Goal: Task Accomplishment & Management: Manage account settings

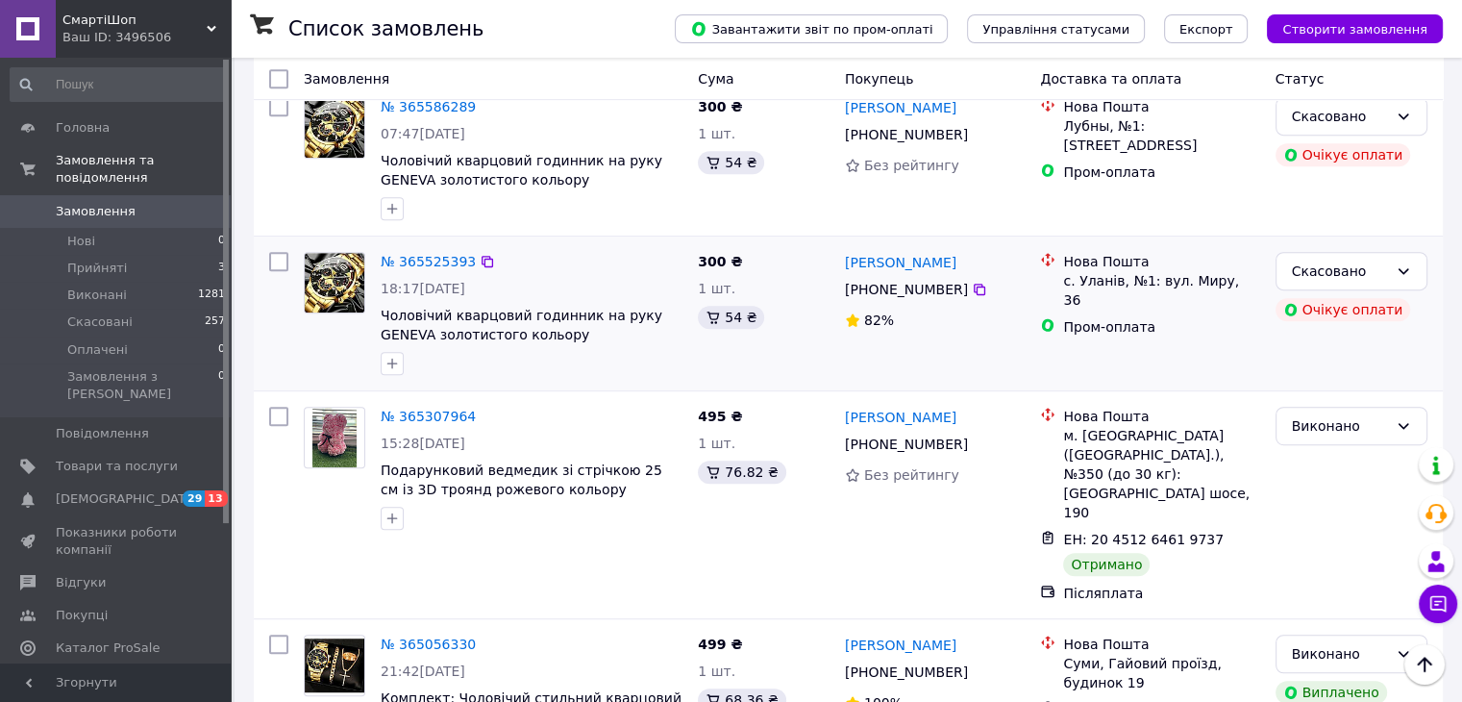
scroll to position [769, 0]
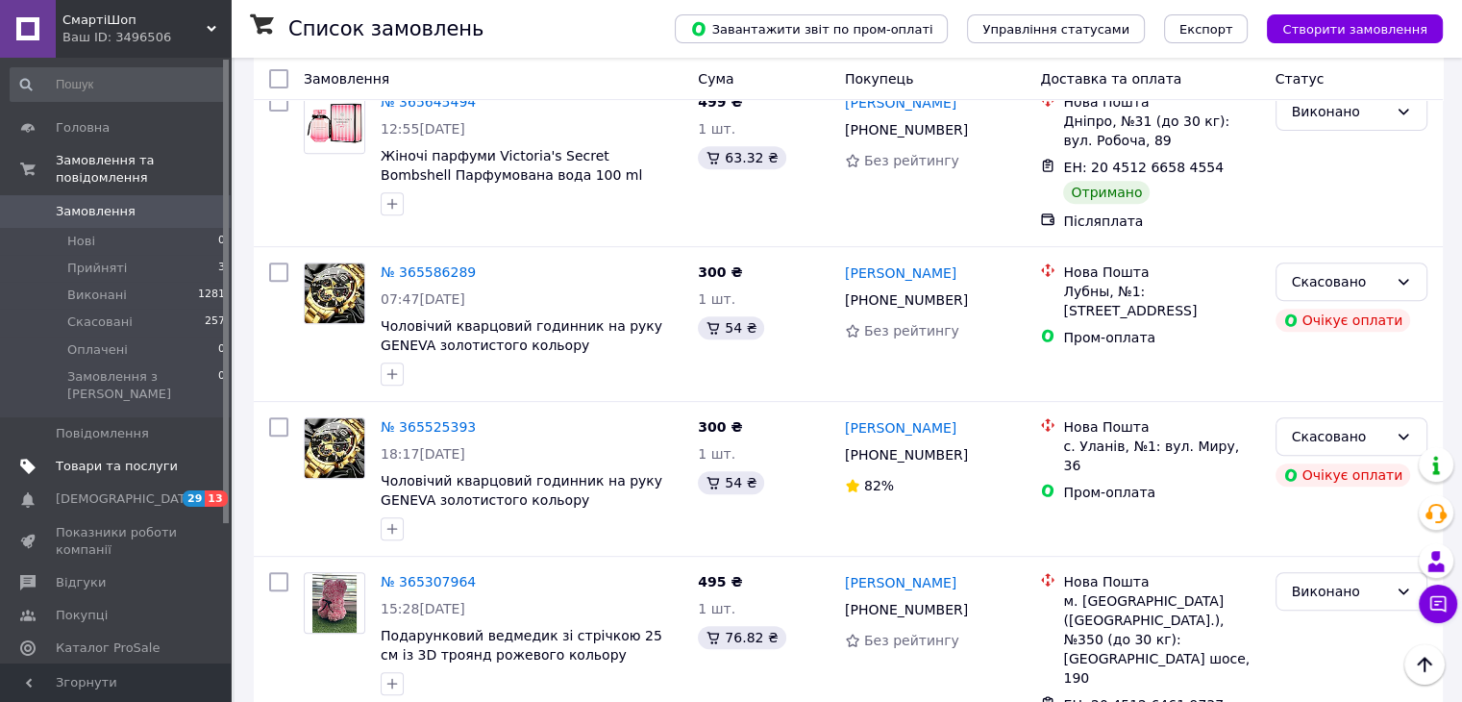
click at [58, 458] on span "Товари та послуги" at bounding box center [117, 466] width 122 height 17
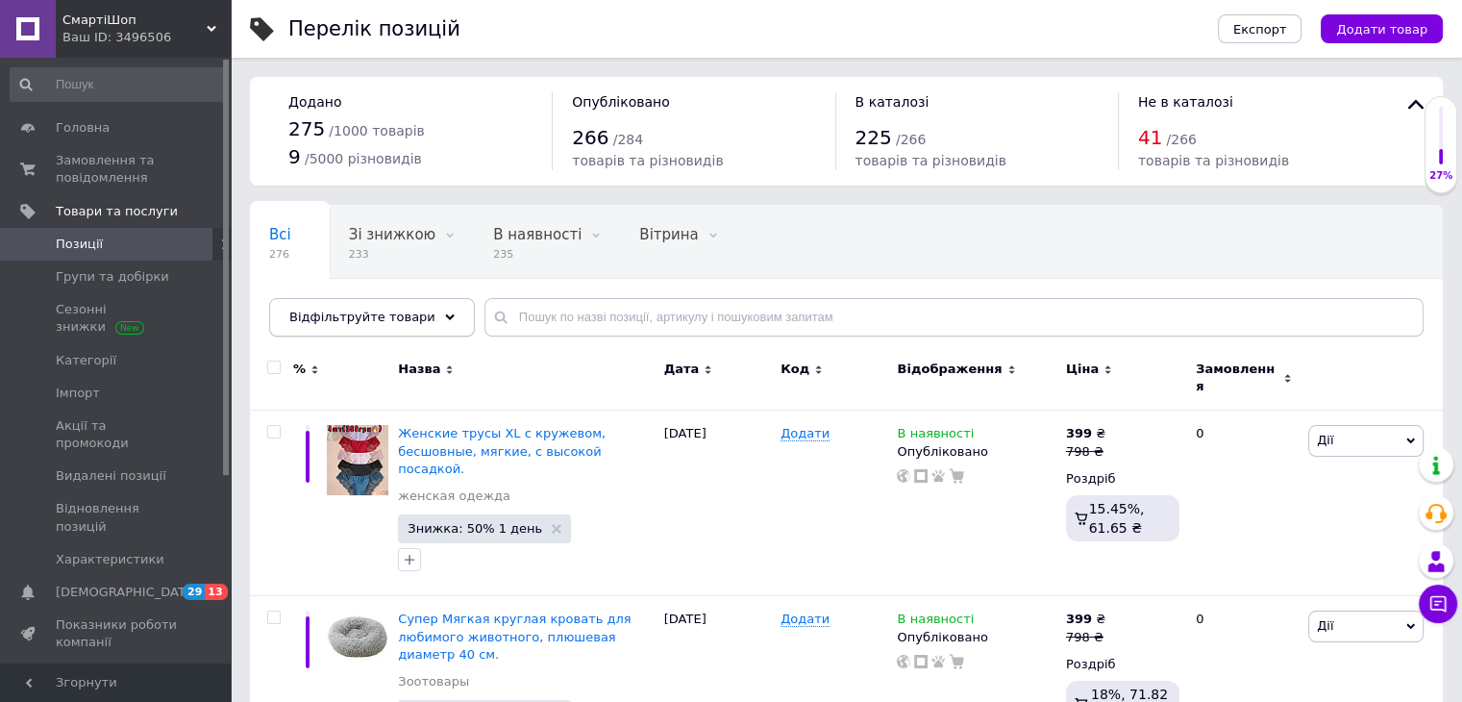
click at [413, 314] on div "Відфільтруйте товари" at bounding box center [372, 317] width 206 height 38
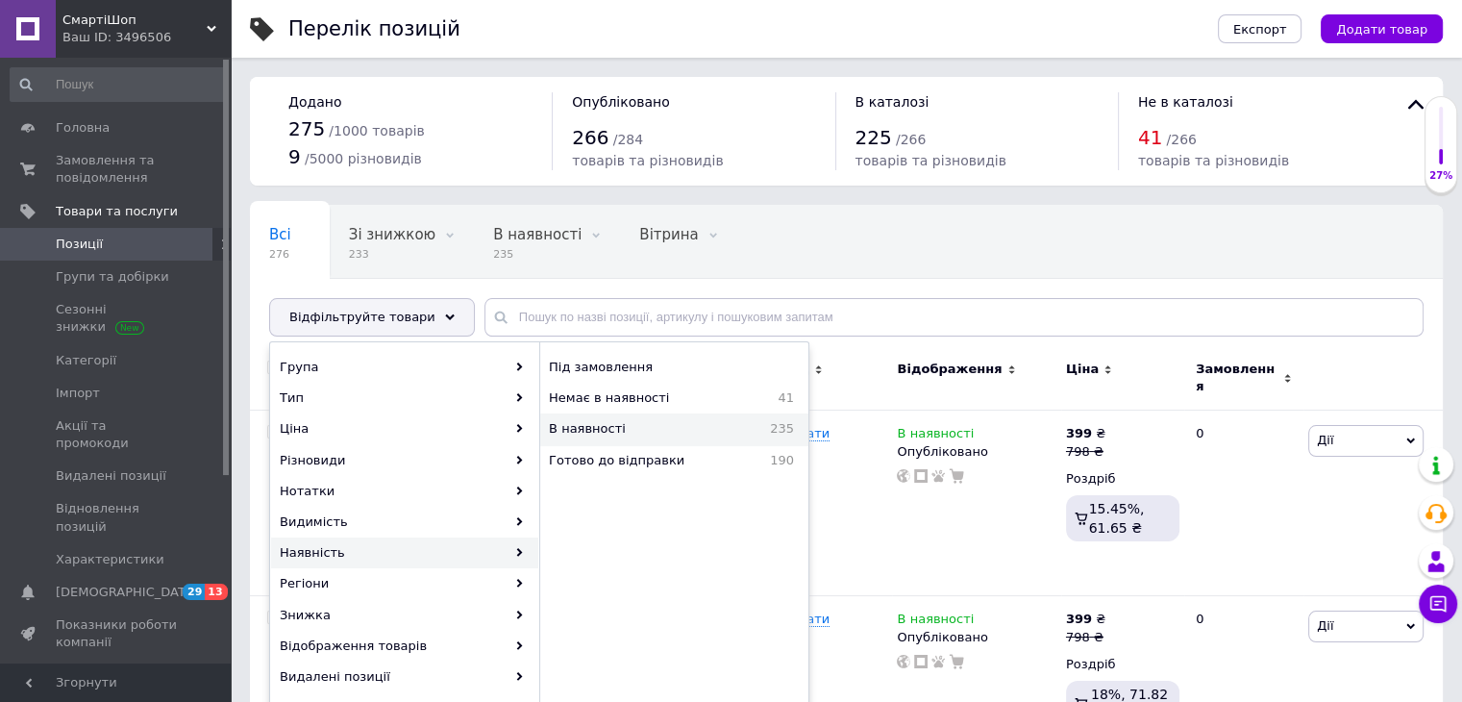
click at [597, 428] on span "В наявності" at bounding box center [634, 428] width 171 height 17
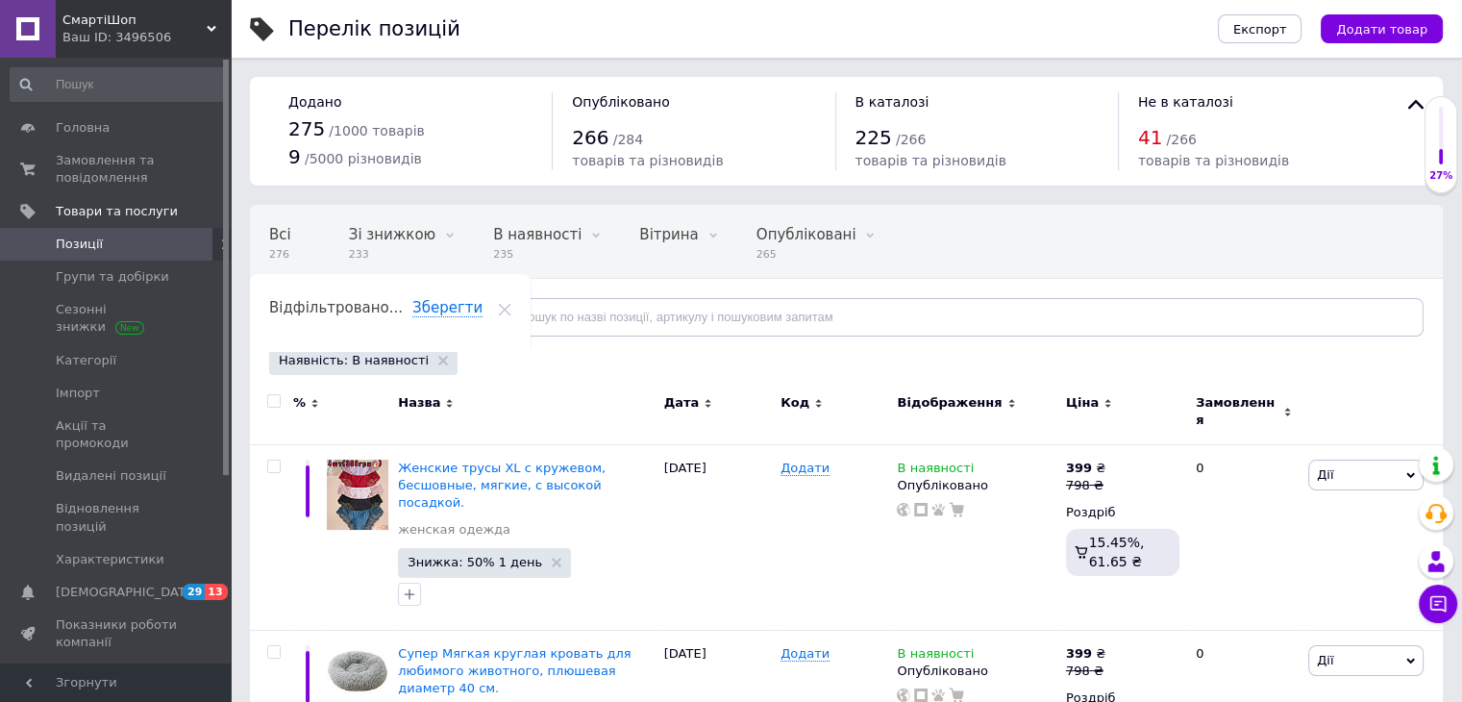
drag, startPoint x: 274, startPoint y: 394, endPoint x: 302, endPoint y: 376, distance: 33.3
click at [274, 395] on input "checkbox" at bounding box center [273, 401] width 12 height 12
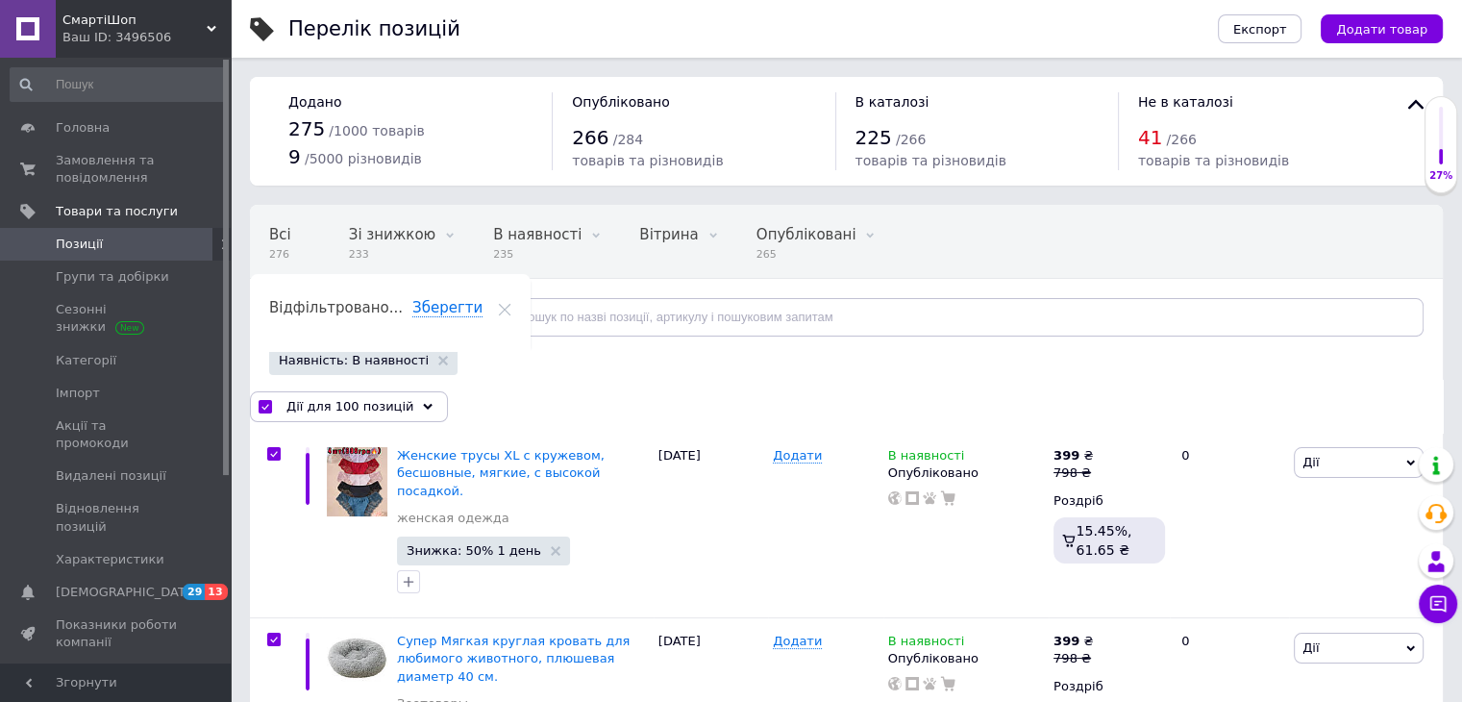
checkbox input "true"
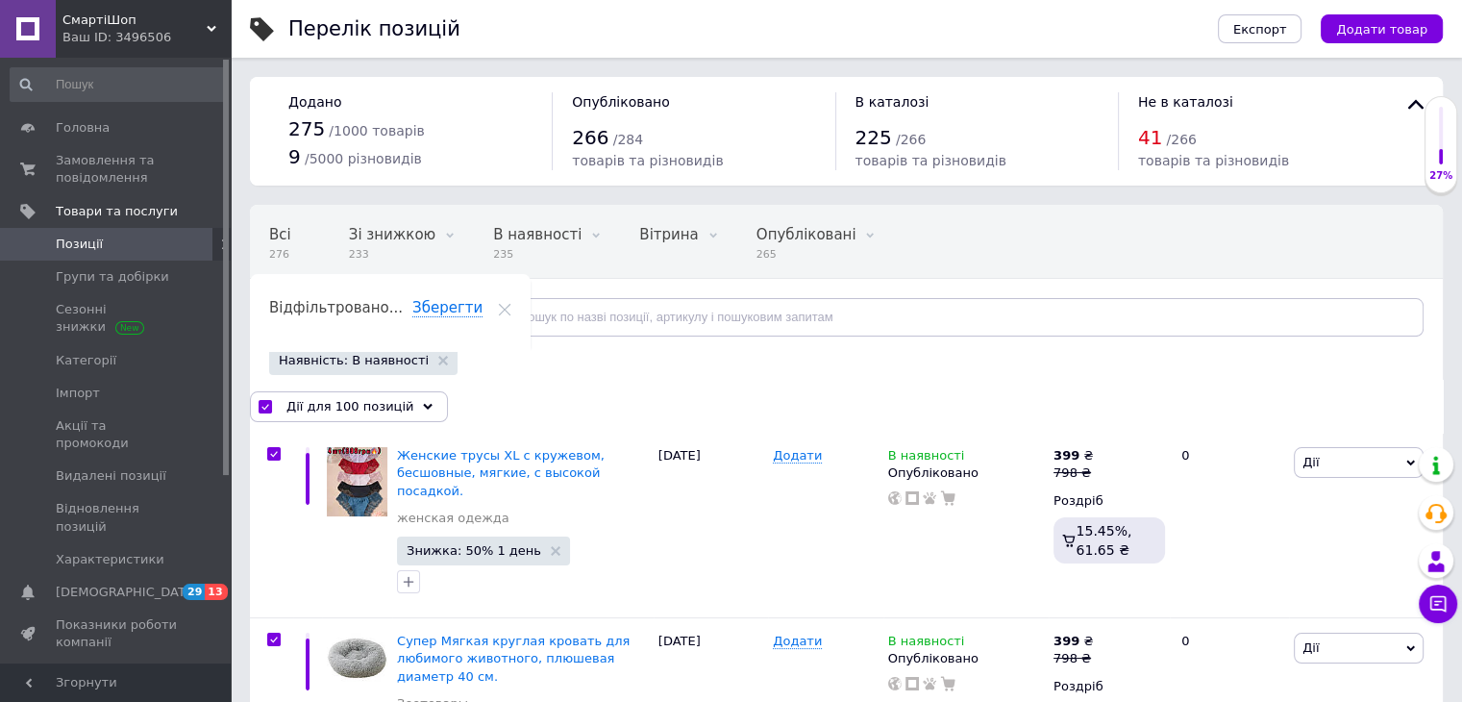
checkbox input "true"
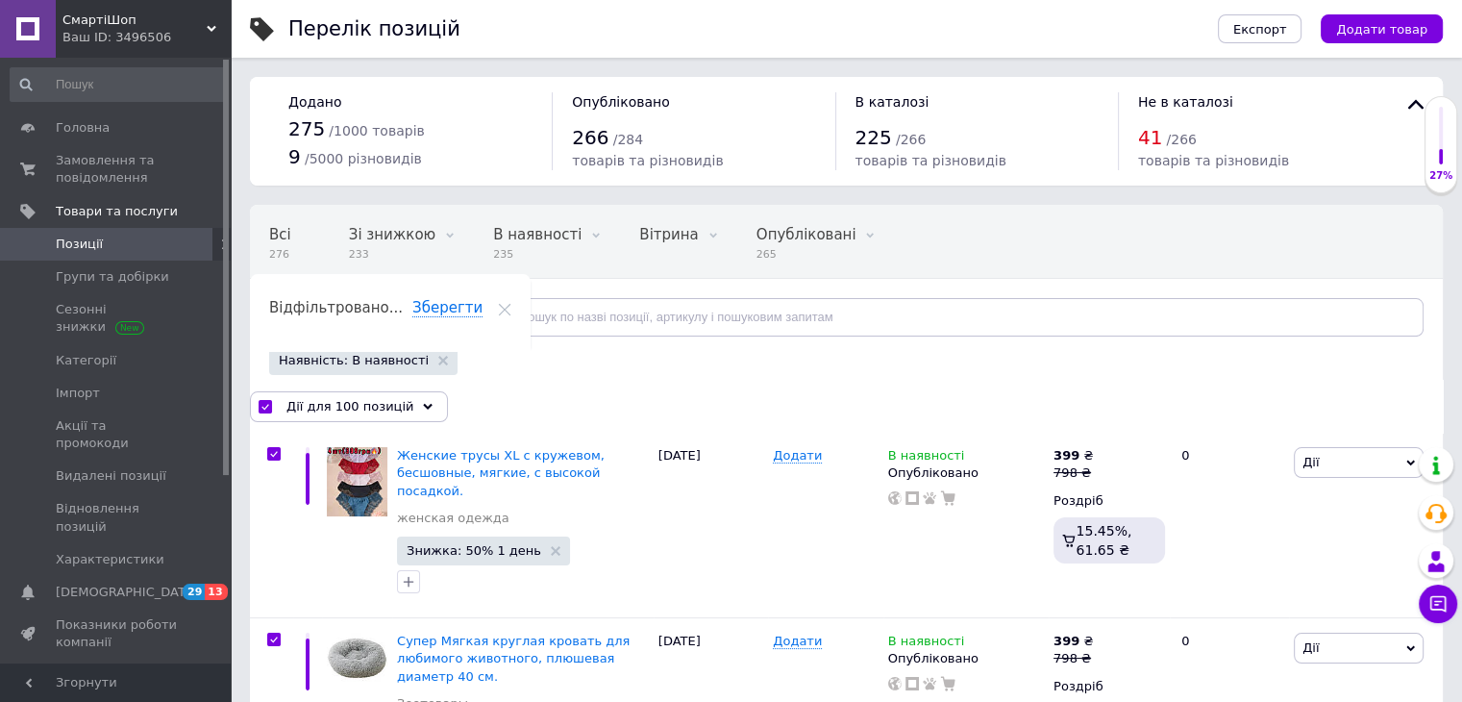
checkbox input "true"
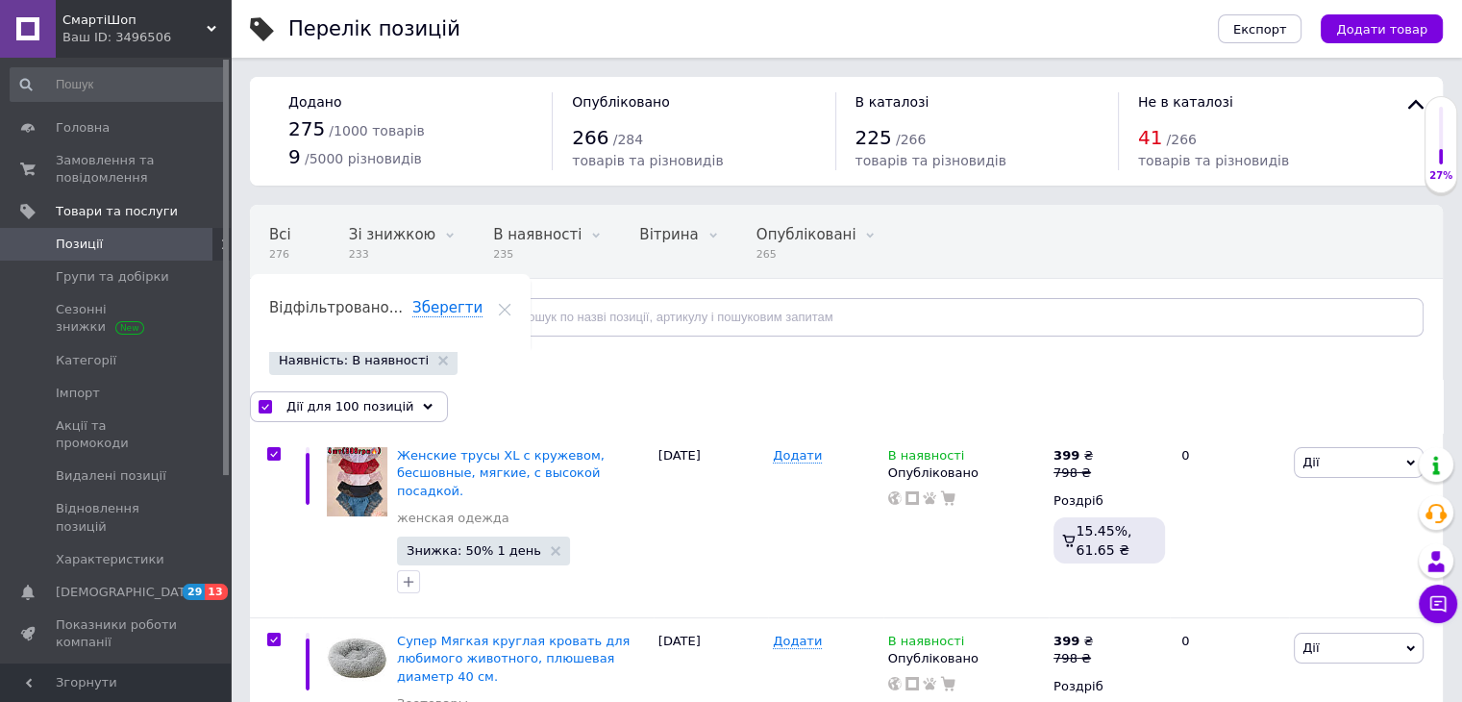
checkbox input "true"
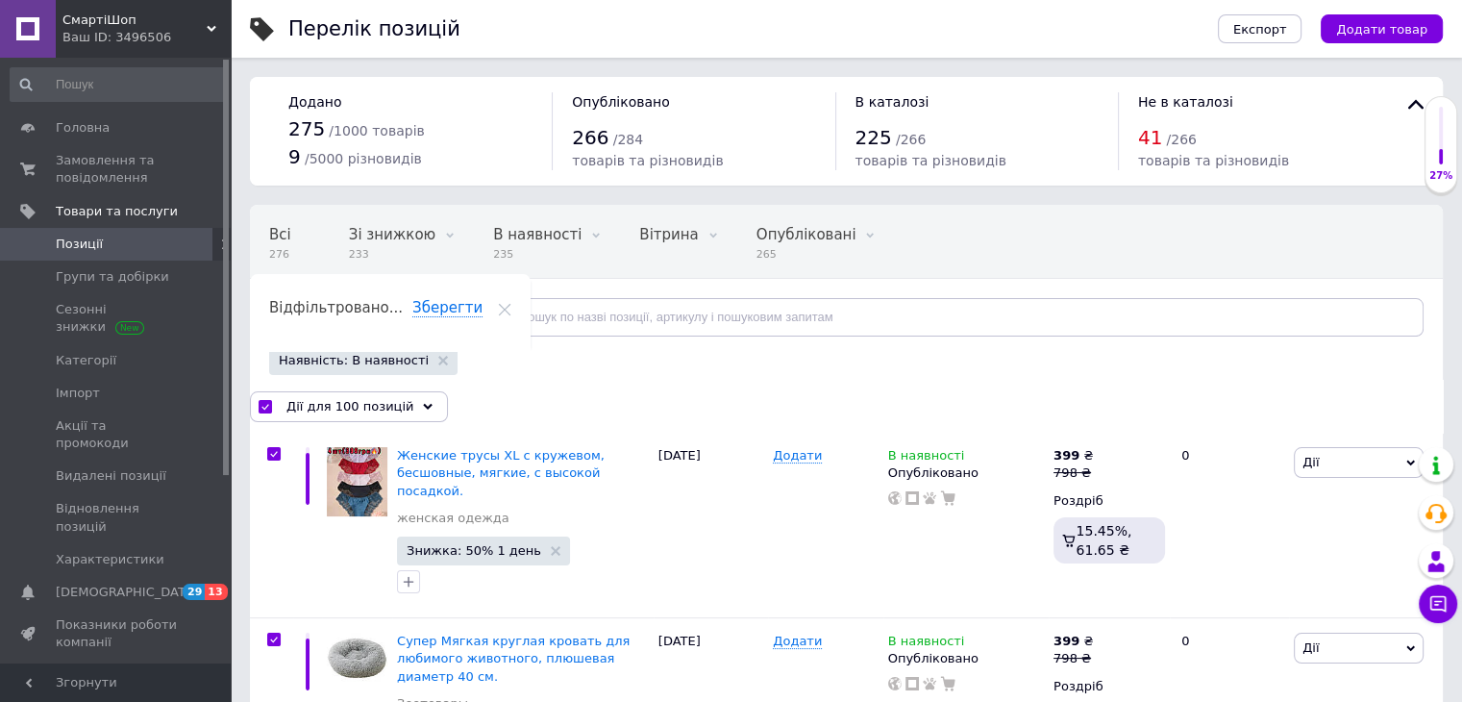
checkbox input "true"
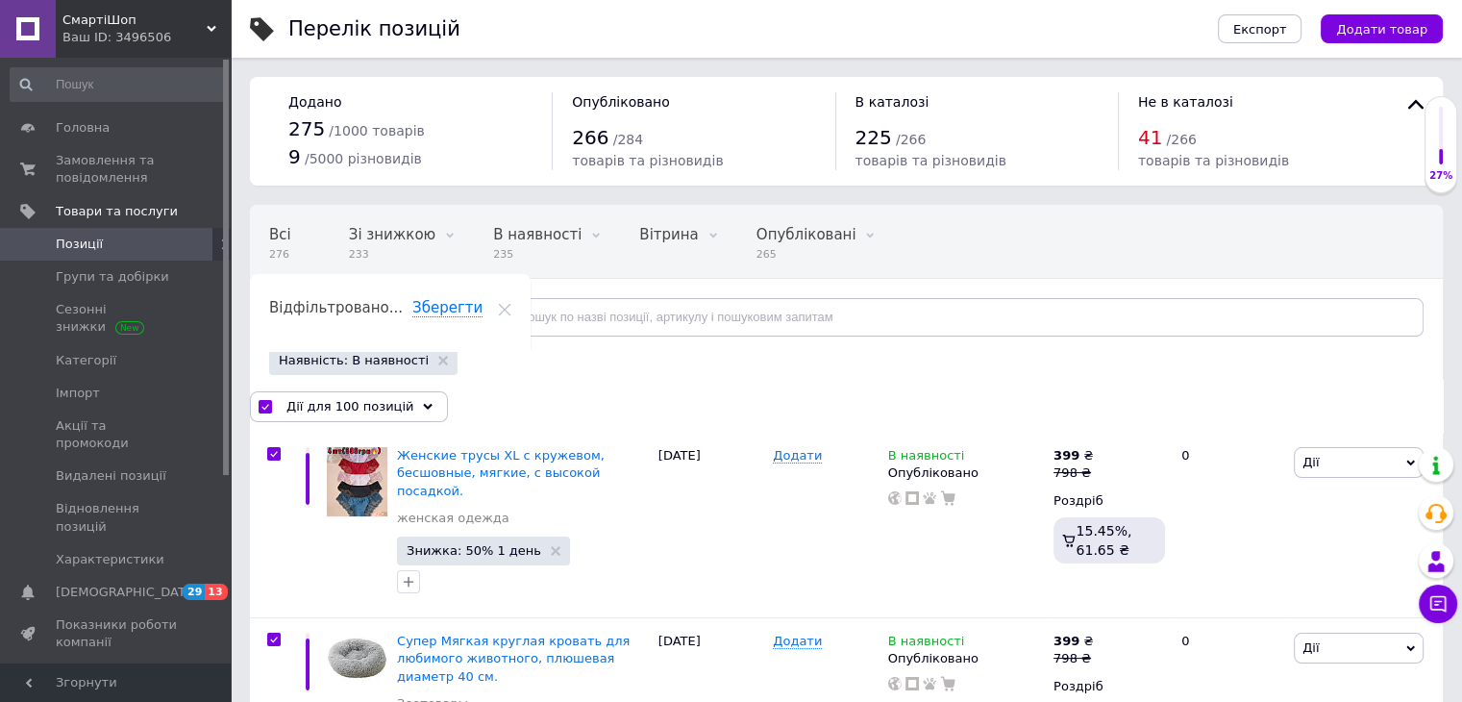
checkbox input "true"
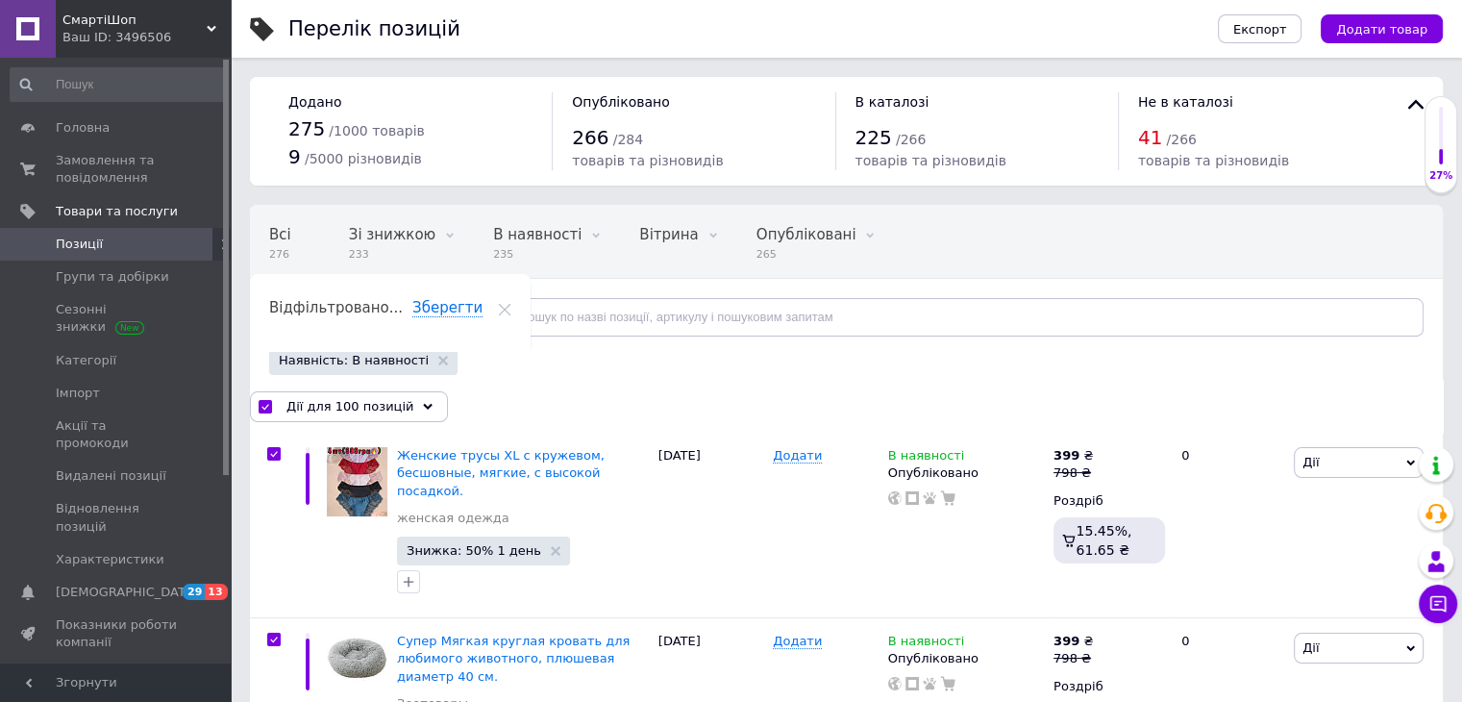
checkbox input "true"
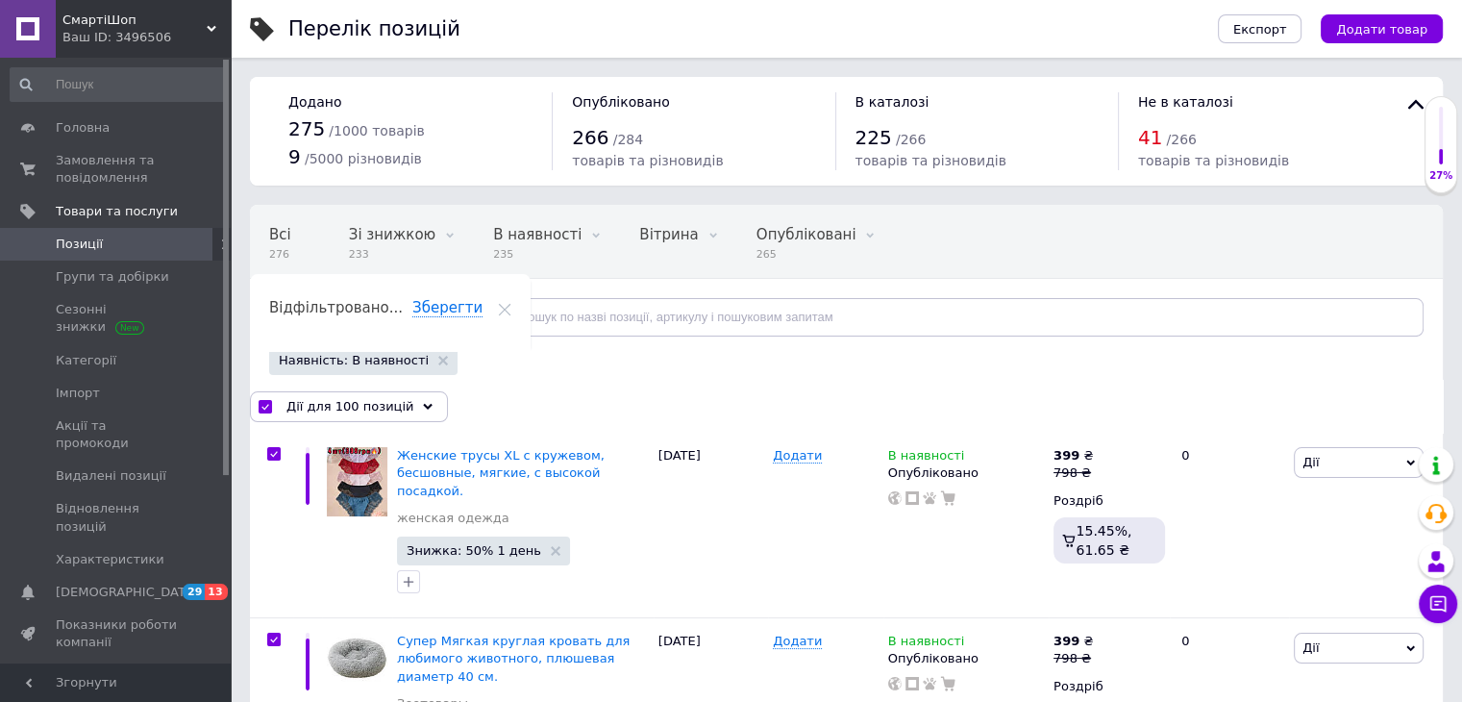
checkbox input "true"
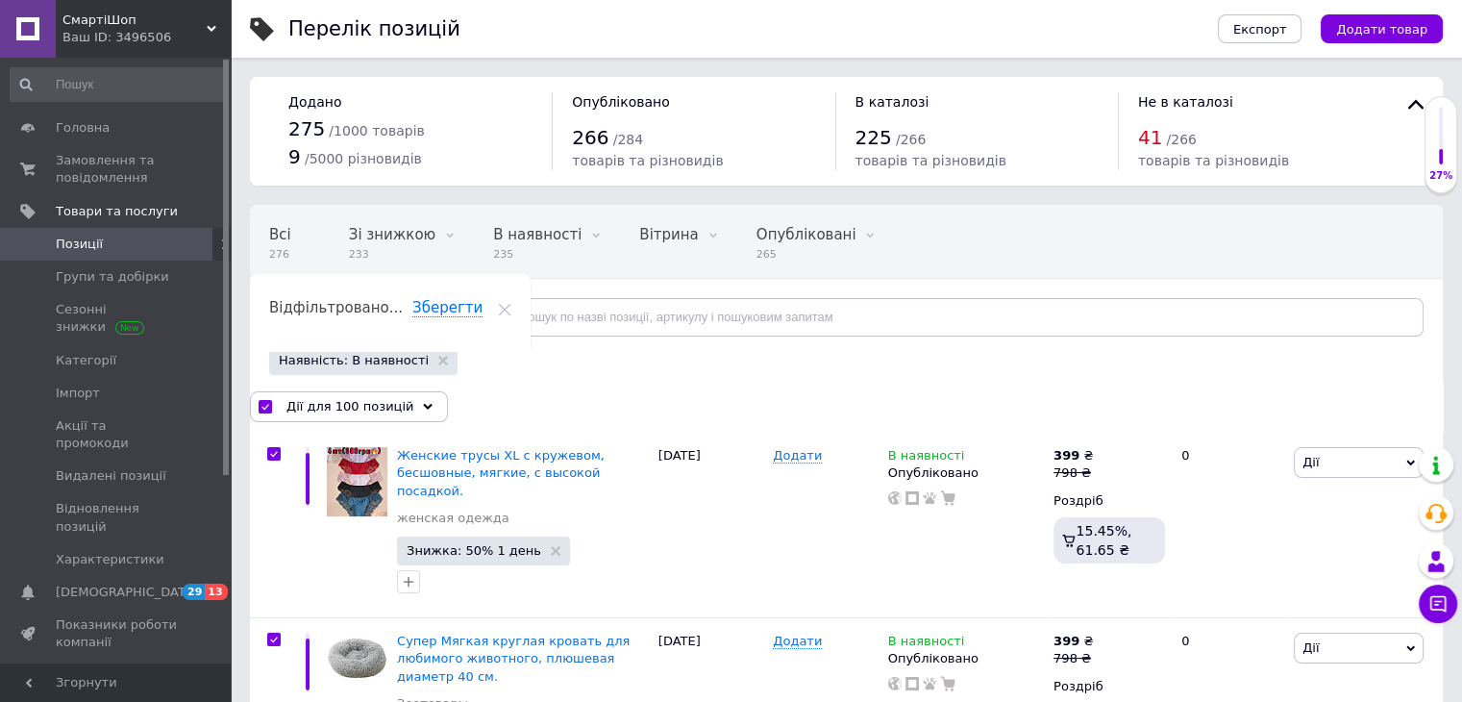
checkbox input "true"
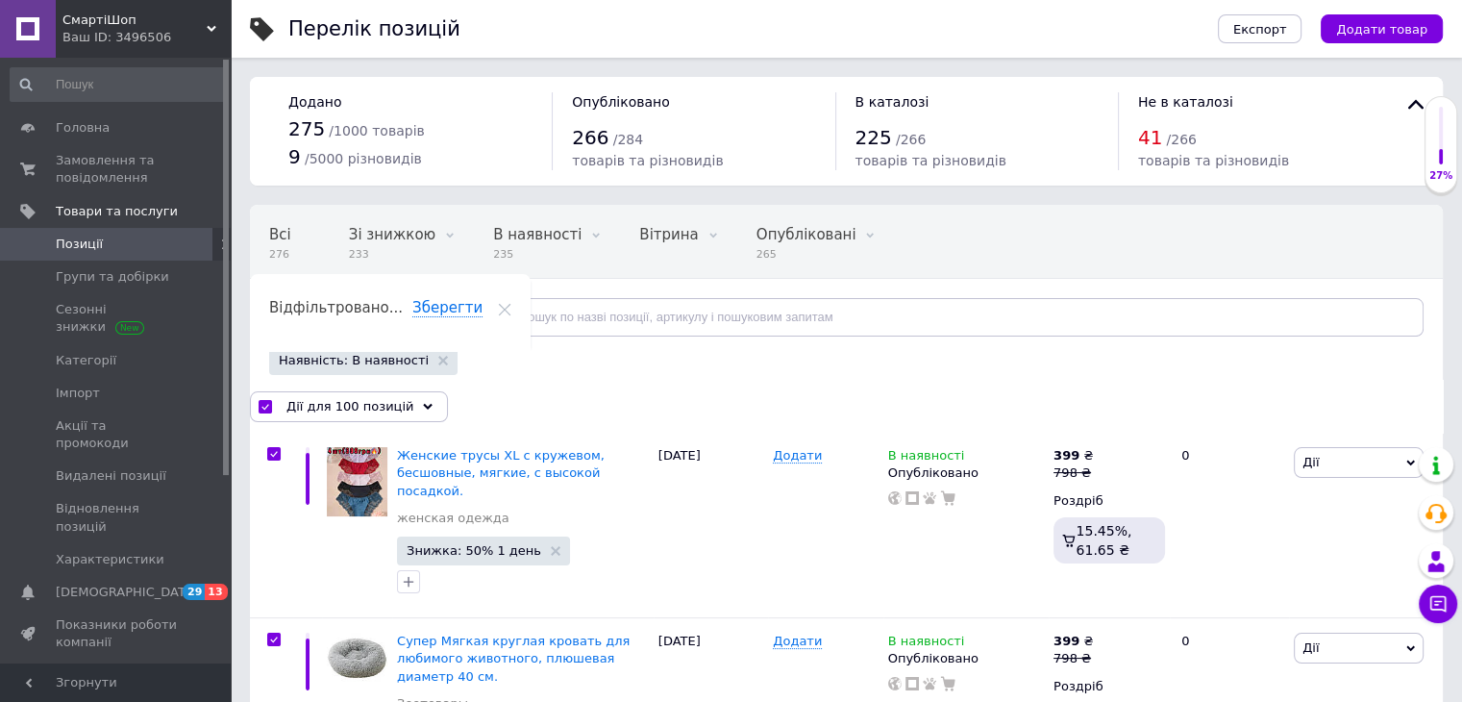
checkbox input "true"
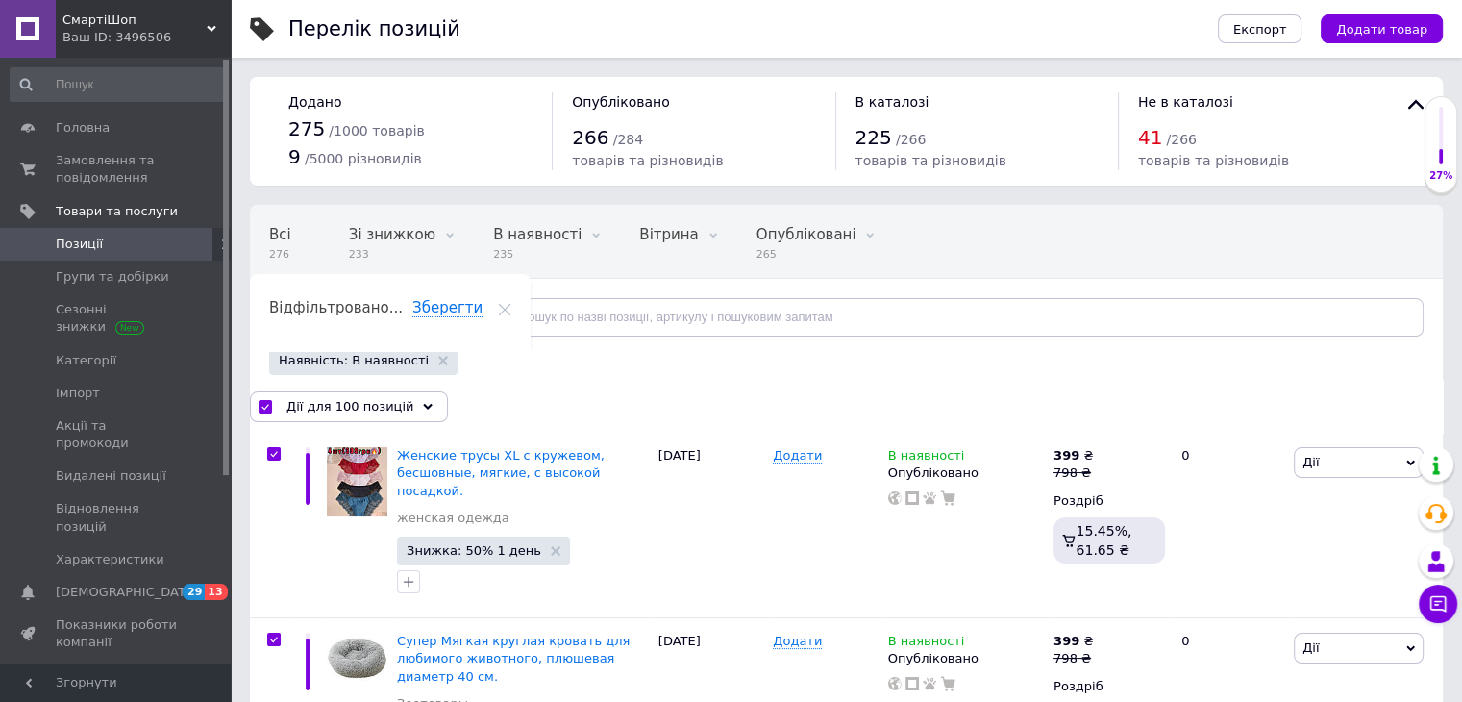
checkbox input "true"
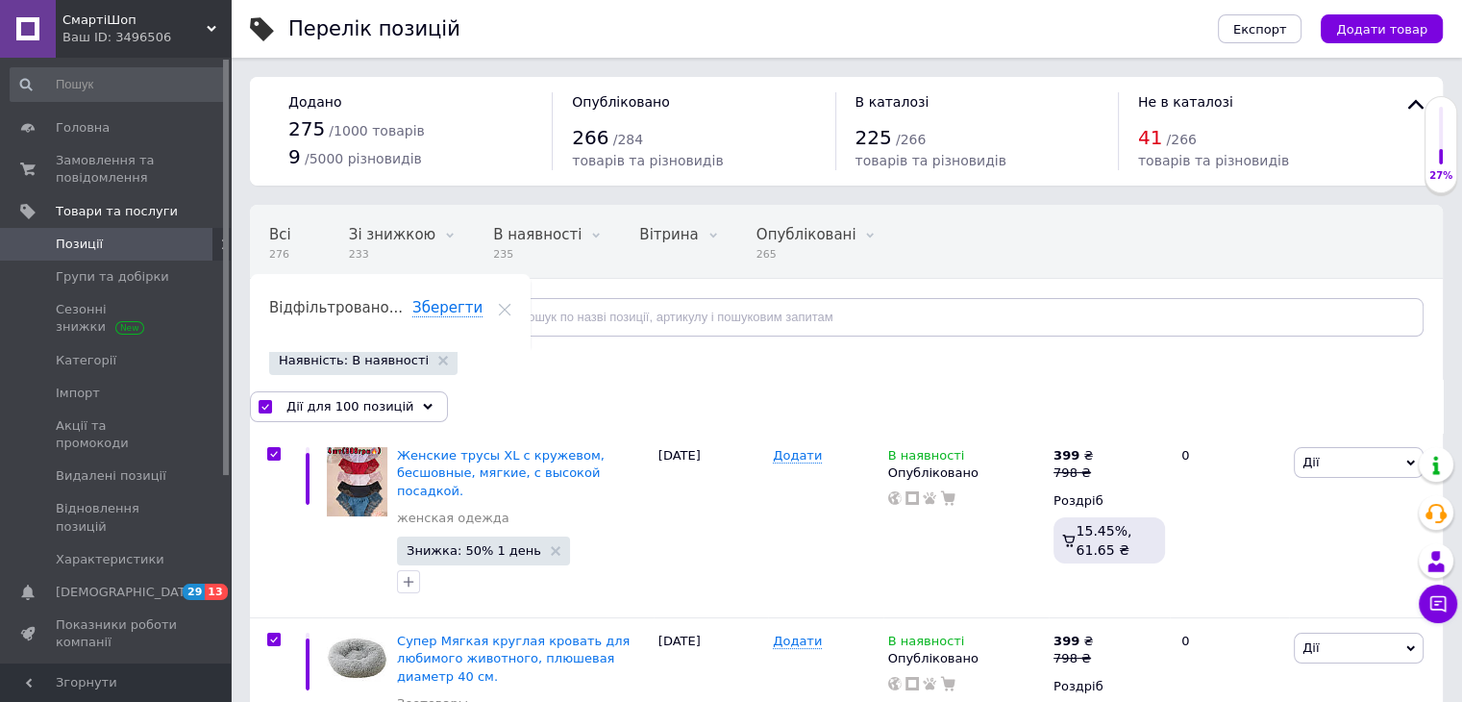
checkbox input "true"
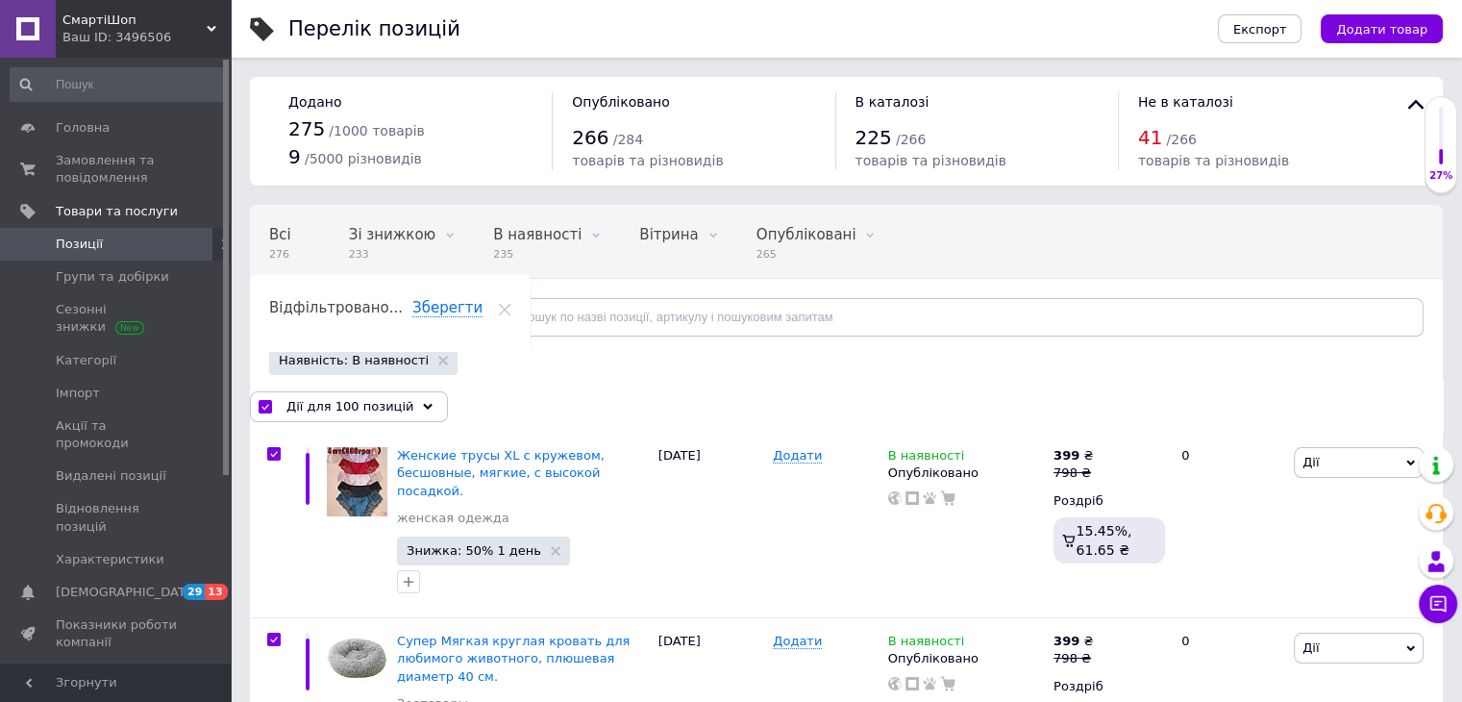
checkbox input "true"
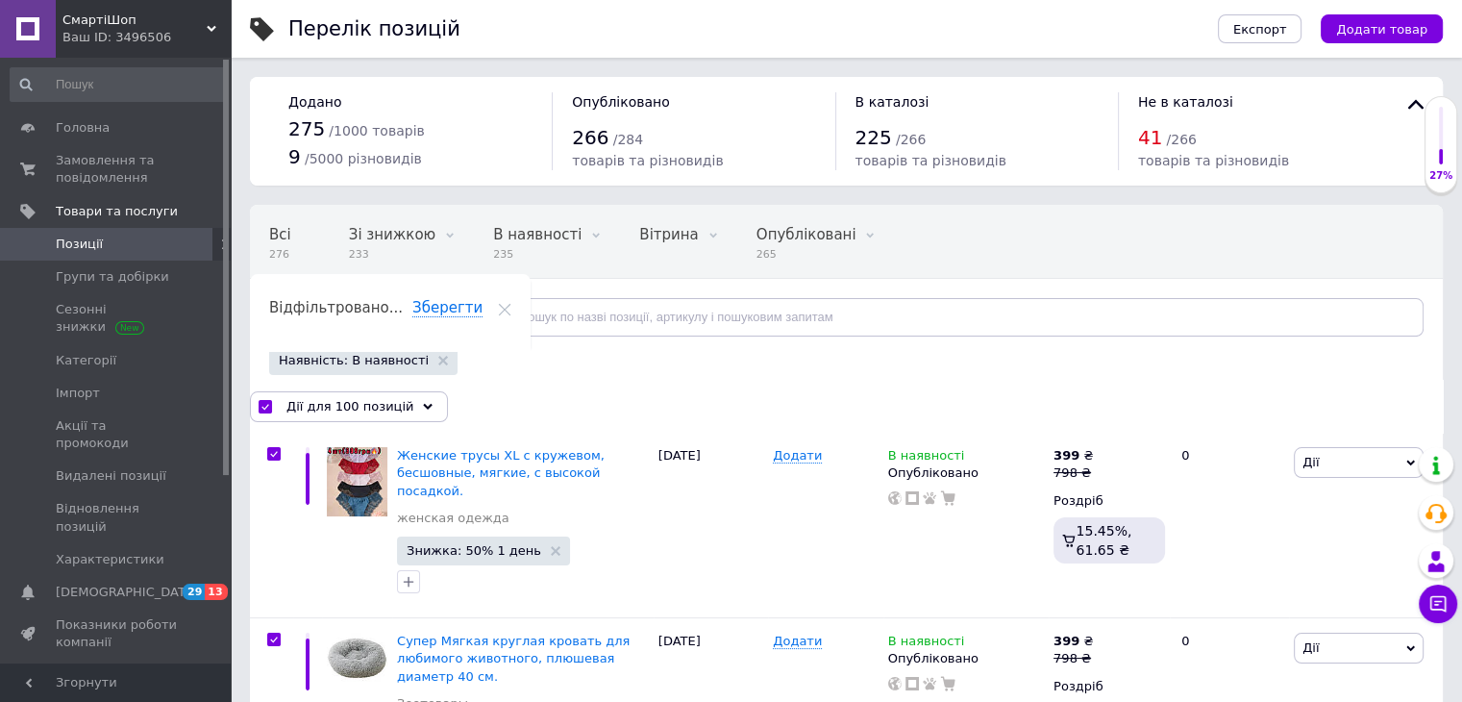
checkbox input "true"
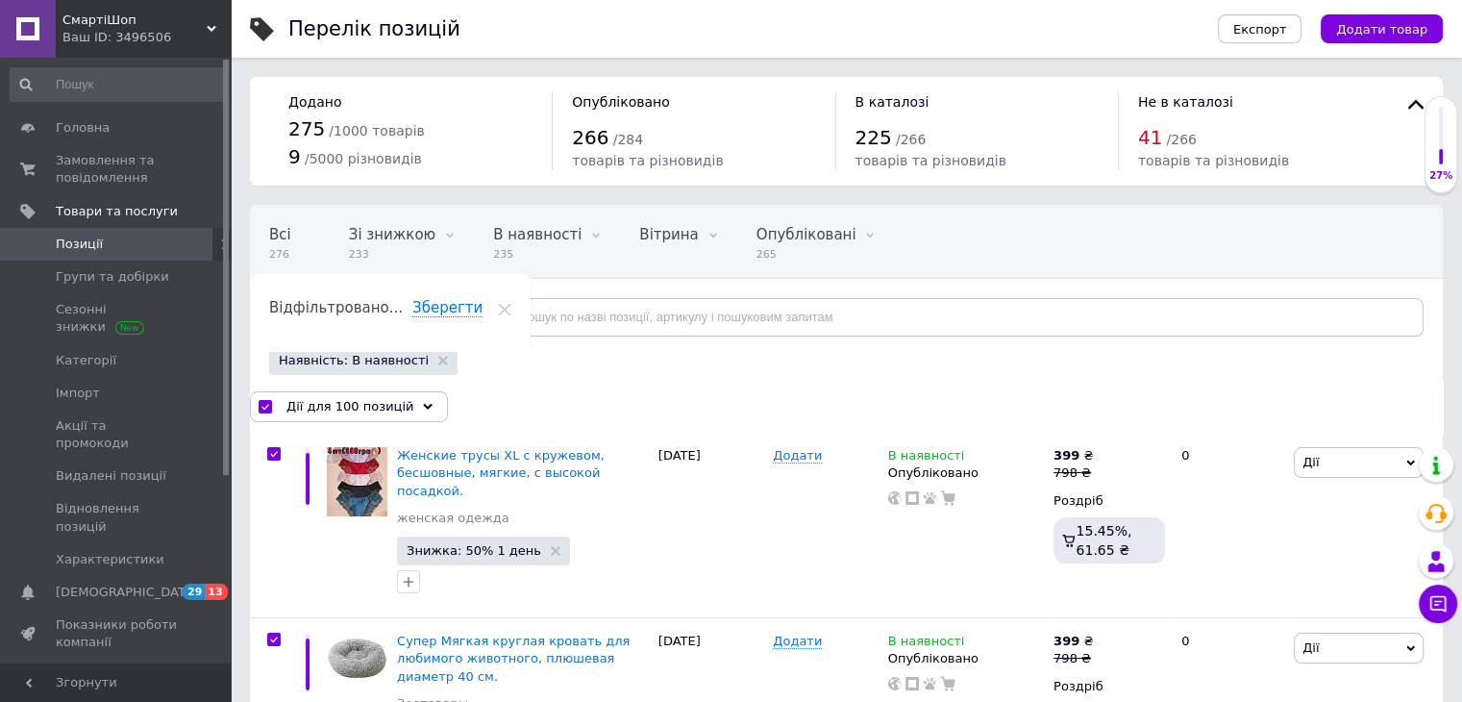
checkbox input "true"
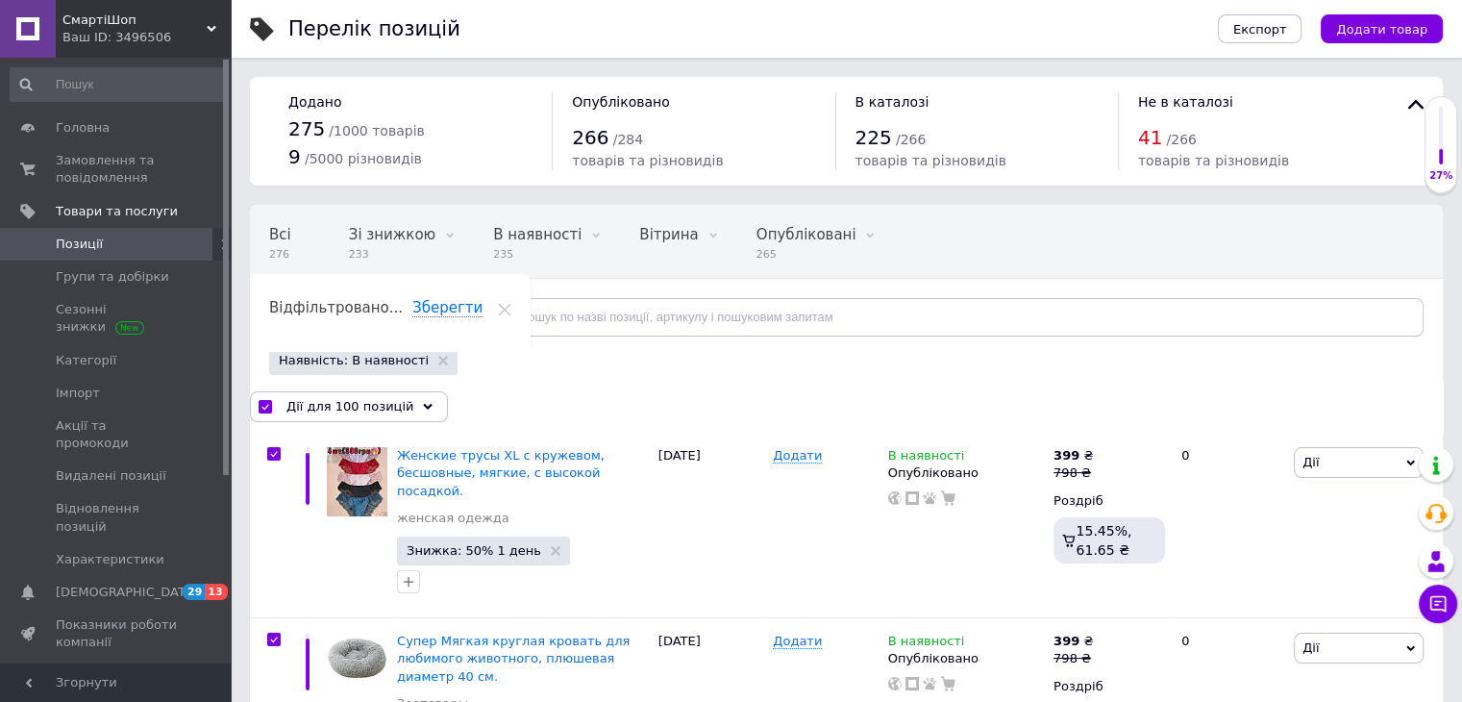
checkbox input "true"
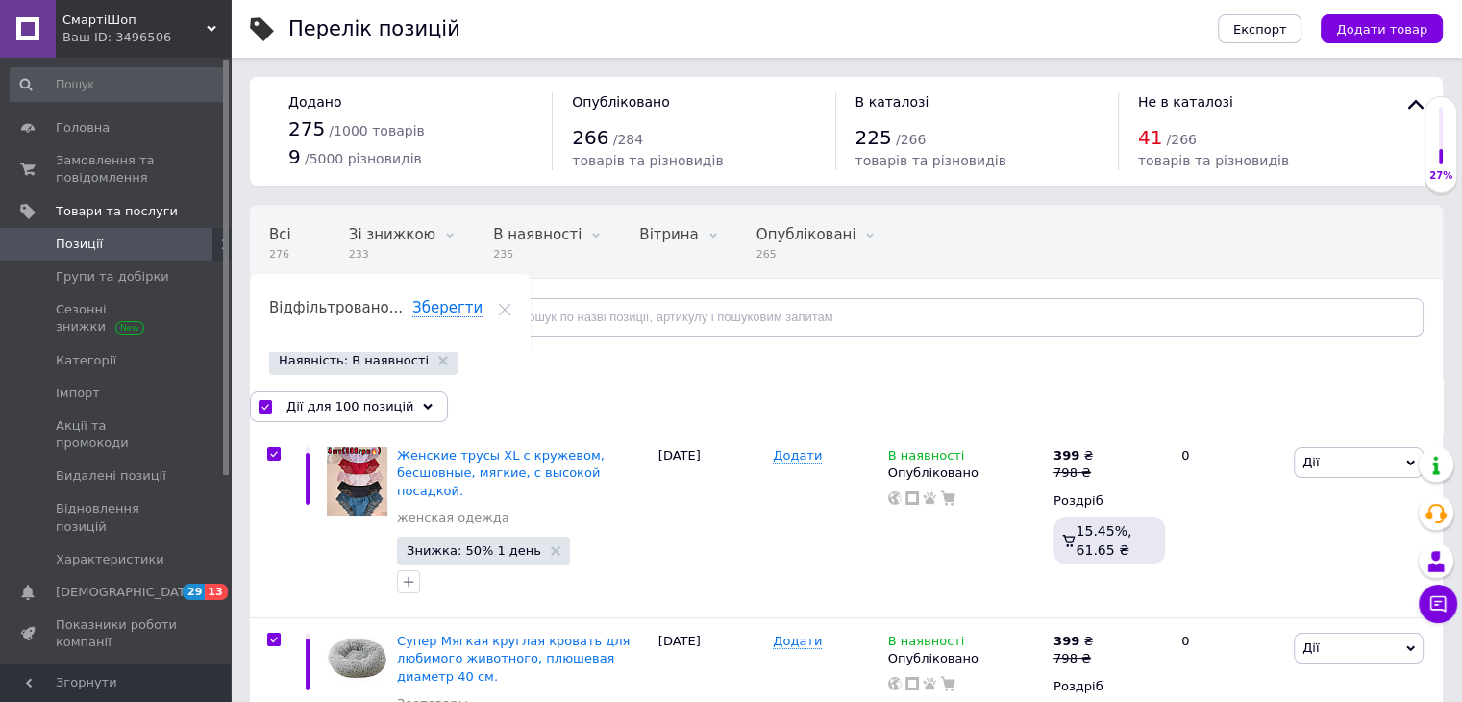
checkbox input "true"
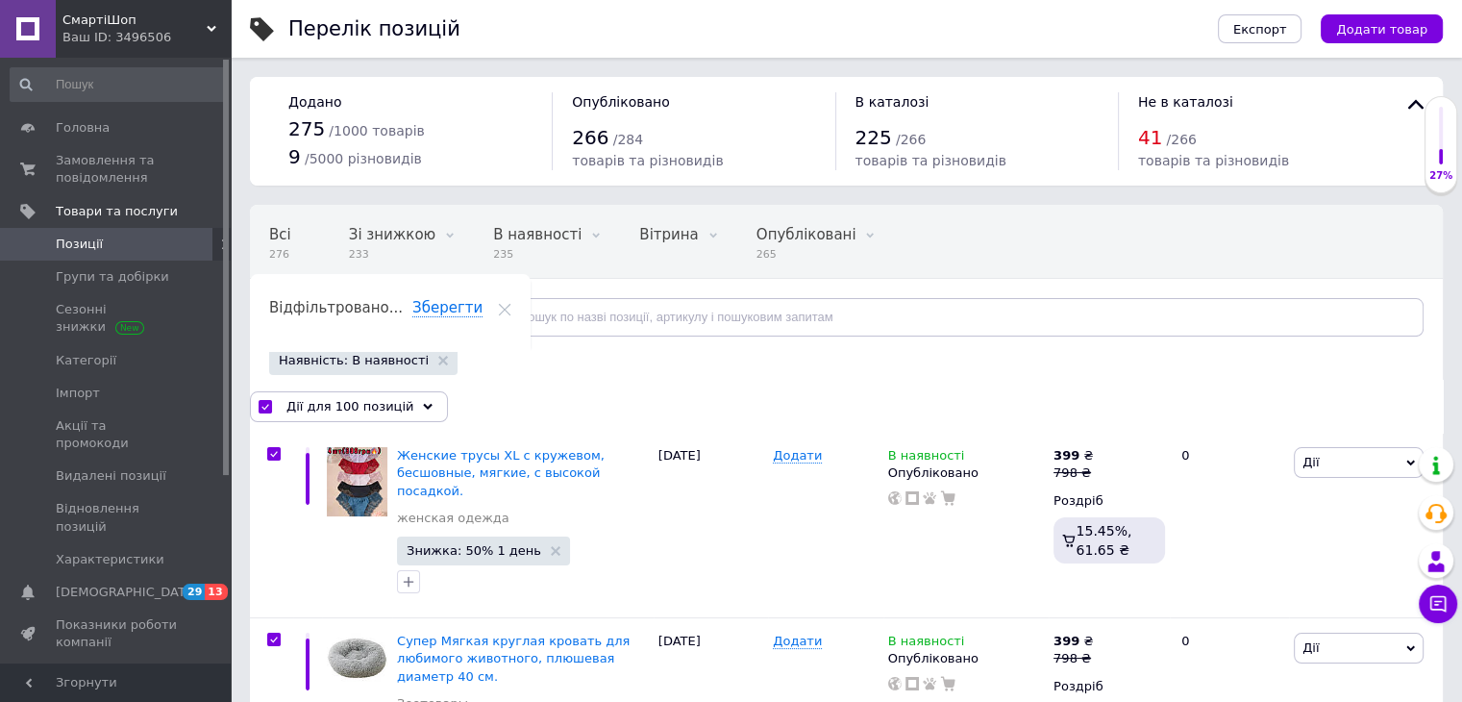
checkbox input "true"
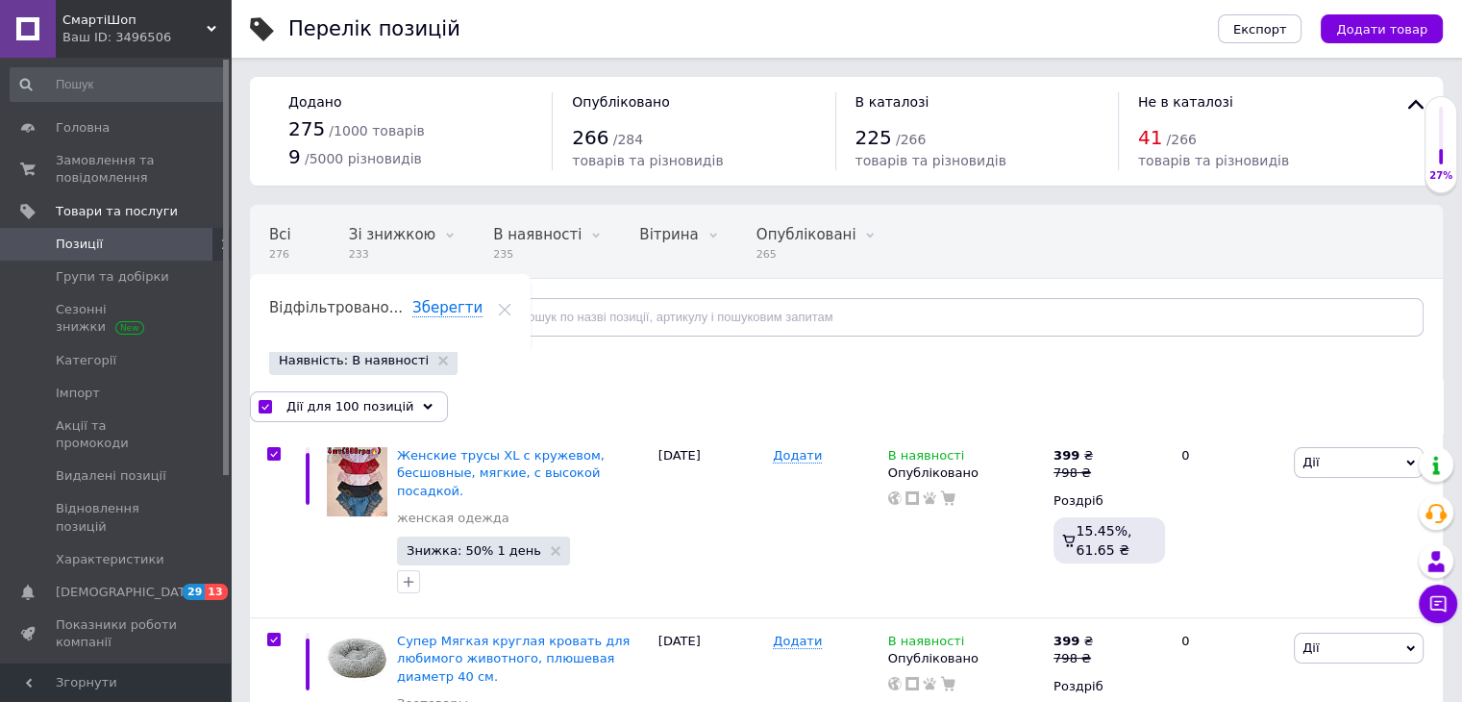
checkbox input "true"
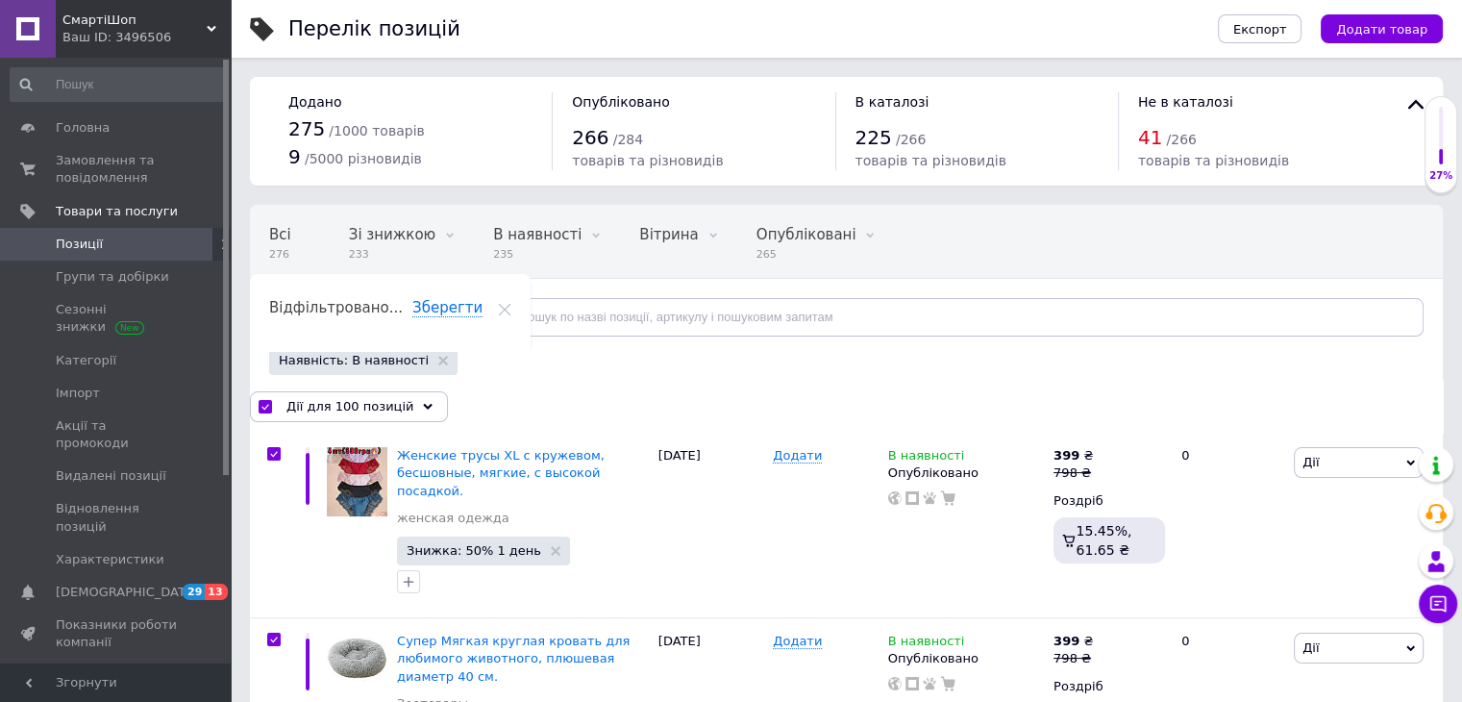
checkbox input "true"
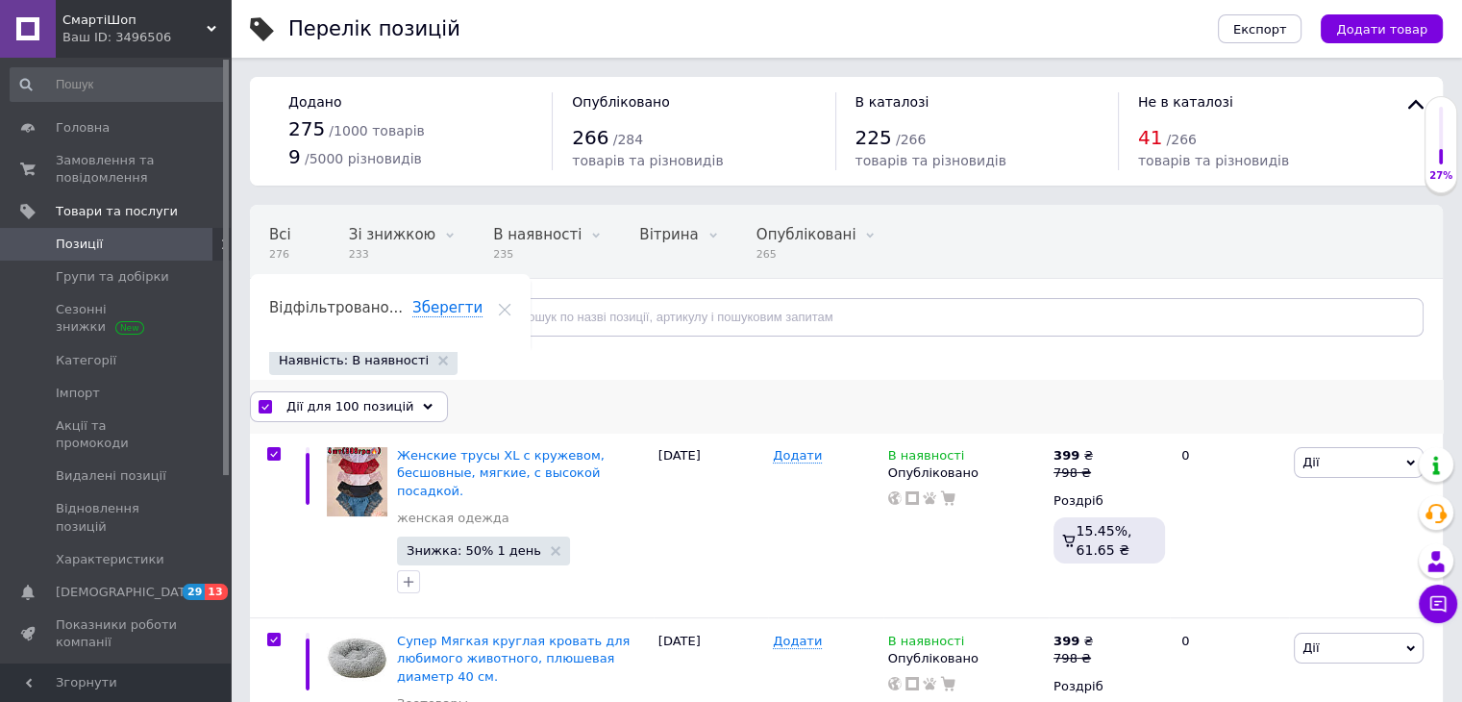
click at [364, 401] on span "Дії для 100 позицій" at bounding box center [350, 406] width 127 height 17
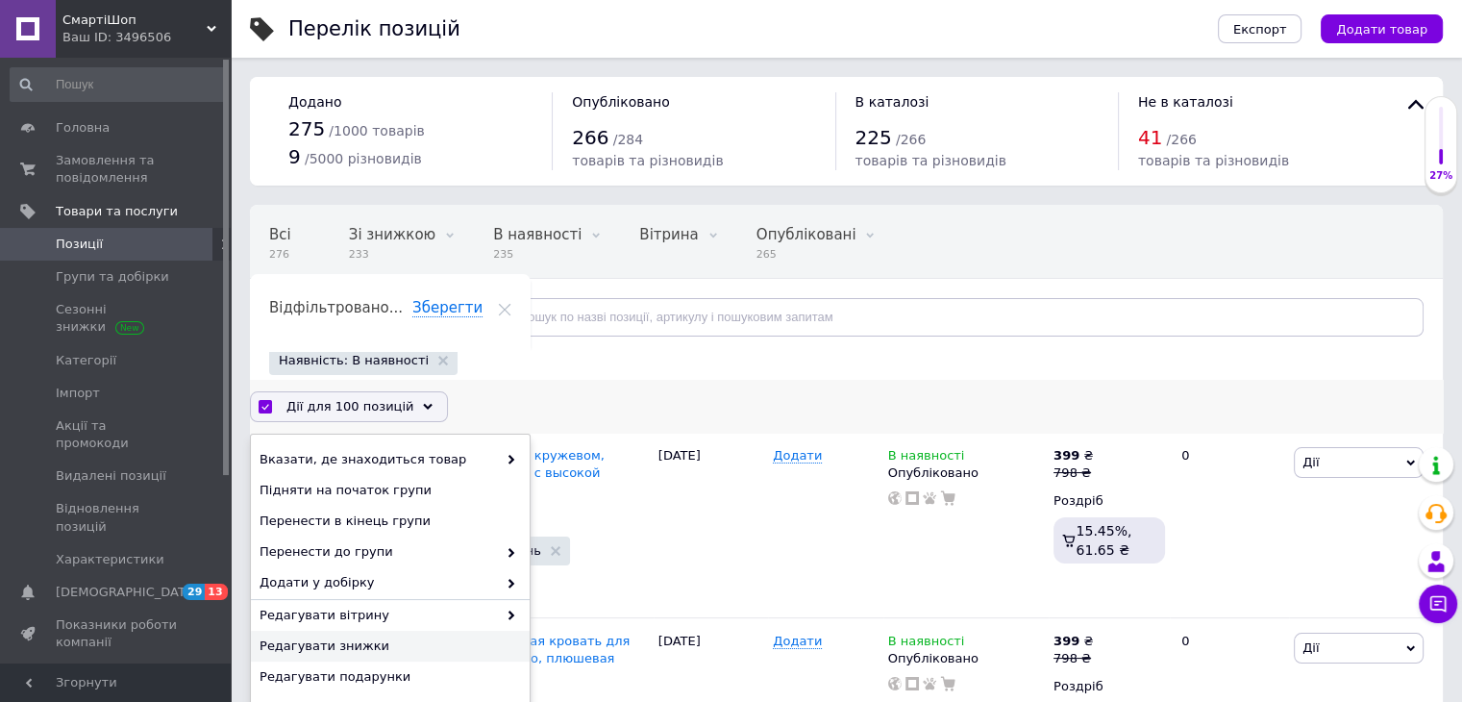
click at [476, 639] on span "Редагувати знижки" at bounding box center [388, 645] width 257 height 17
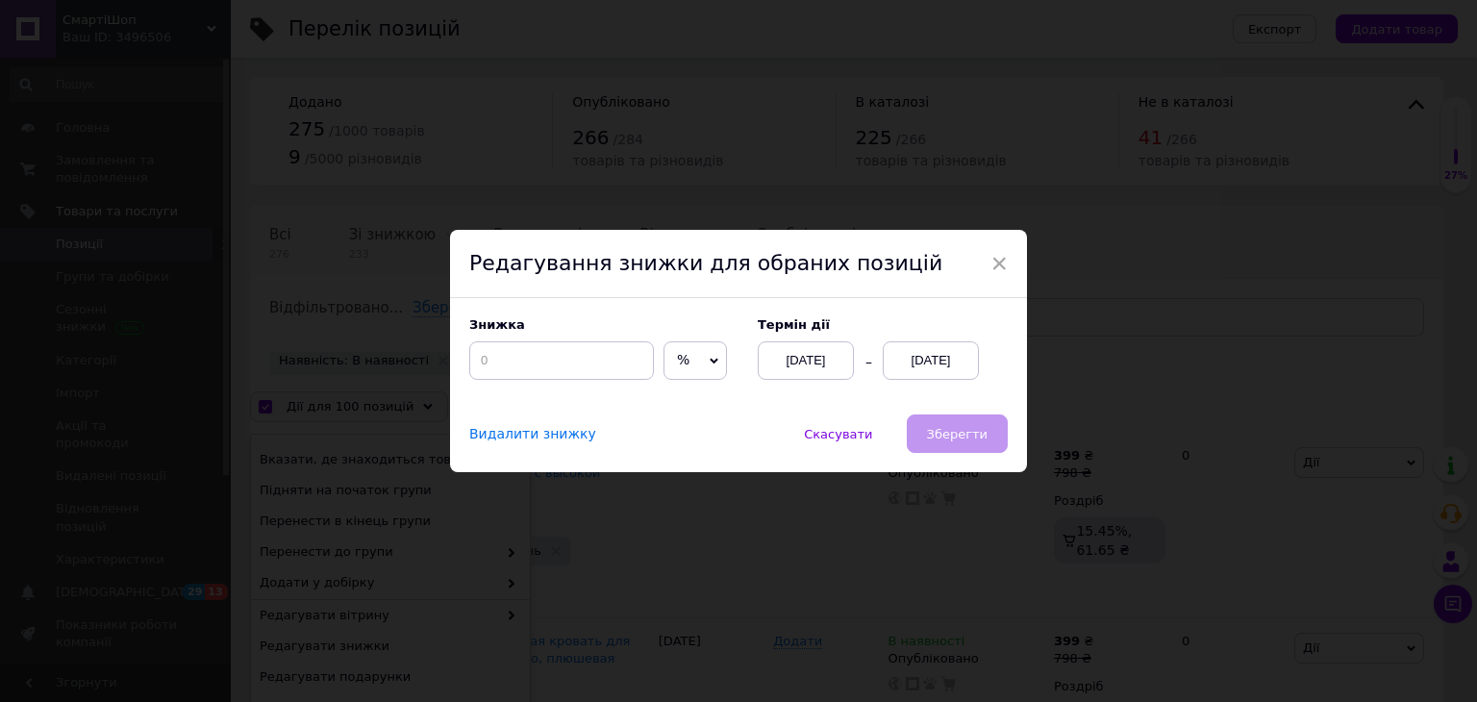
click at [954, 352] on div "[DATE]" at bounding box center [931, 360] width 96 height 38
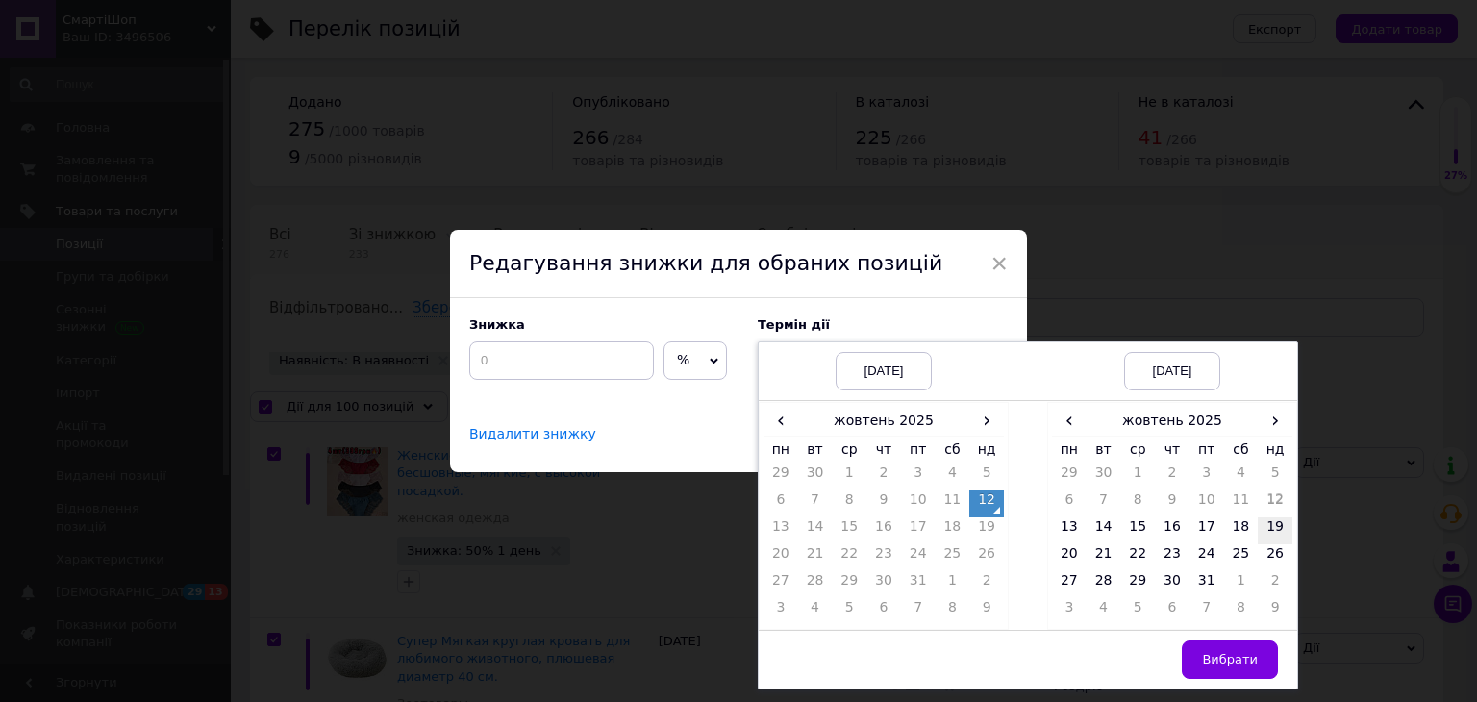
click at [1283, 526] on td "19" at bounding box center [1275, 530] width 35 height 27
click at [1250, 666] on span "Вибрати" at bounding box center [1230, 659] width 56 height 14
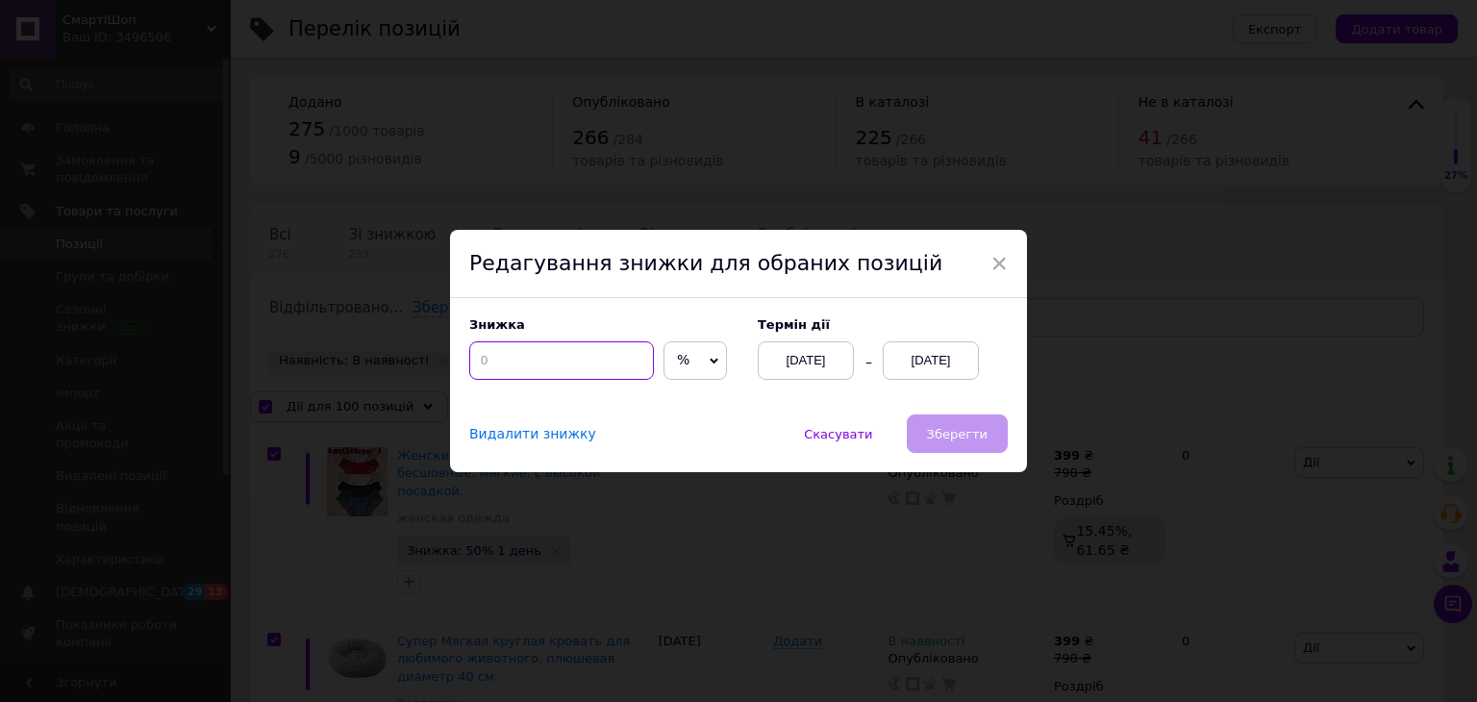
click at [518, 363] on input at bounding box center [561, 360] width 185 height 38
type input "50"
click at [957, 427] on span "Зберегти" at bounding box center [957, 434] width 61 height 14
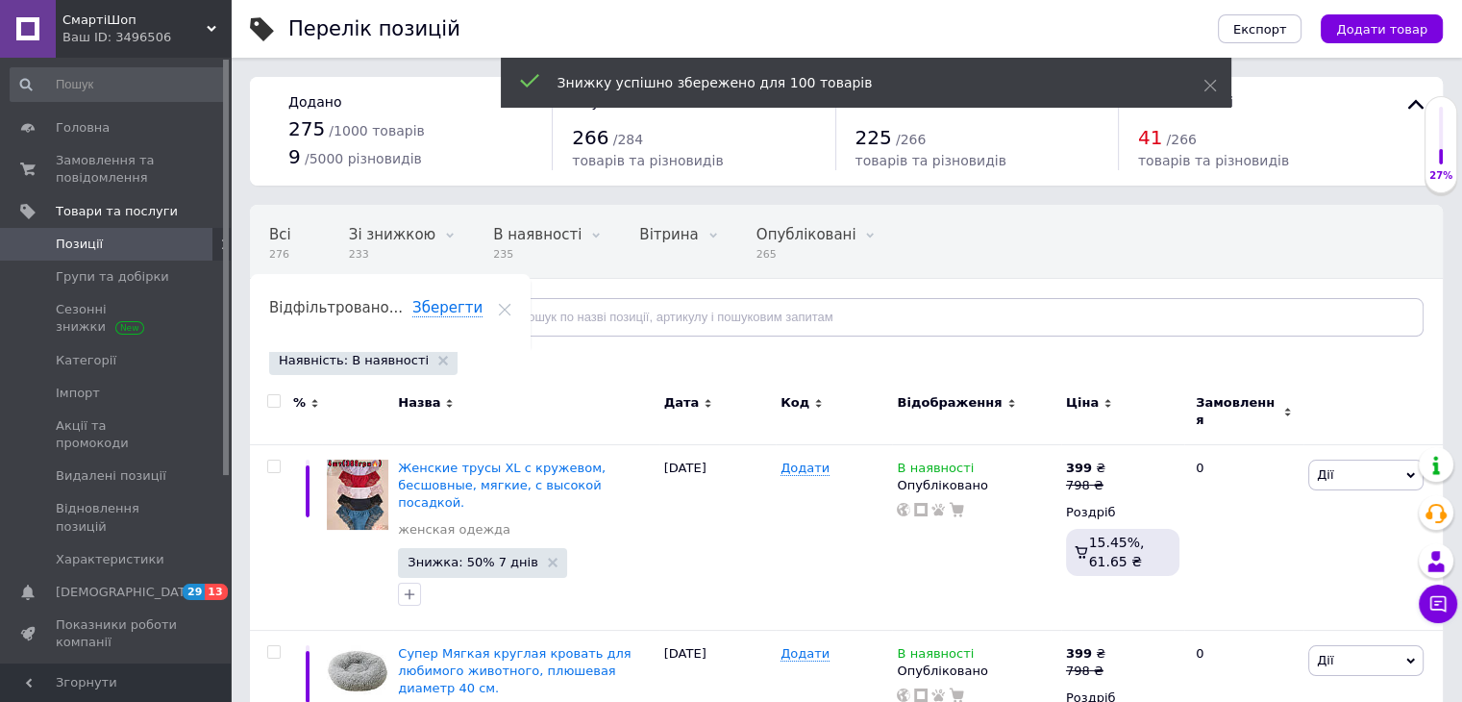
checkbox input "false"
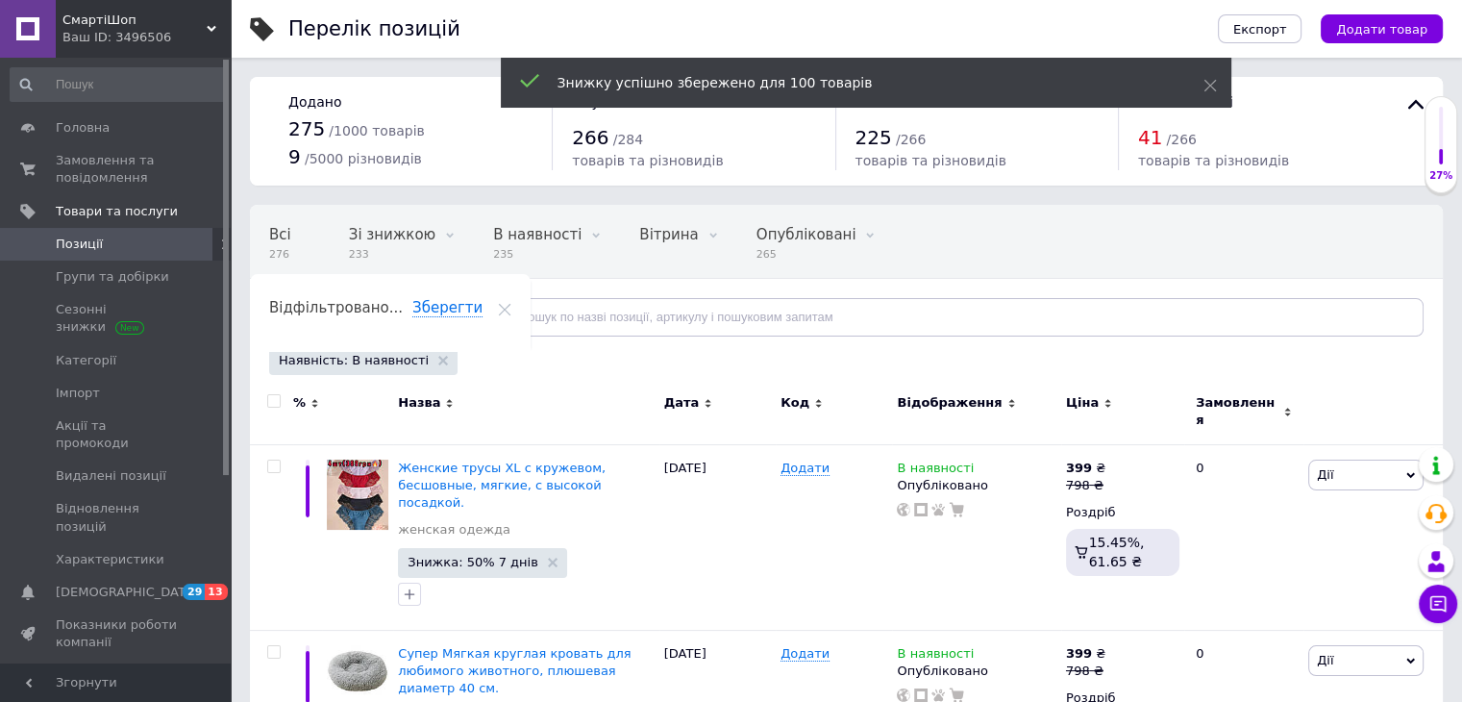
checkbox input "false"
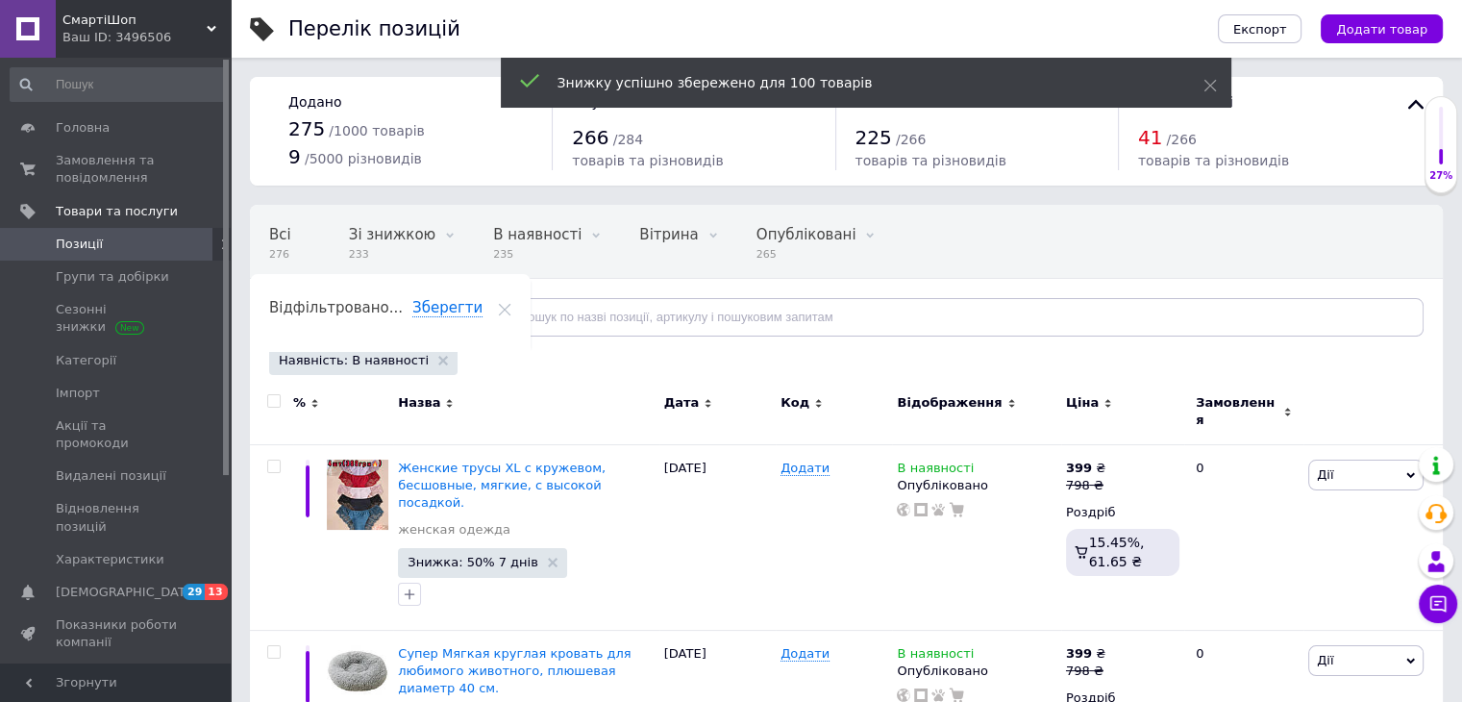
checkbox input "false"
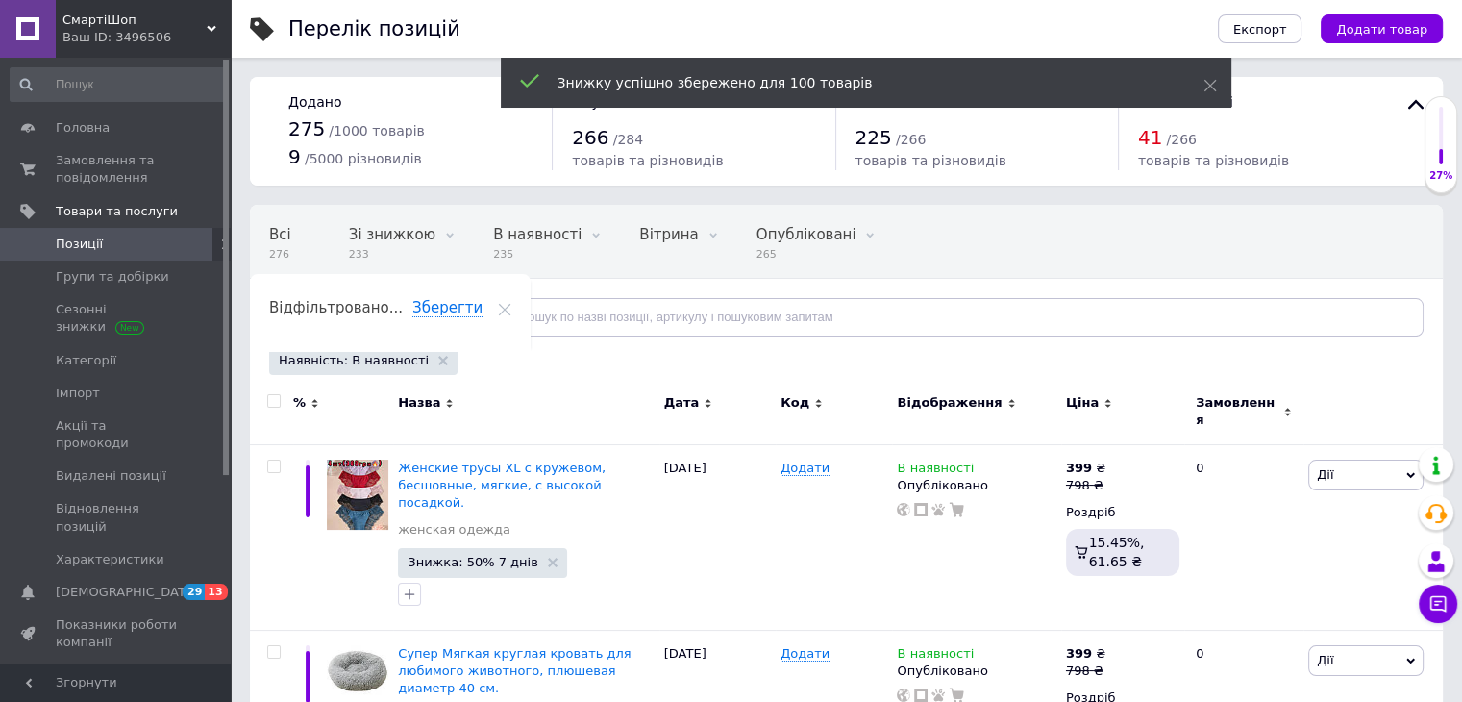
checkbox input "false"
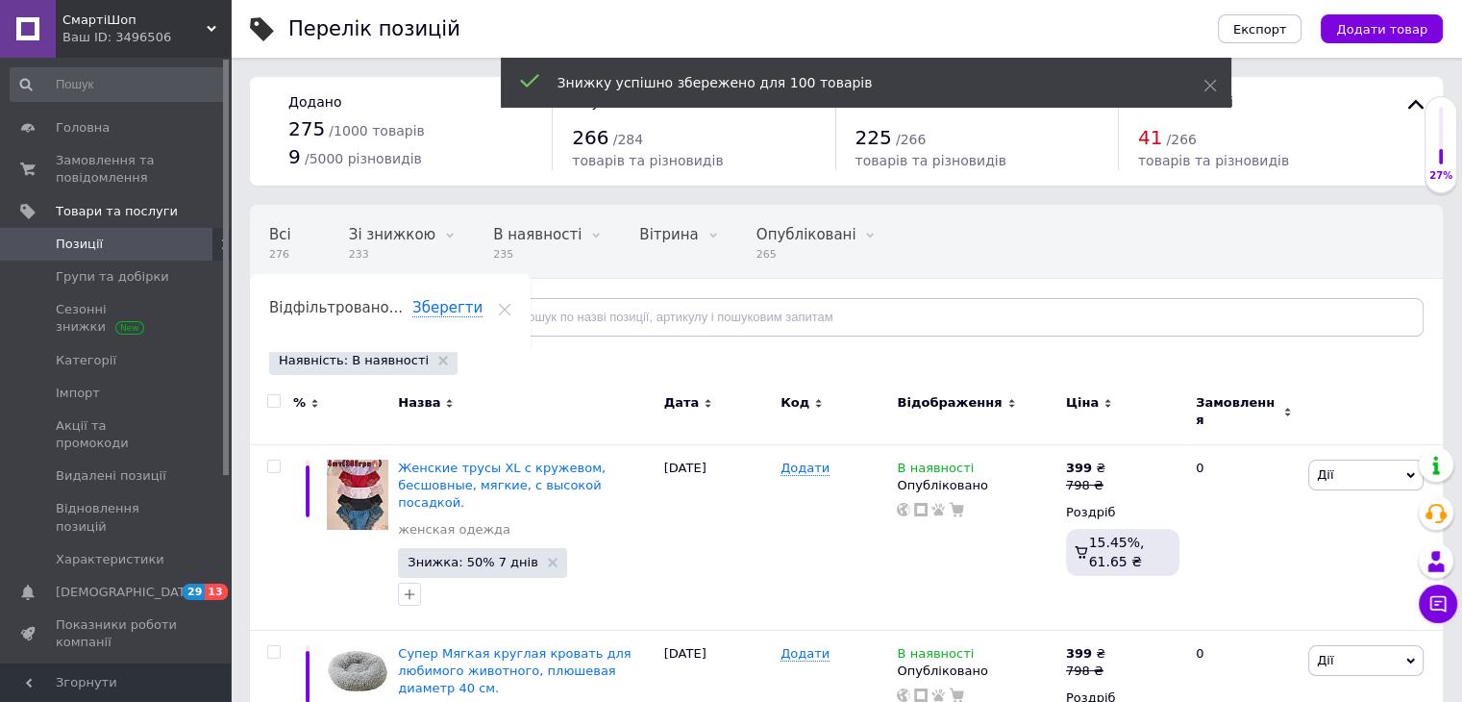
checkbox input "false"
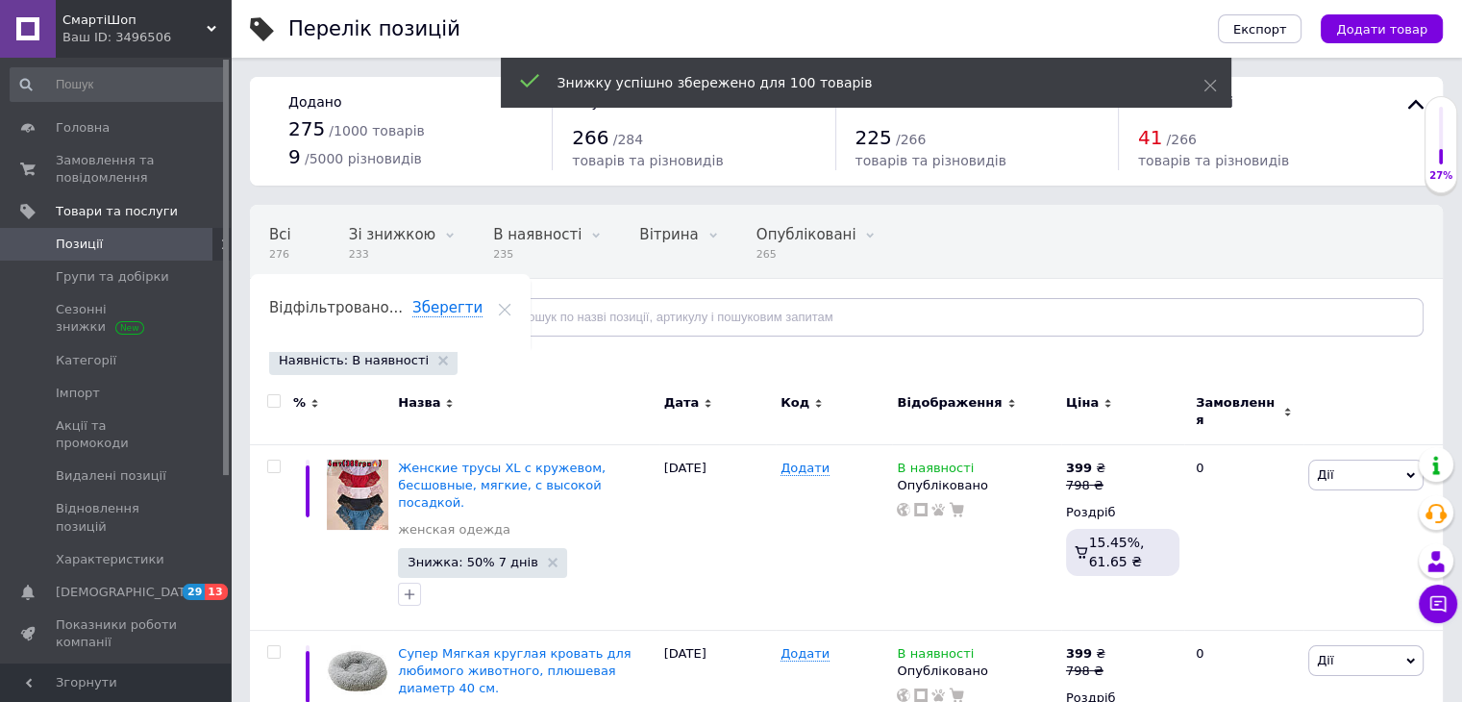
checkbox input "false"
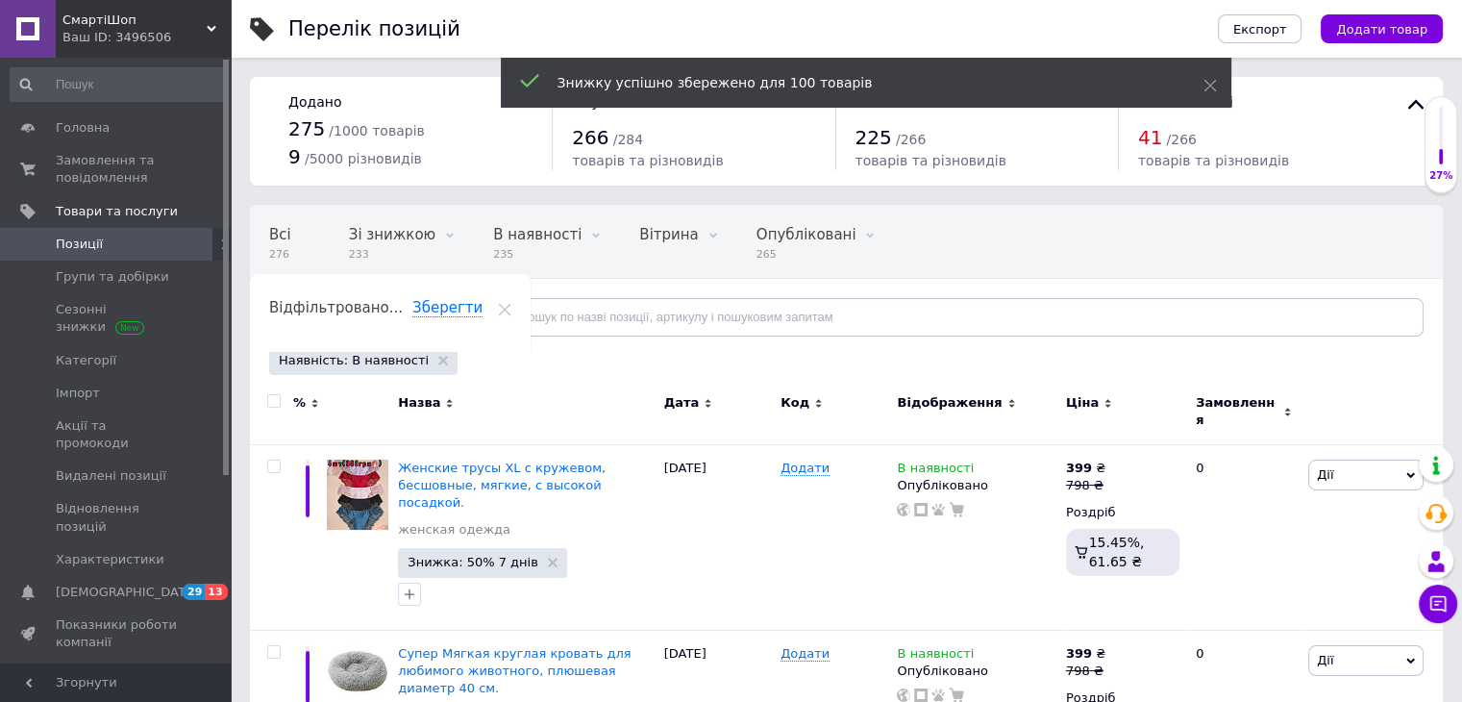
checkbox input "false"
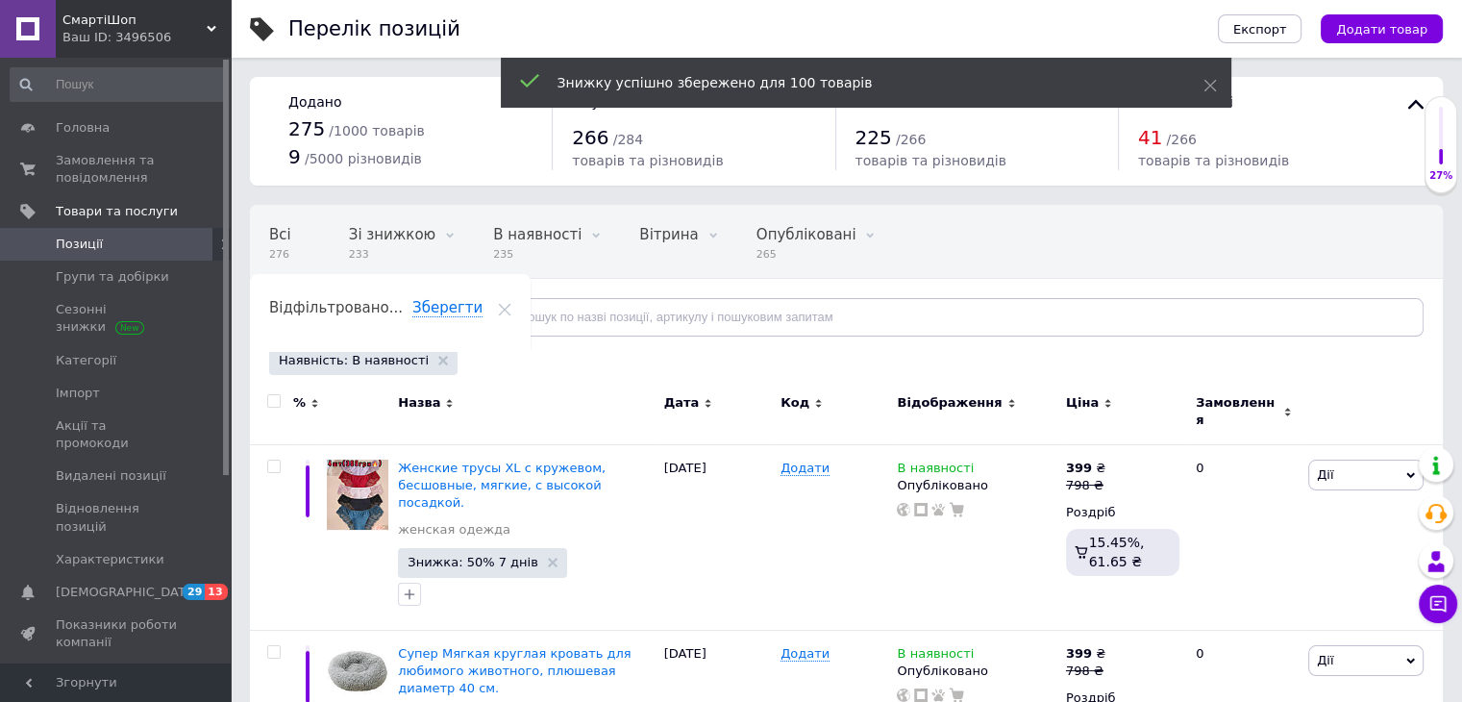
checkbox input "false"
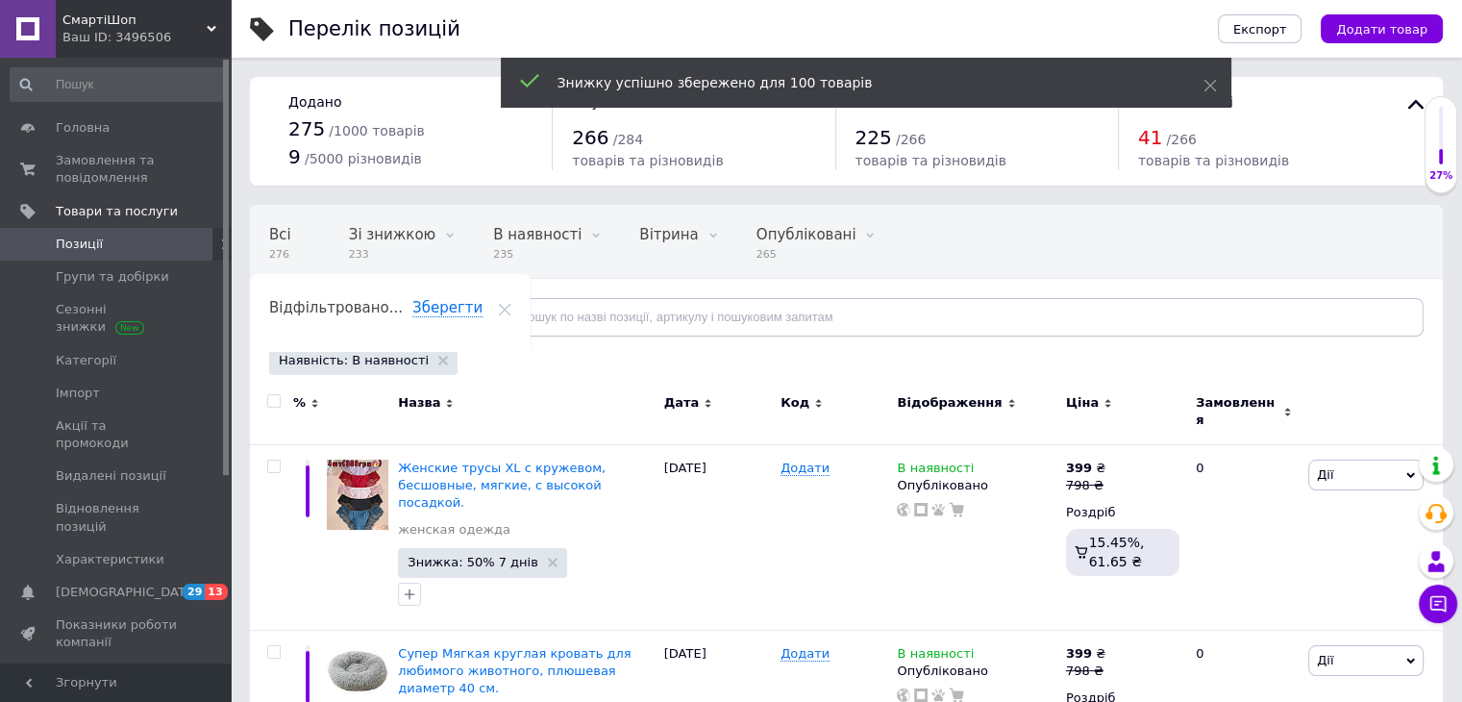
checkbox input "false"
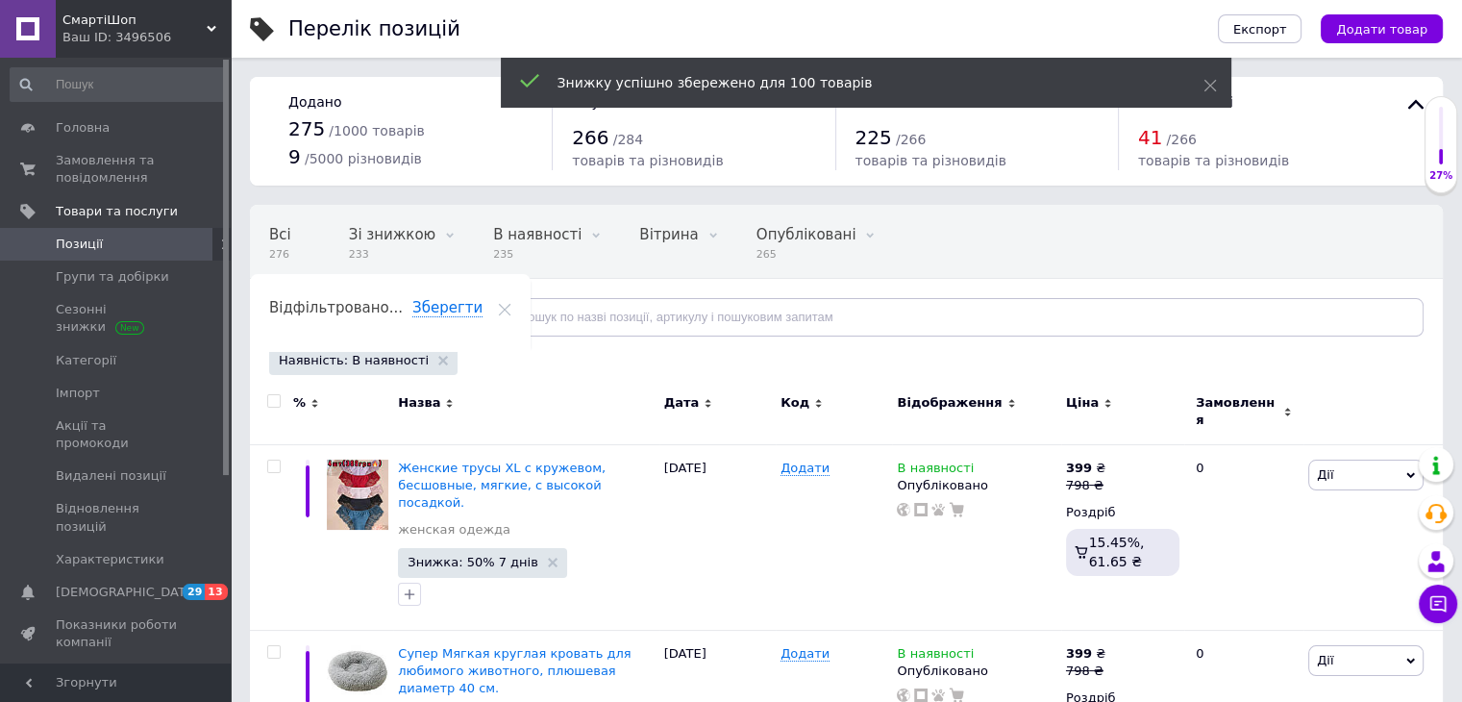
checkbox input "false"
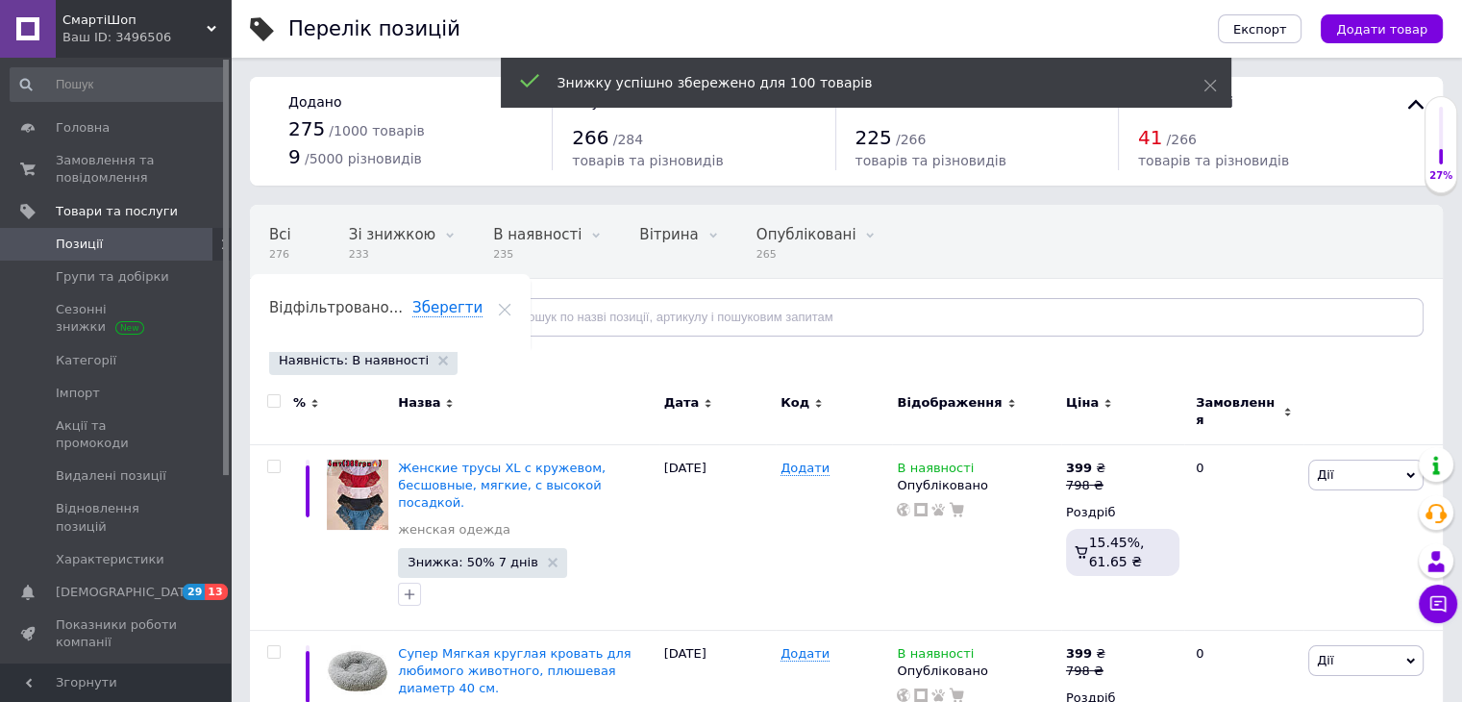
checkbox input "false"
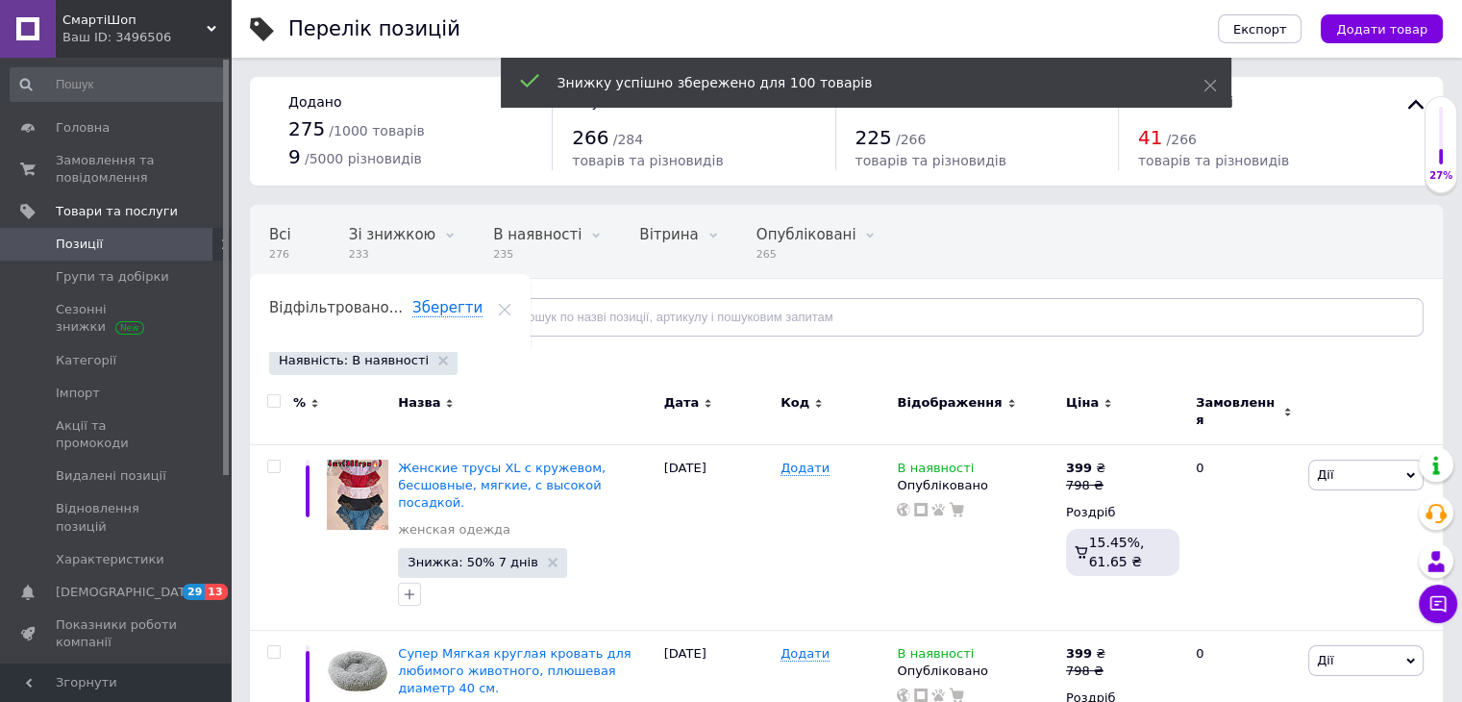
checkbox input "false"
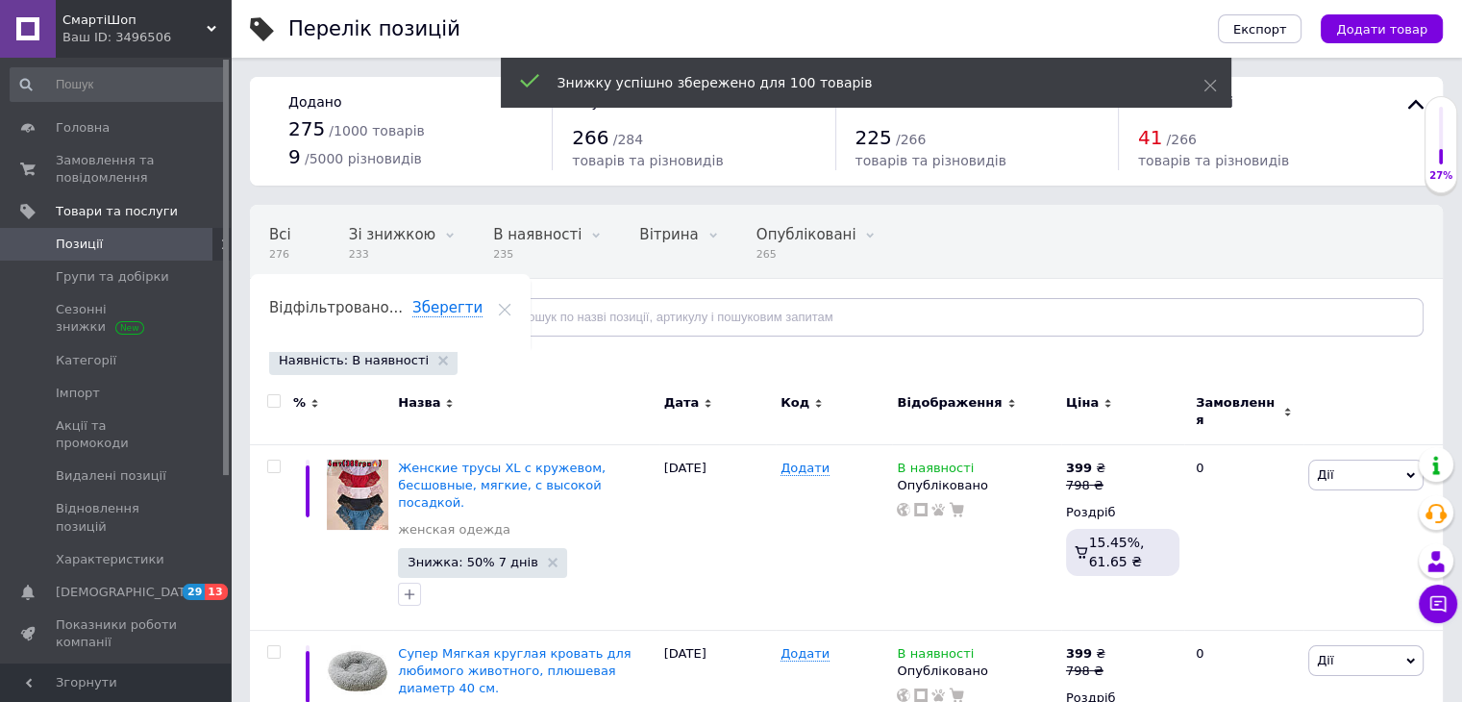
checkbox input "false"
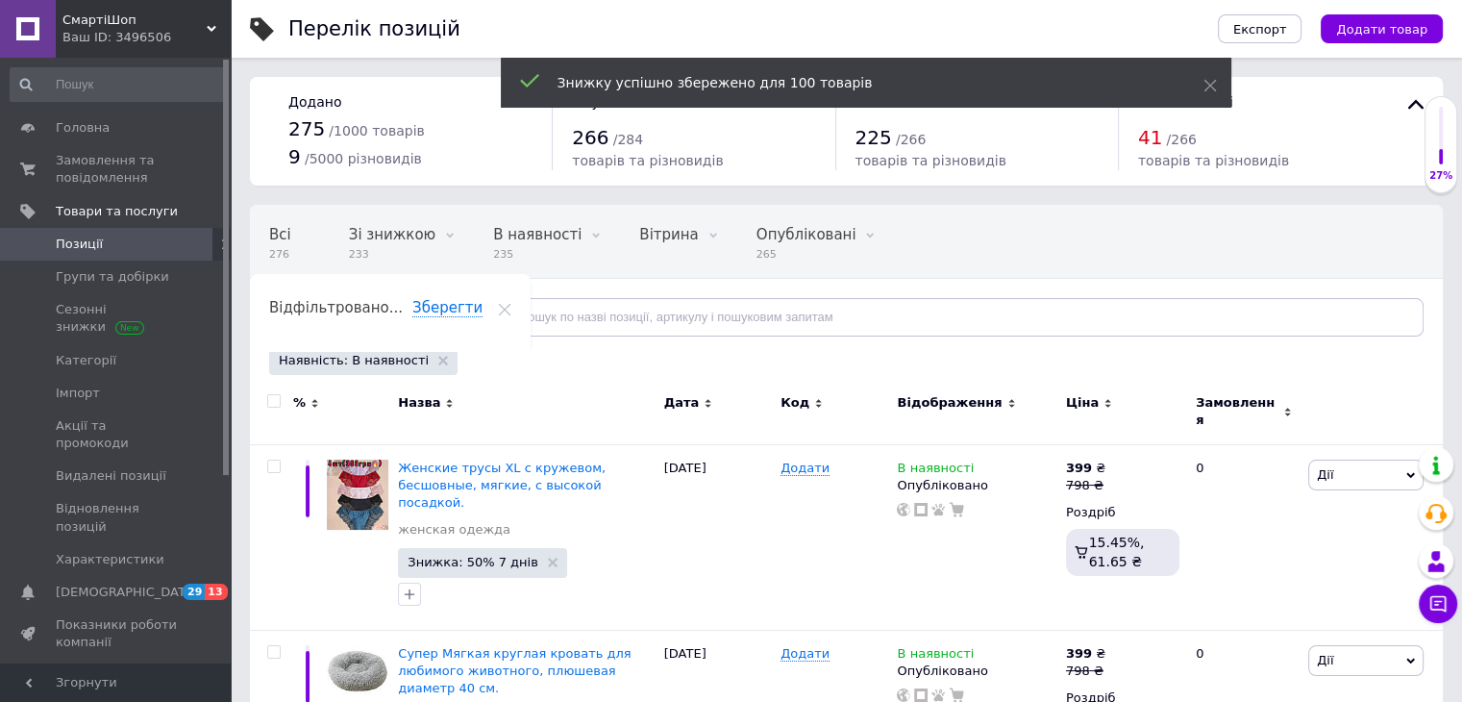
checkbox input "false"
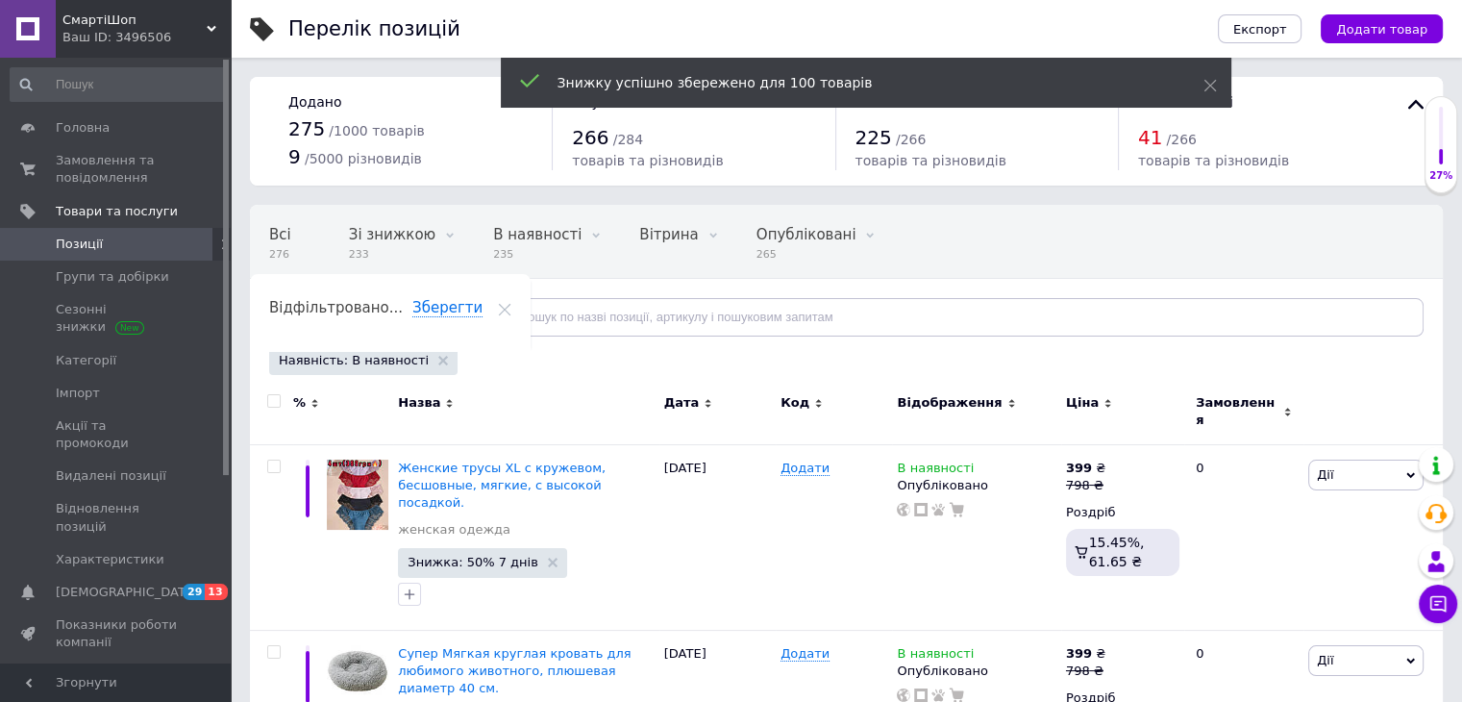
checkbox input "false"
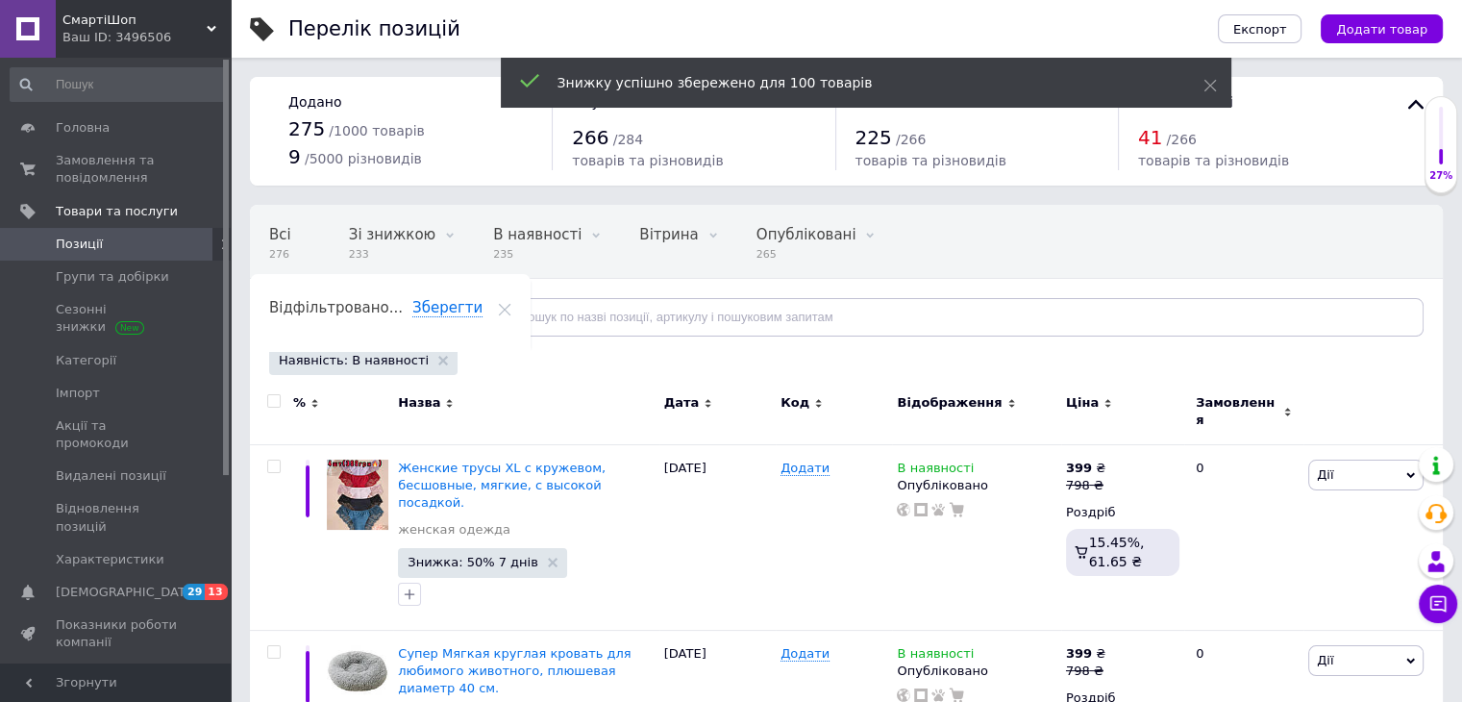
checkbox input "false"
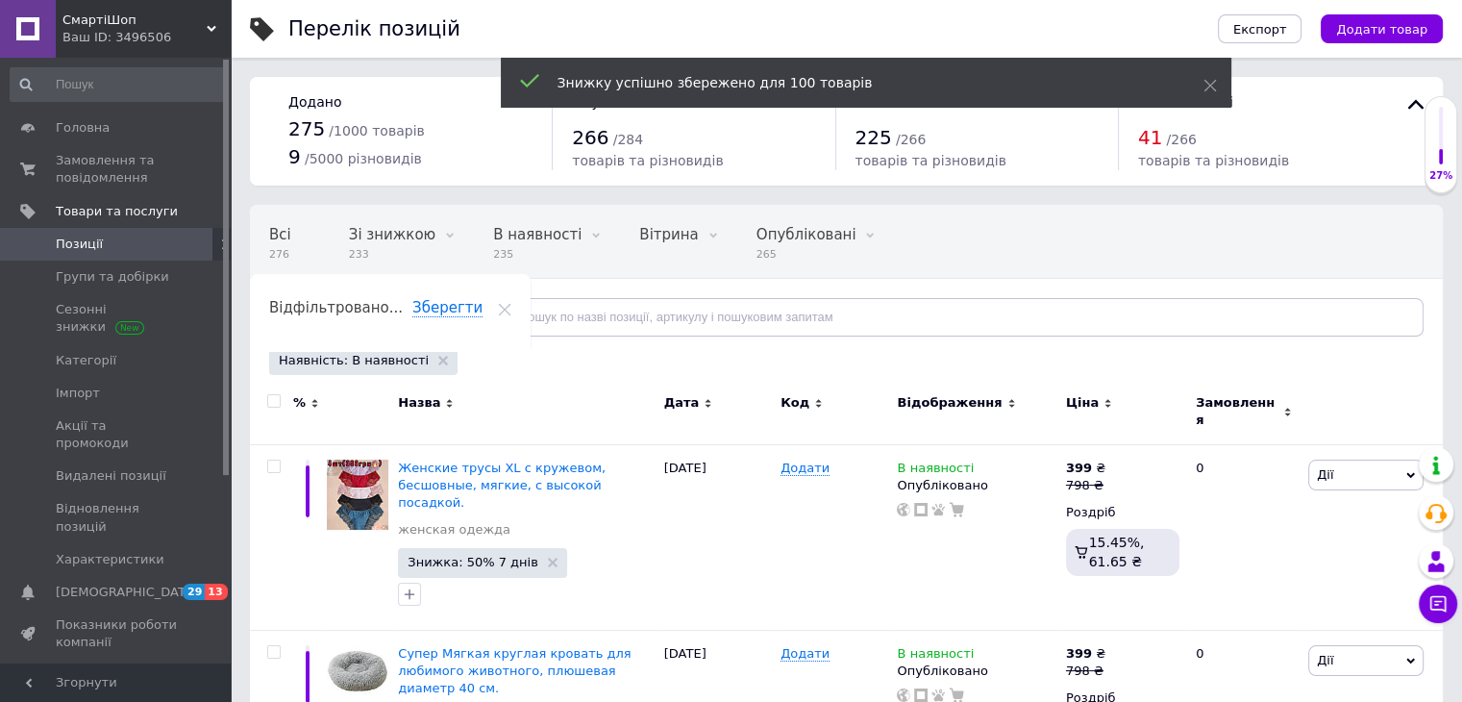
checkbox input "false"
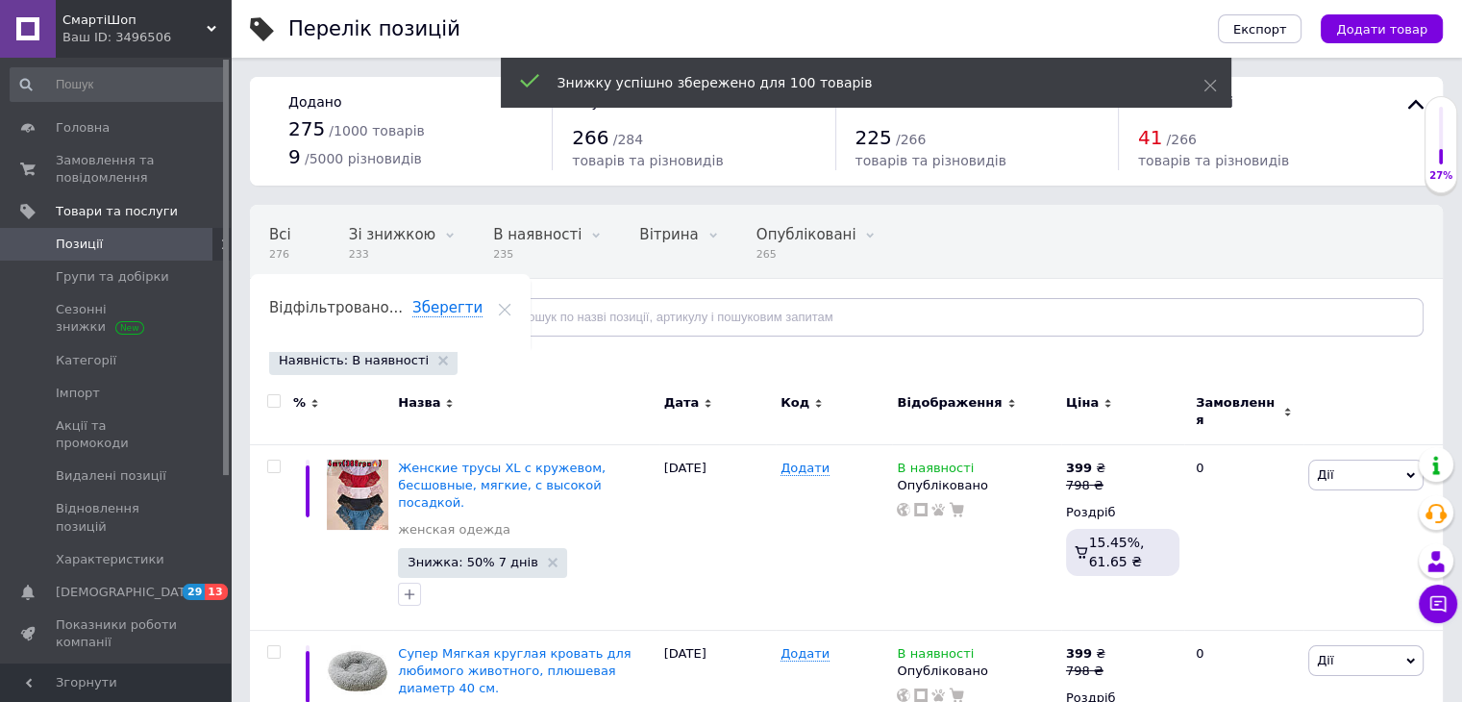
checkbox input "false"
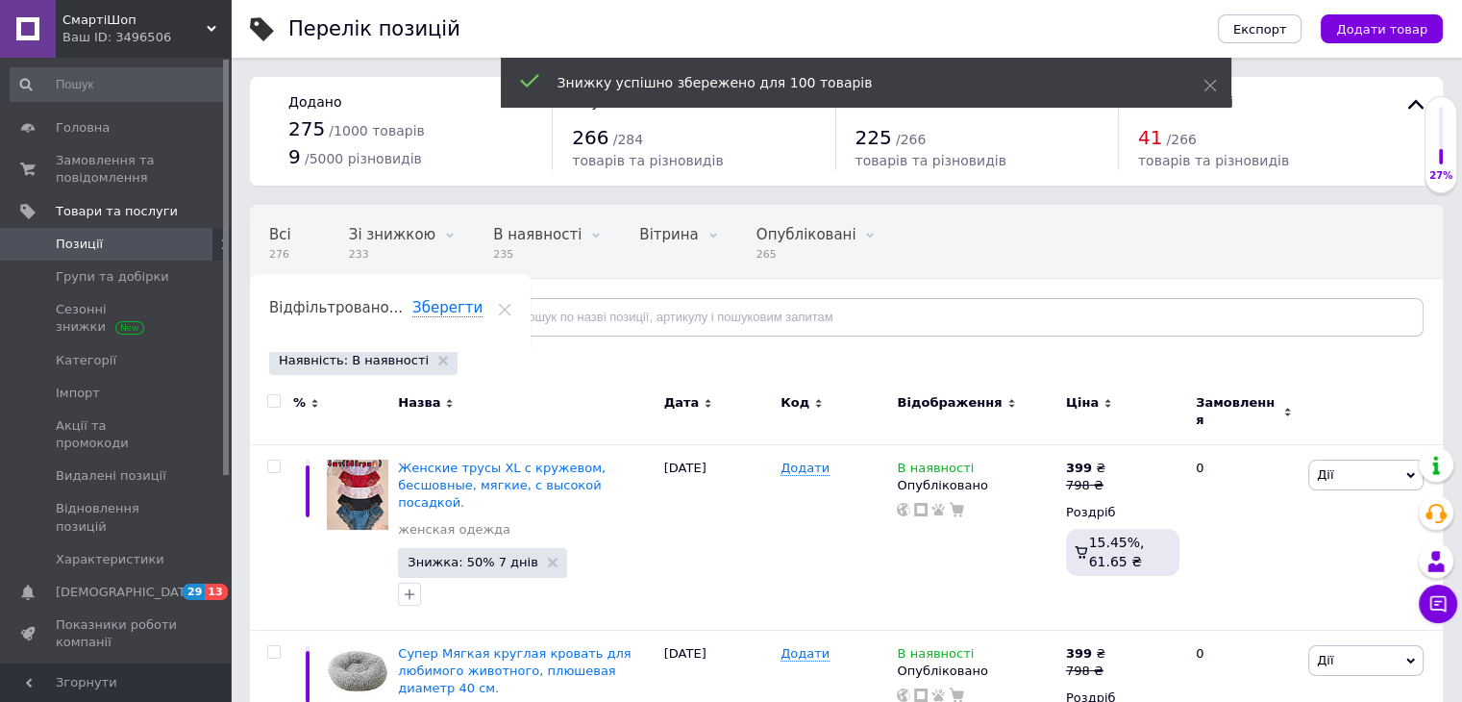
checkbox input "false"
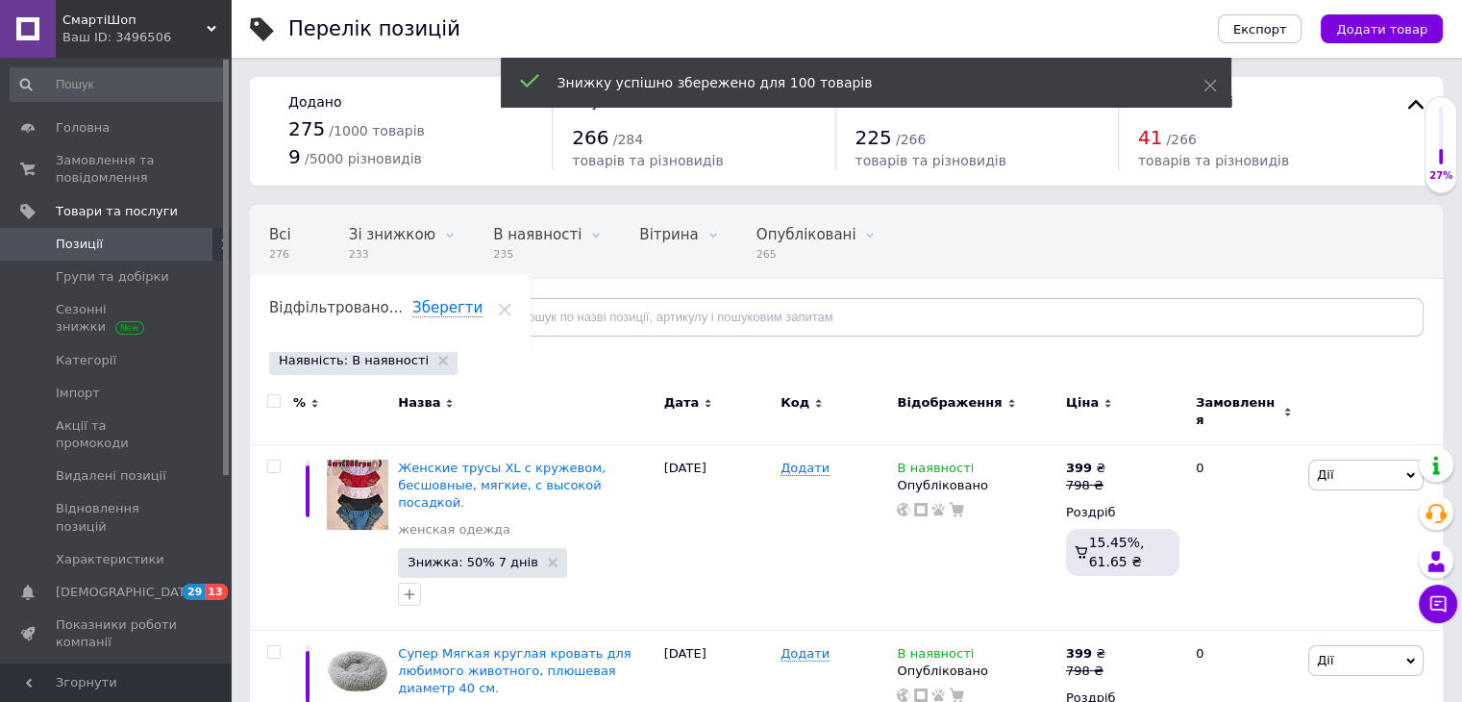
checkbox input "false"
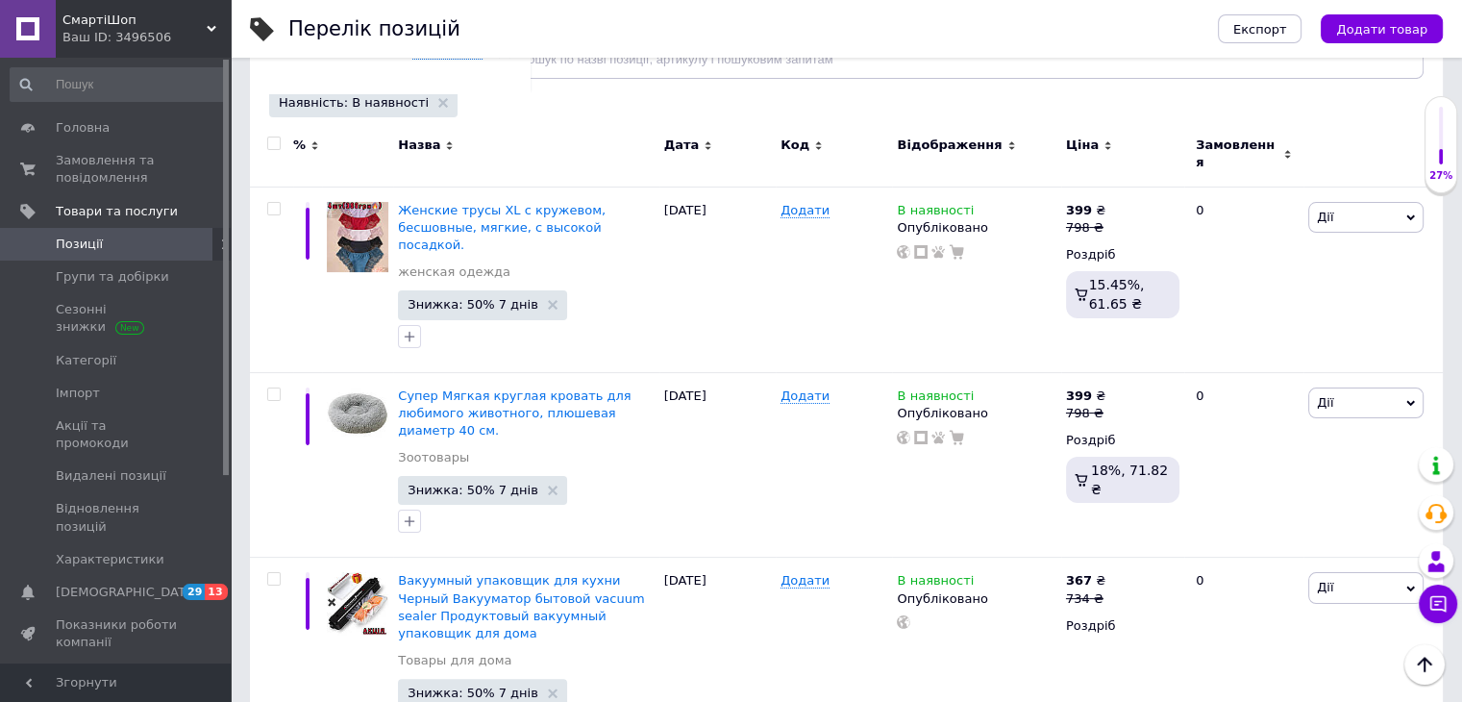
scroll to position [16844, 0]
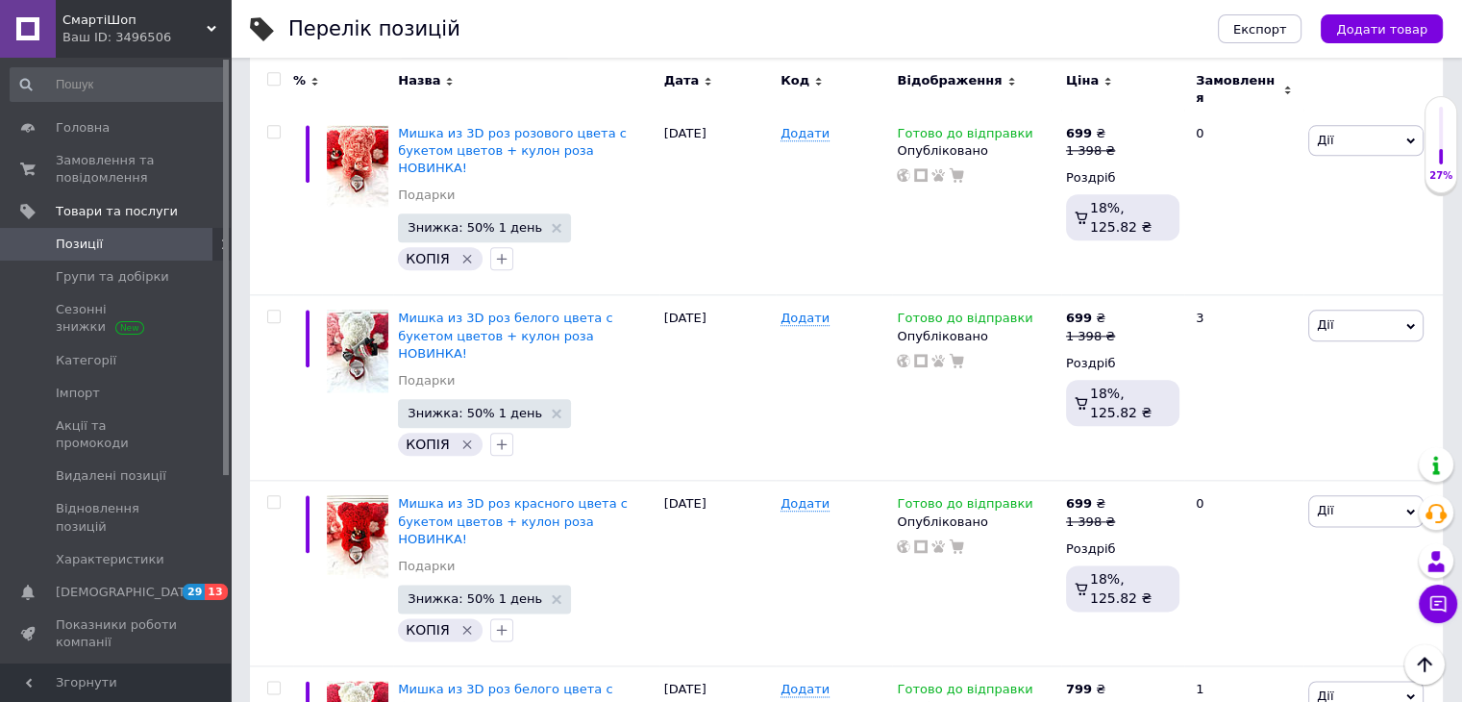
click at [269, 83] on input "checkbox" at bounding box center [273, 79] width 12 height 12
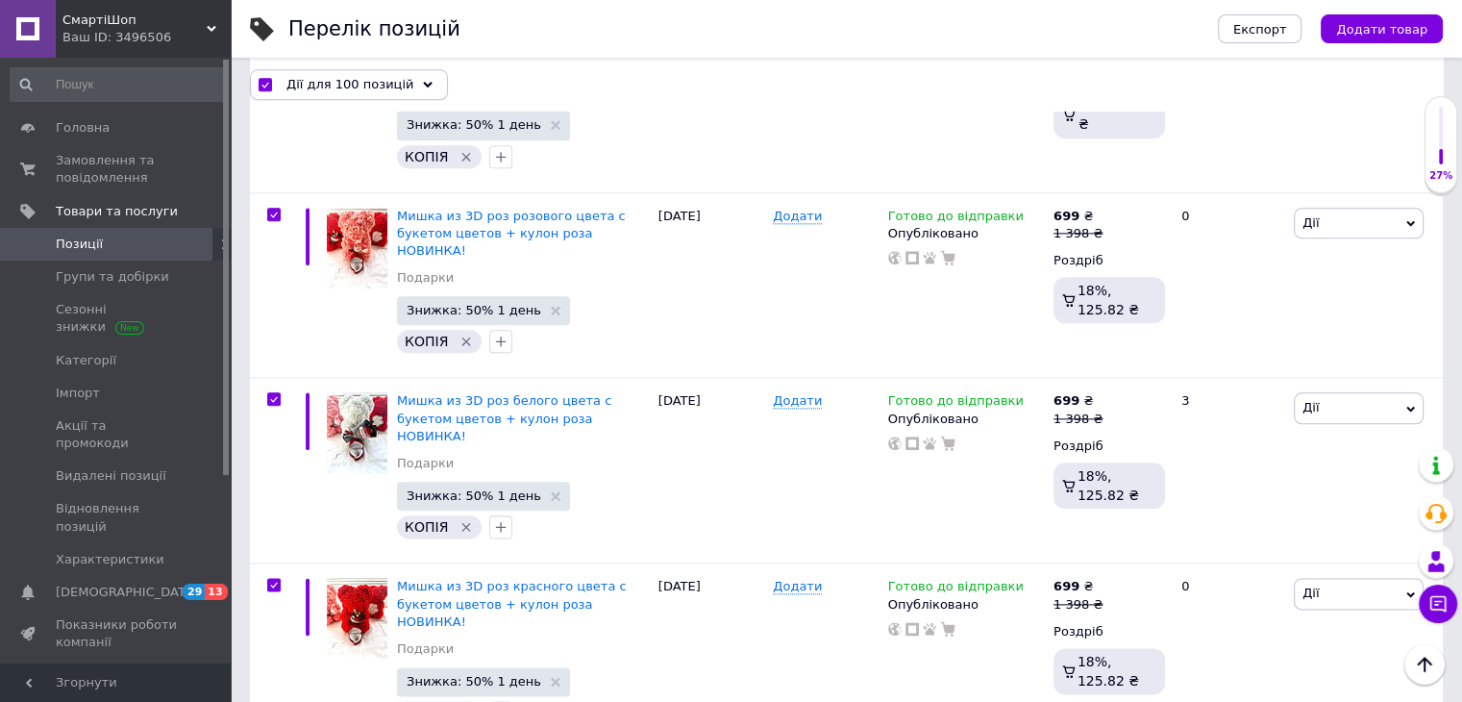
scroll to position [16896, 0]
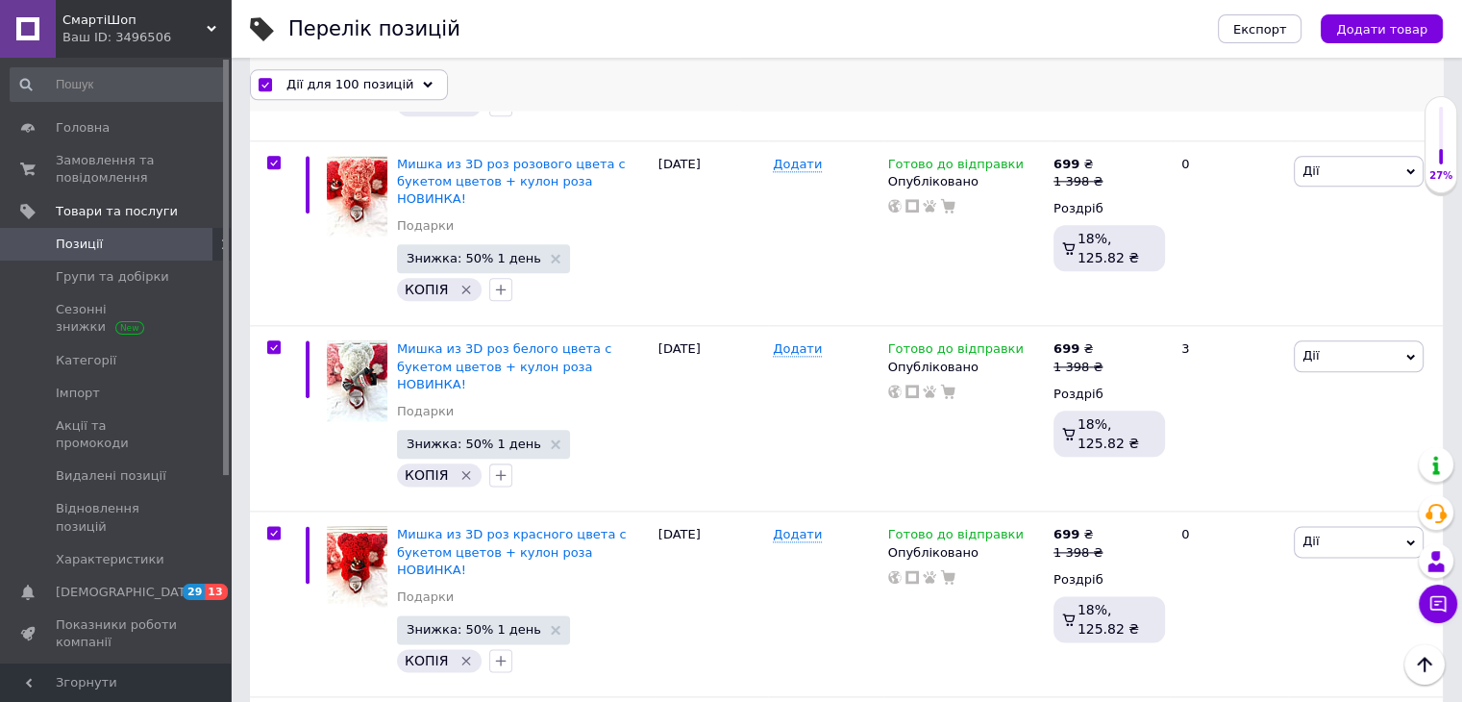
click at [374, 78] on span "Дії для 100 позицій" at bounding box center [350, 83] width 127 height 17
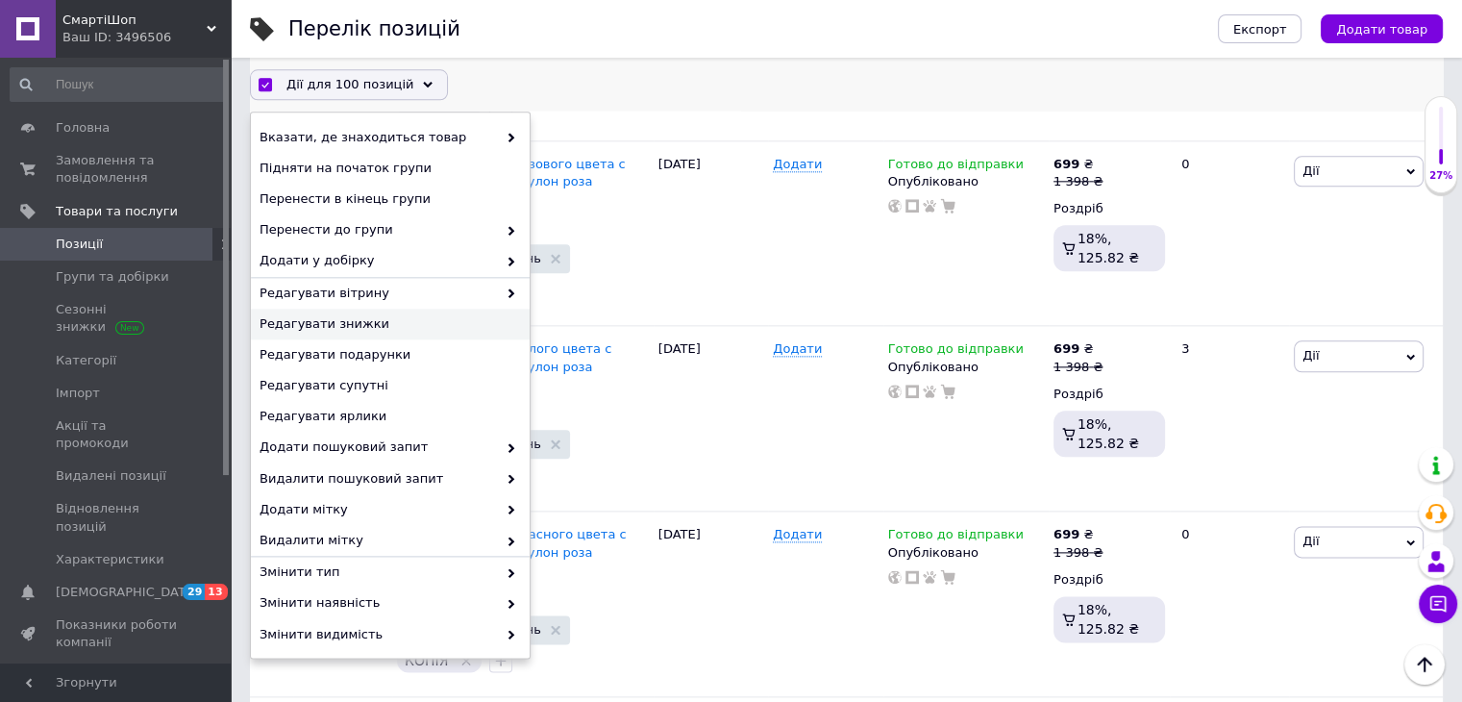
click at [433, 333] on div "Редагувати знижки" at bounding box center [390, 324] width 279 height 31
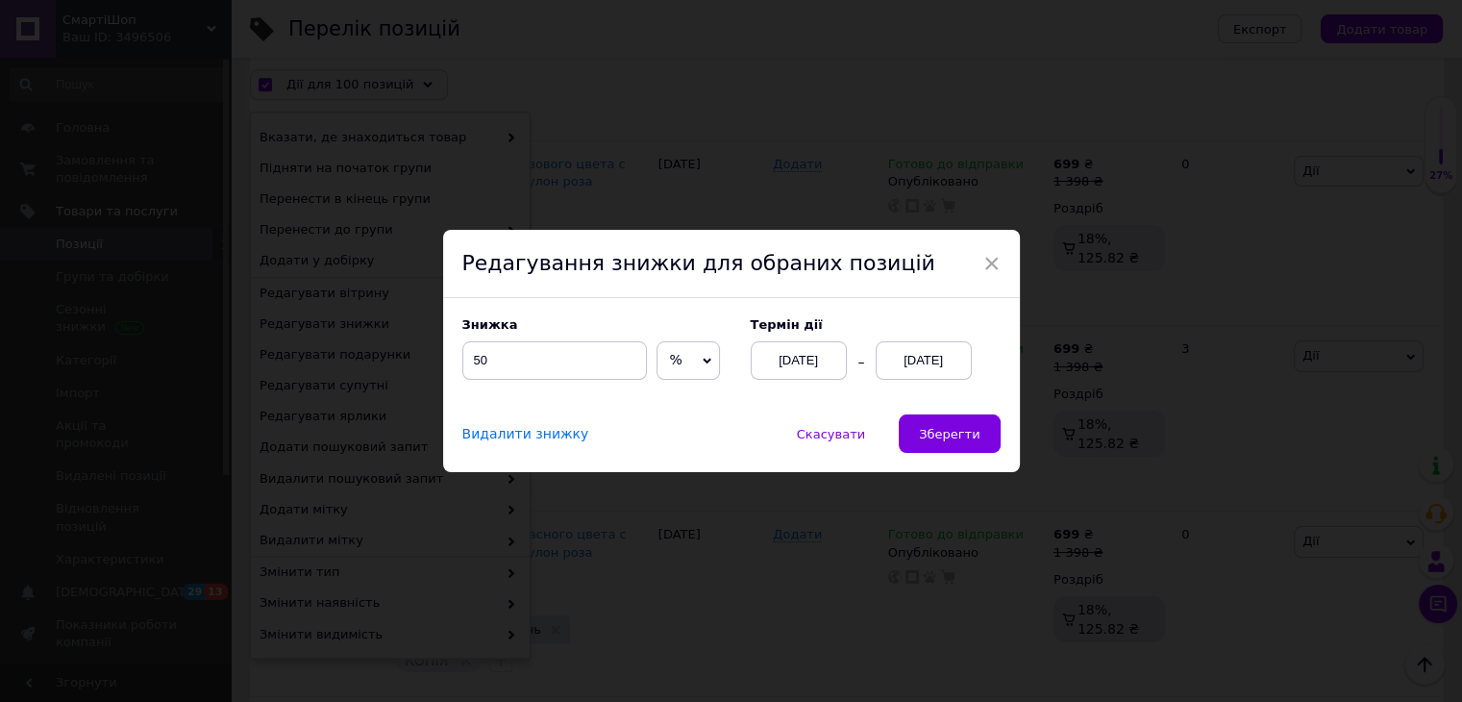
scroll to position [16818, 0]
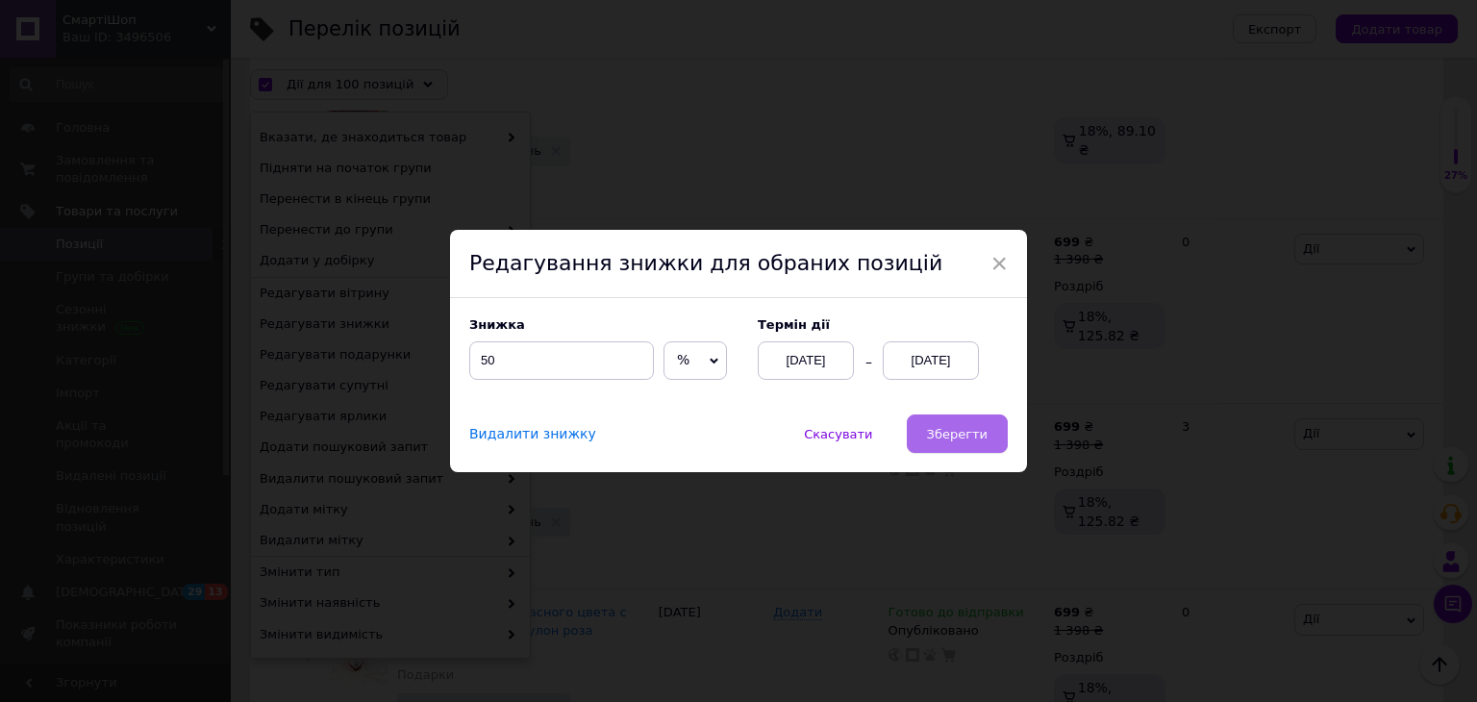
click at [966, 444] on button "Зберегти" at bounding box center [957, 433] width 101 height 38
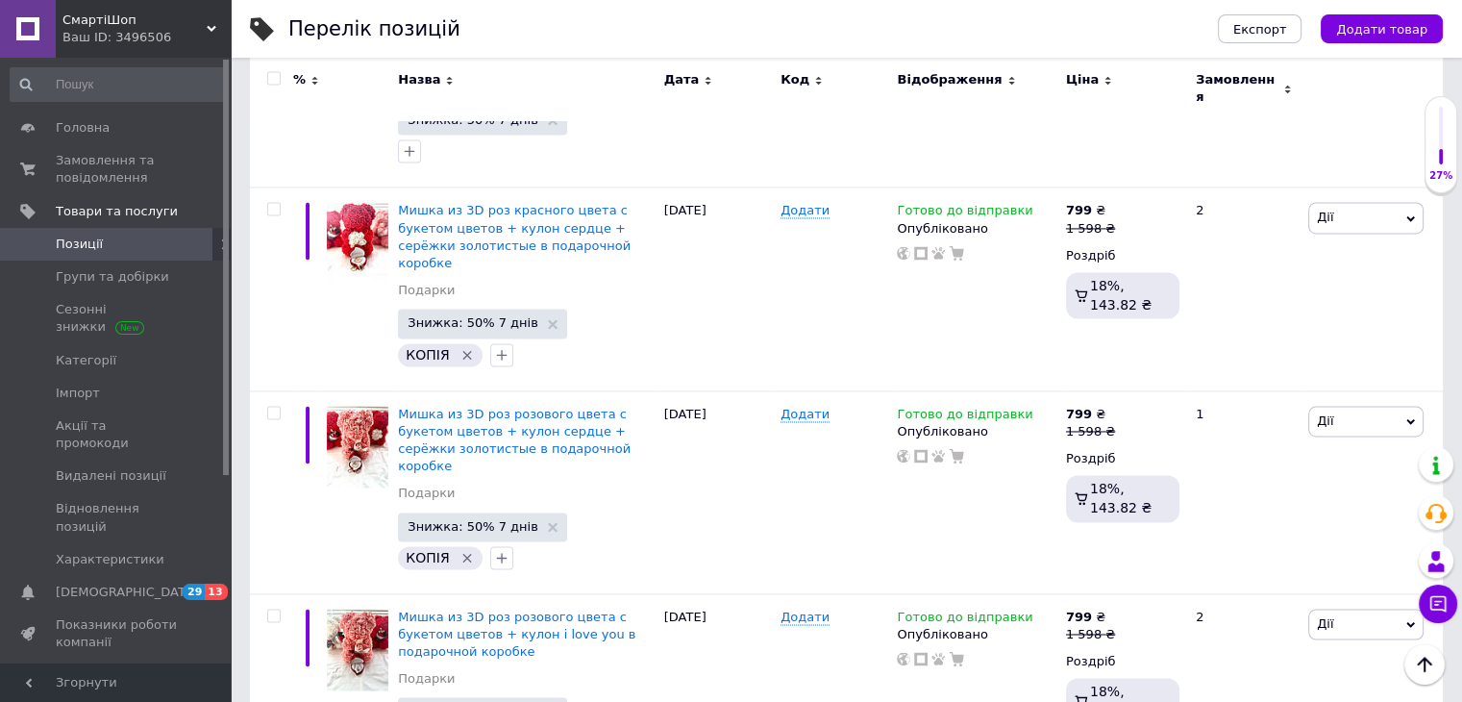
scroll to position [17554, 0]
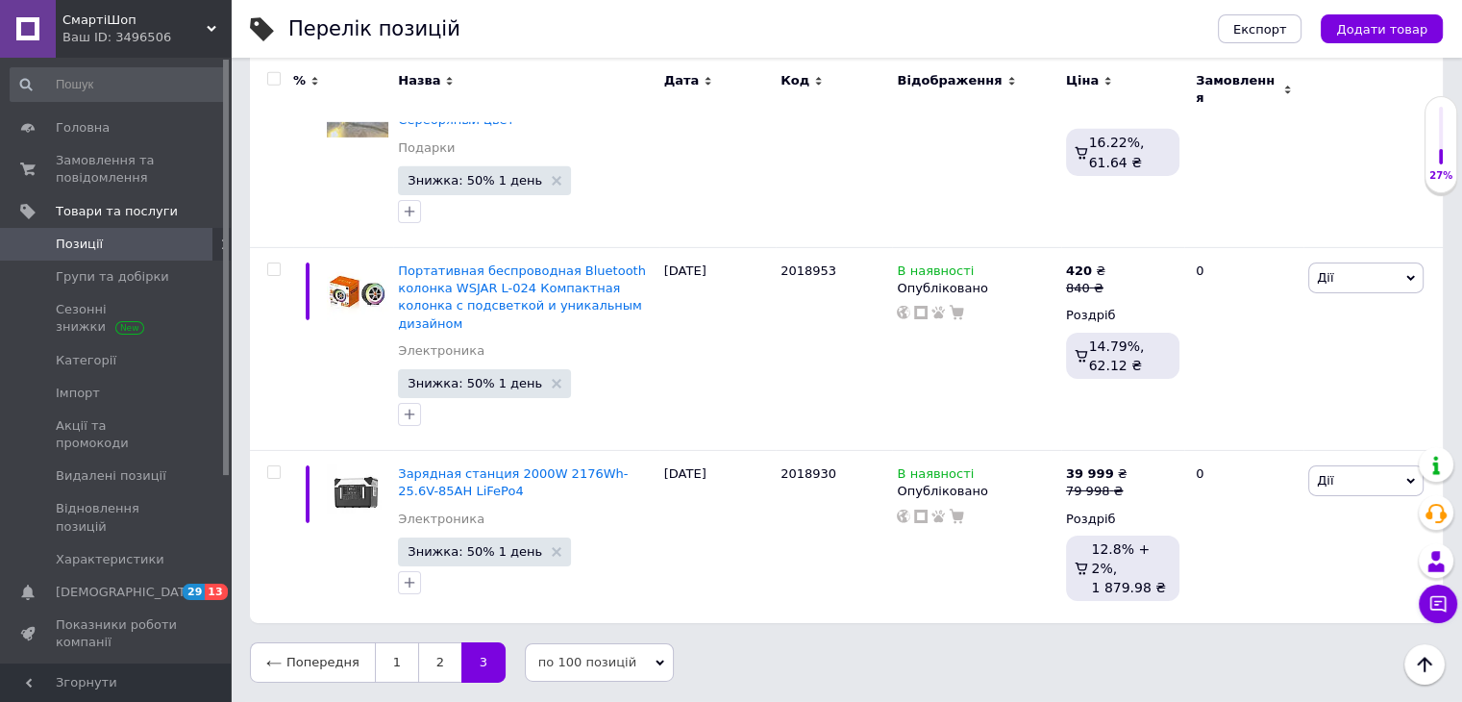
scroll to position [5935, 0]
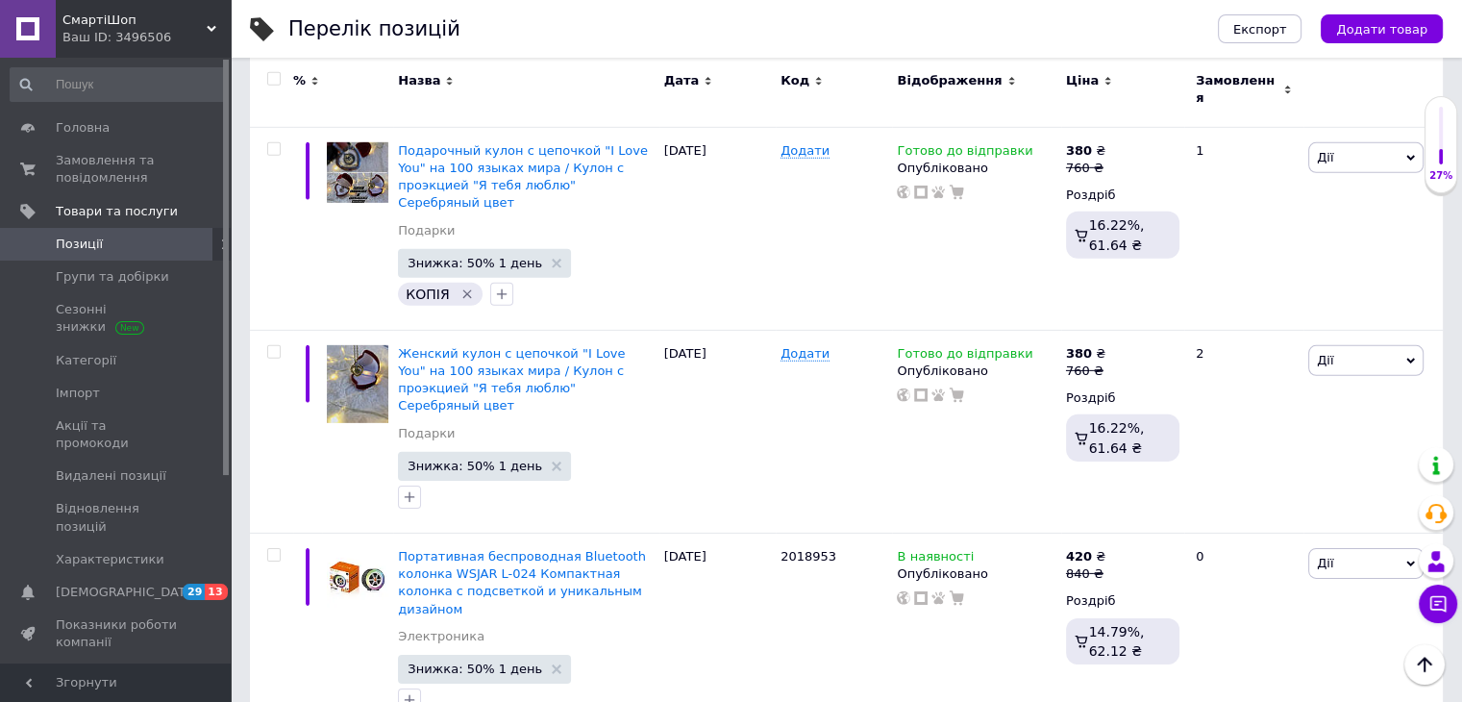
click at [272, 82] on input "checkbox" at bounding box center [273, 79] width 12 height 12
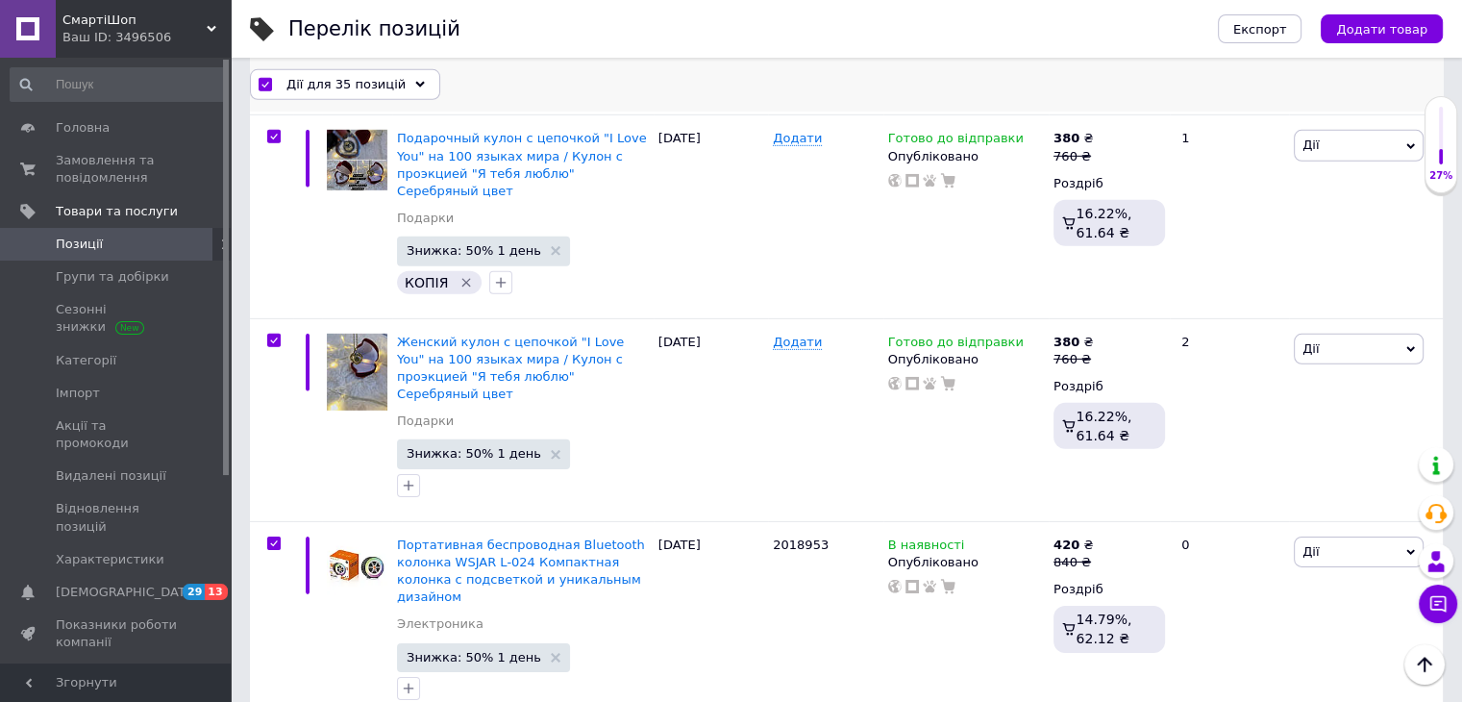
scroll to position [5970, 0]
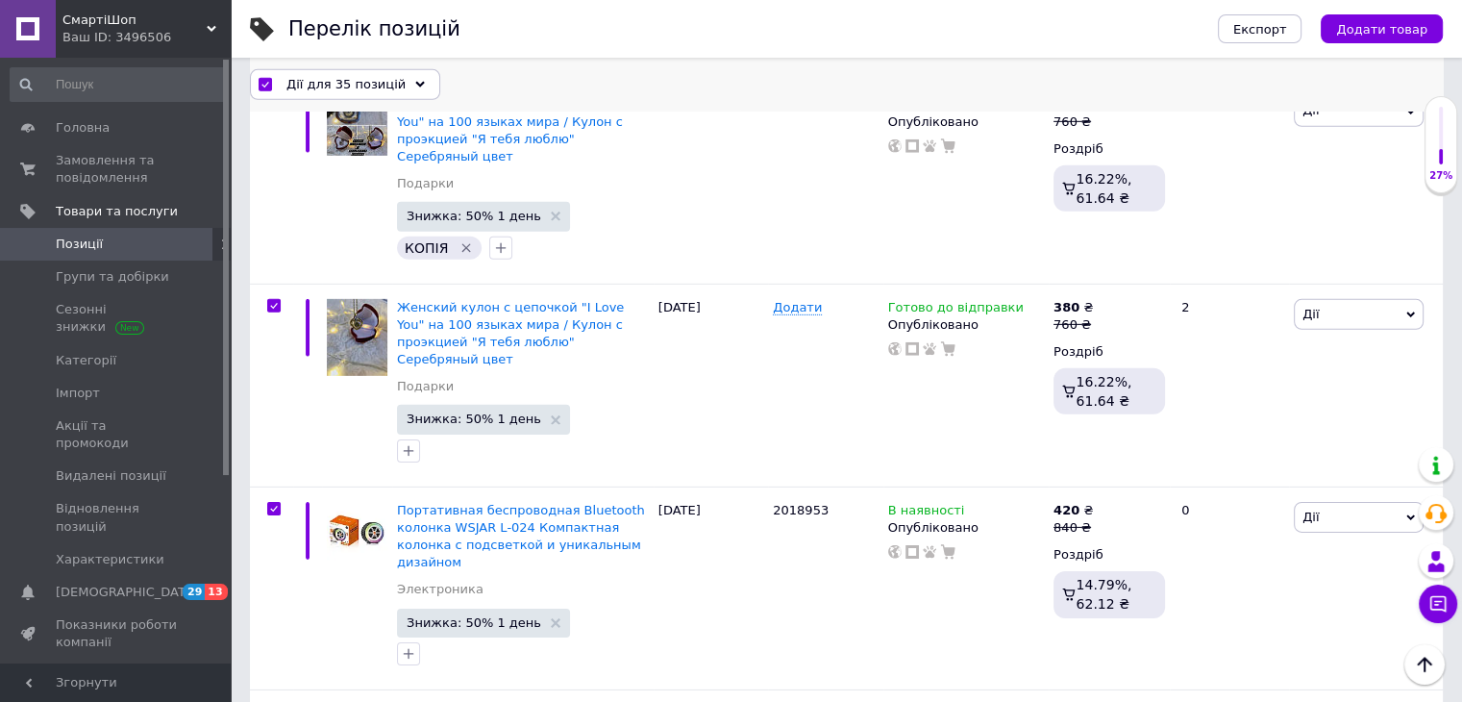
click at [358, 80] on span "Дії для 35 позицій" at bounding box center [346, 83] width 119 height 17
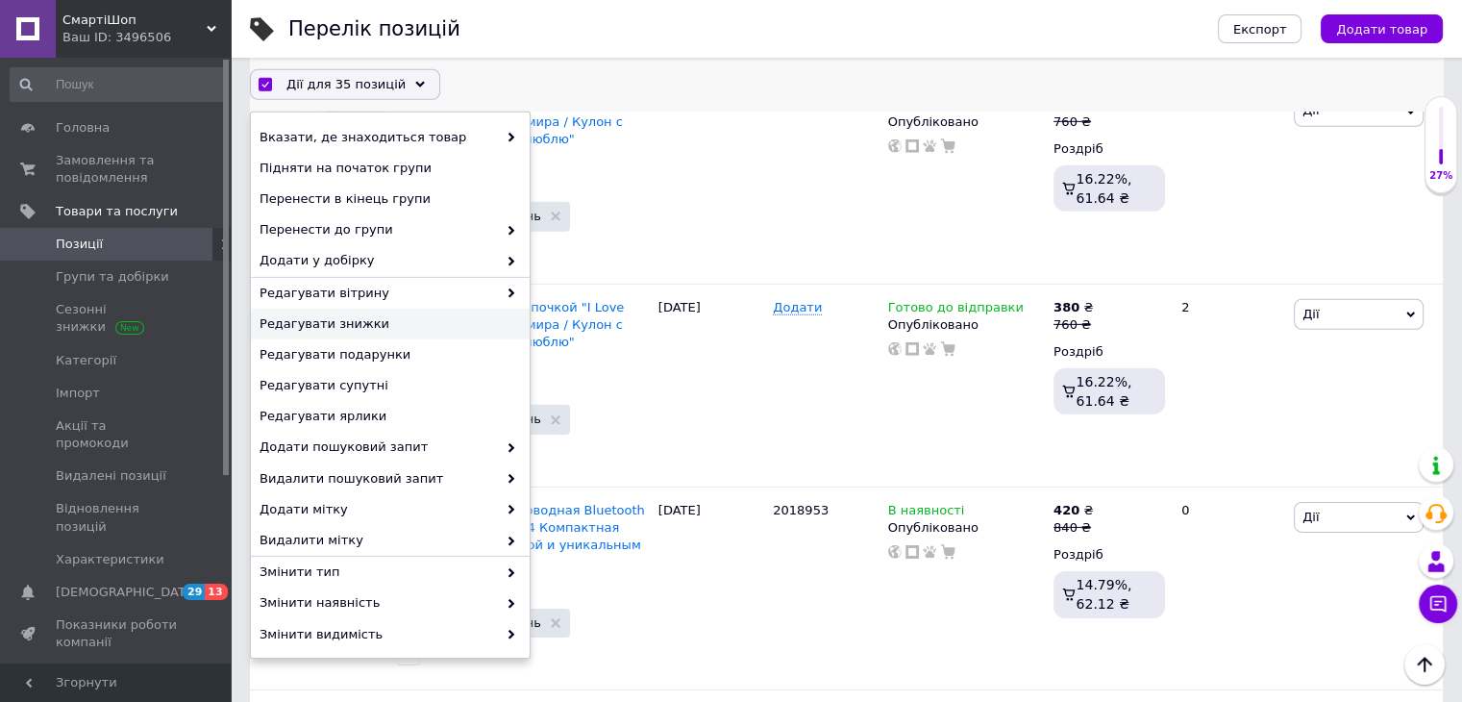
click at [418, 324] on span "Редагувати знижки" at bounding box center [388, 323] width 257 height 17
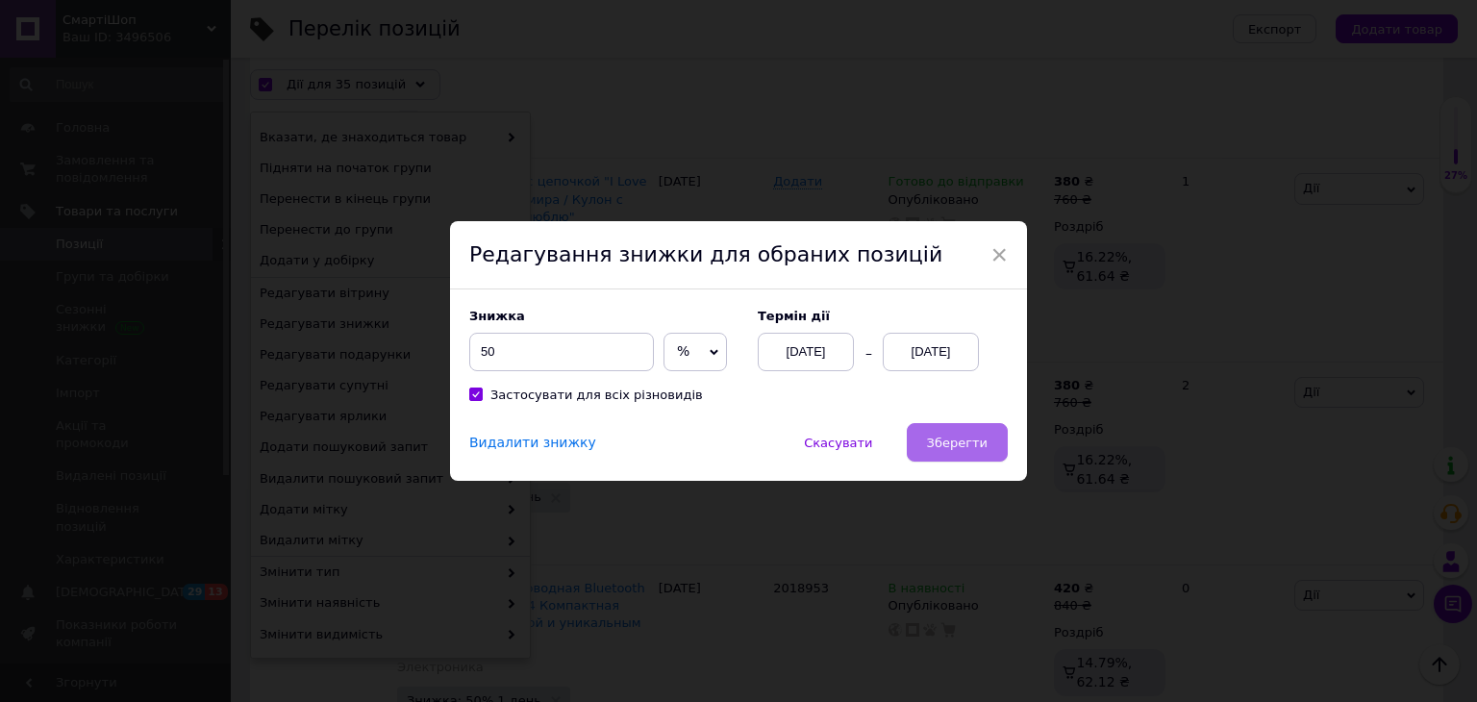
click at [967, 436] on span "Зберегти" at bounding box center [957, 443] width 61 height 14
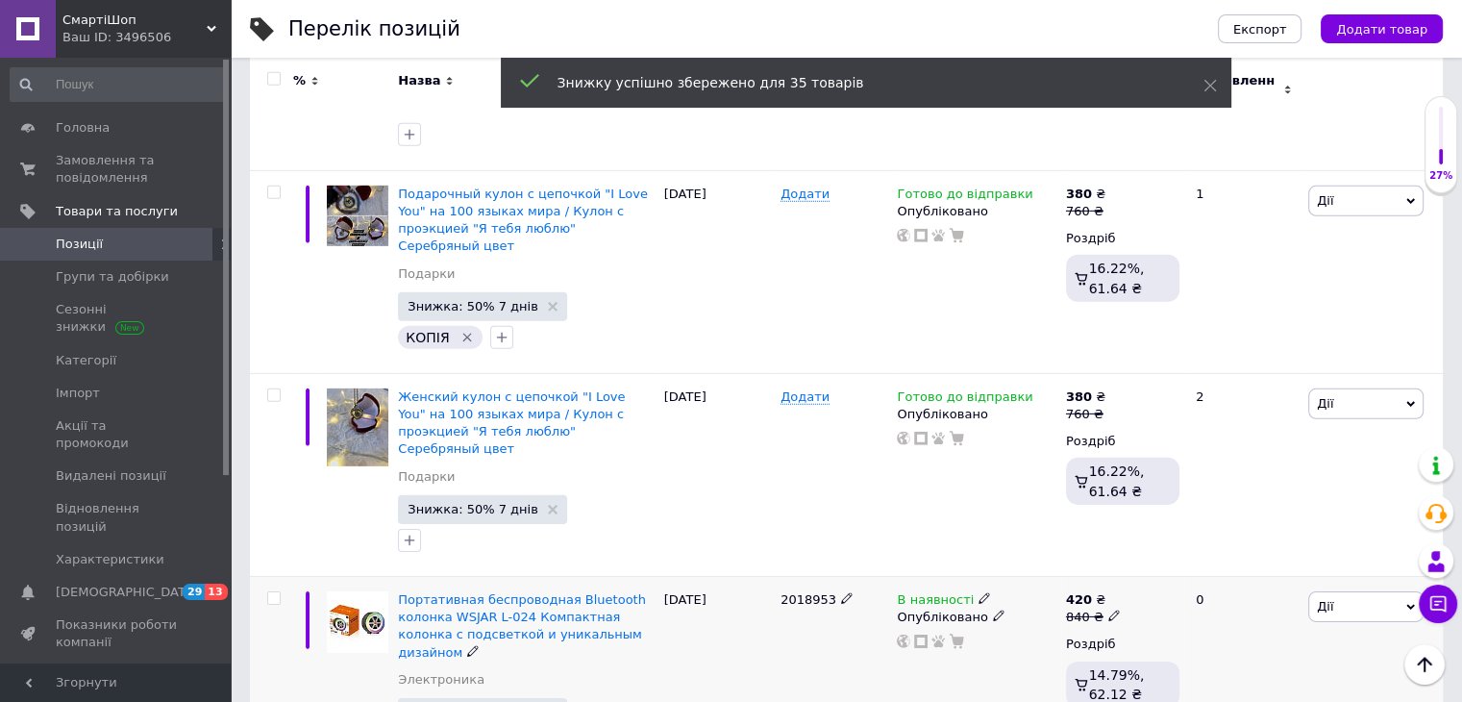
scroll to position [5857, 0]
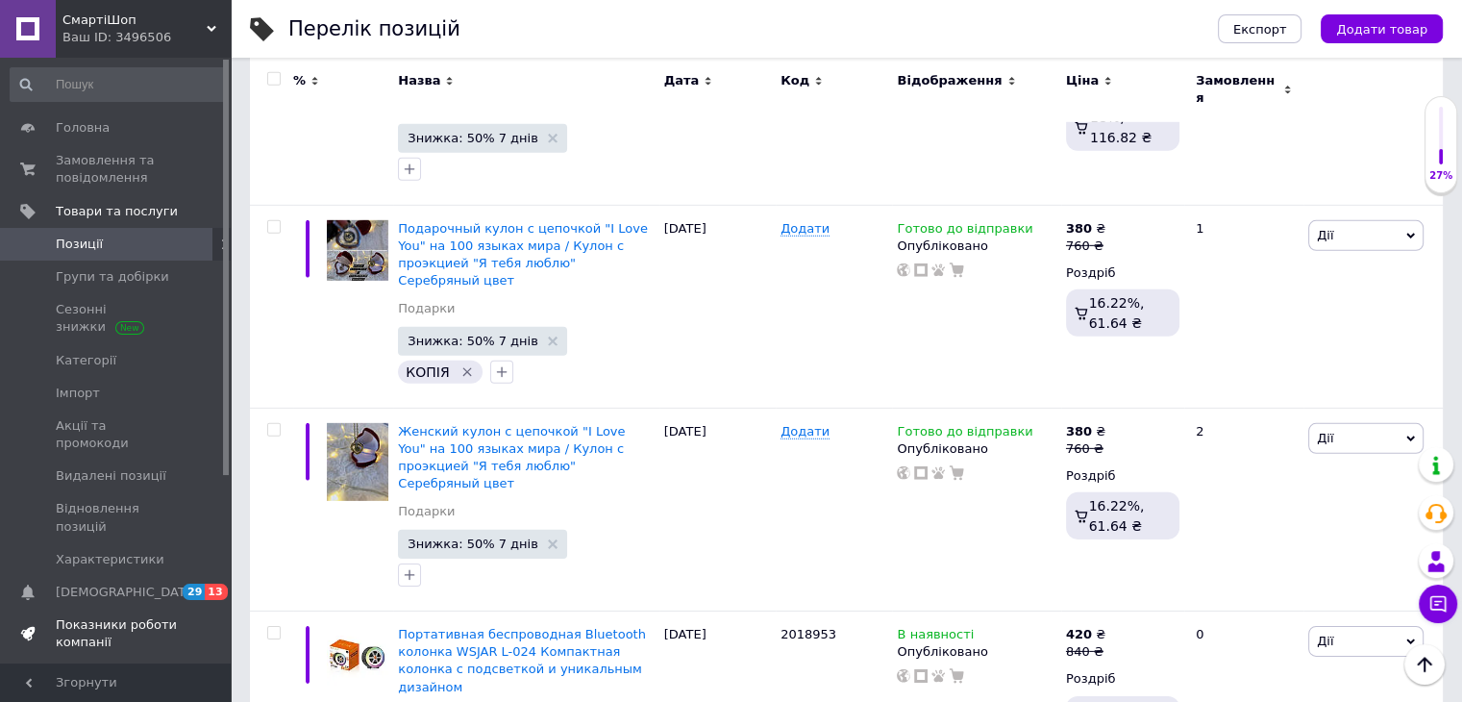
click at [158, 616] on span "Показники роботи компанії" at bounding box center [117, 633] width 122 height 35
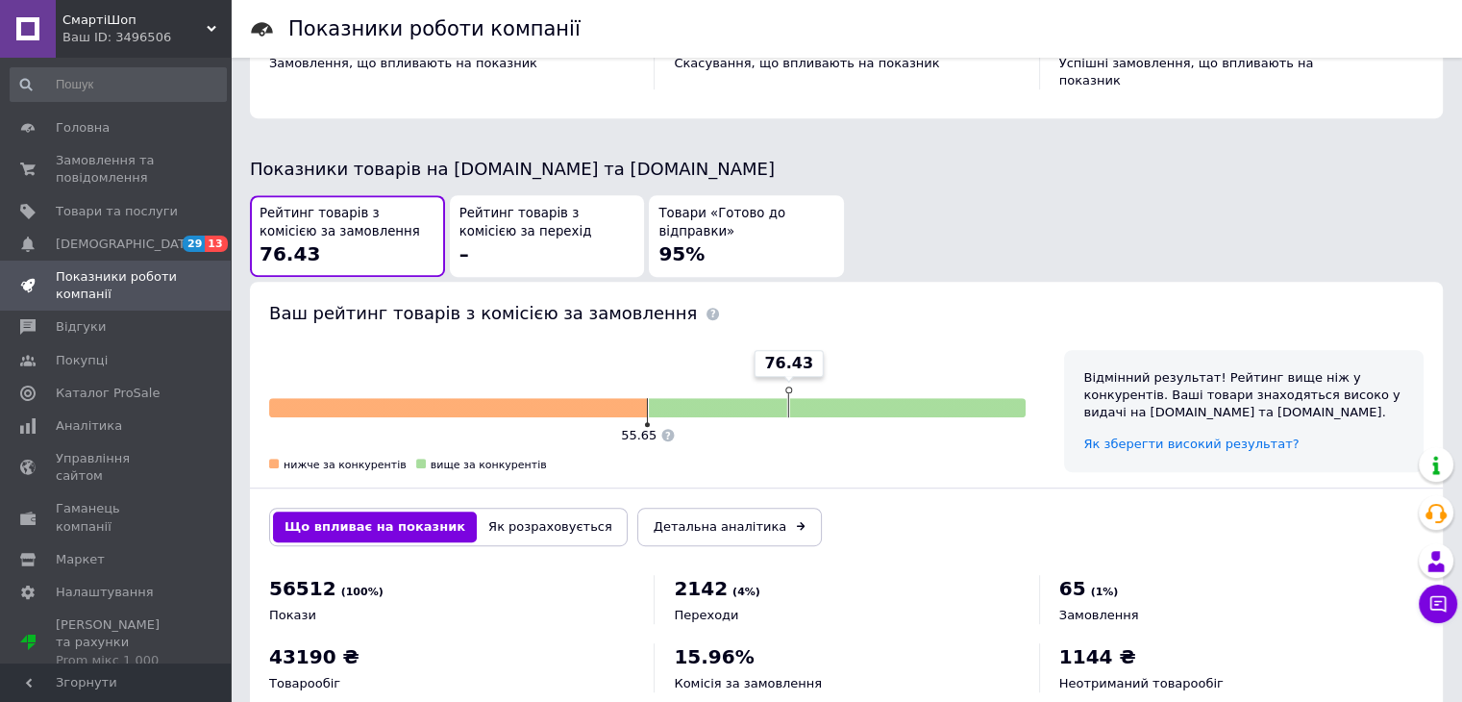
scroll to position [999, 0]
